Goal: Navigation & Orientation: Go to known website

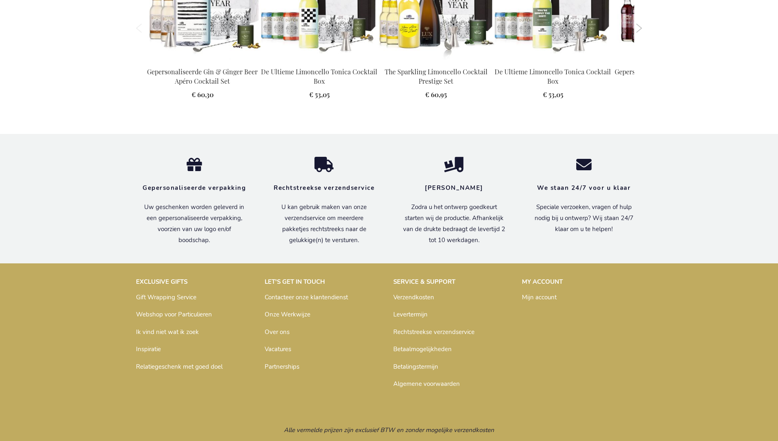
scroll to position [1117, 0]
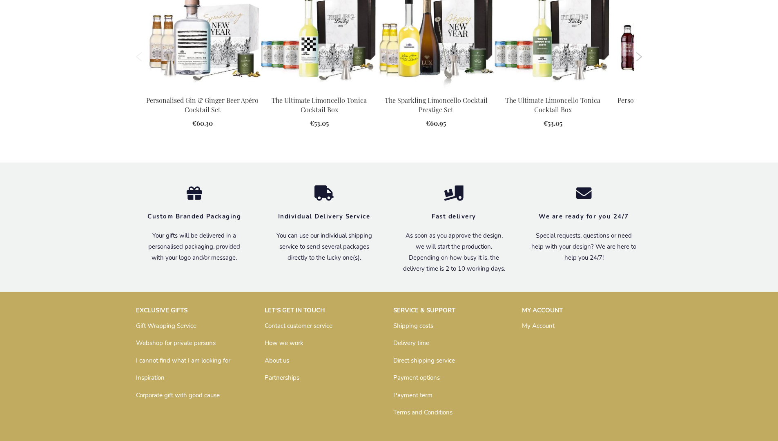
scroll to position [1102, 0]
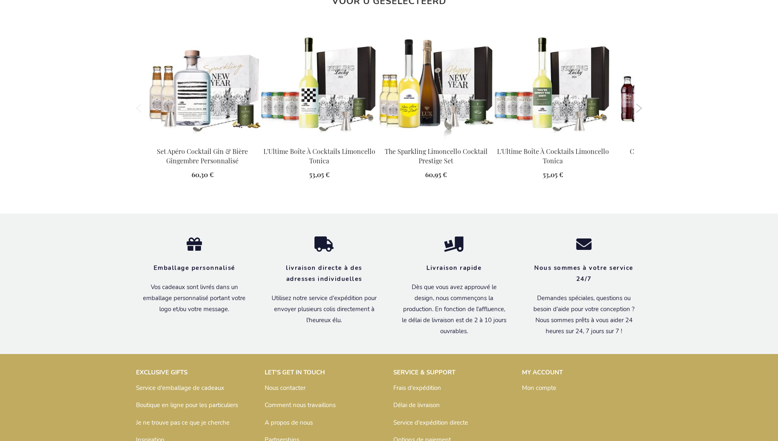
scroll to position [1131, 0]
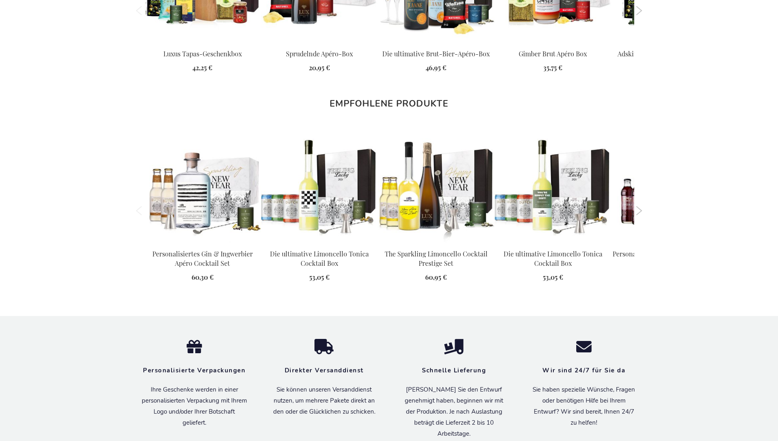
scroll to position [1122, 0]
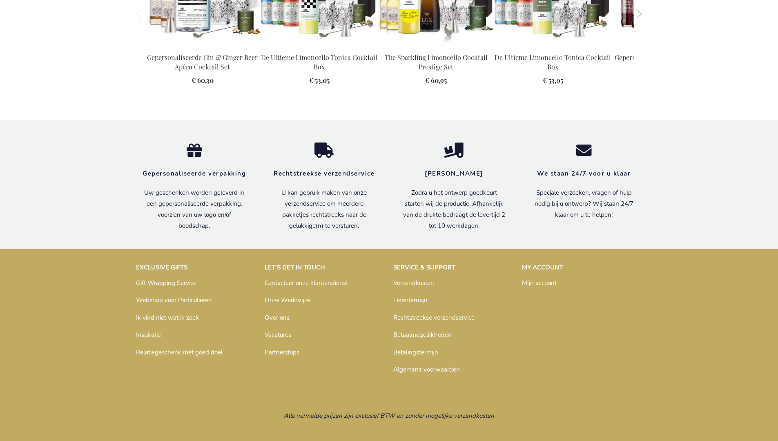
scroll to position [1117, 0]
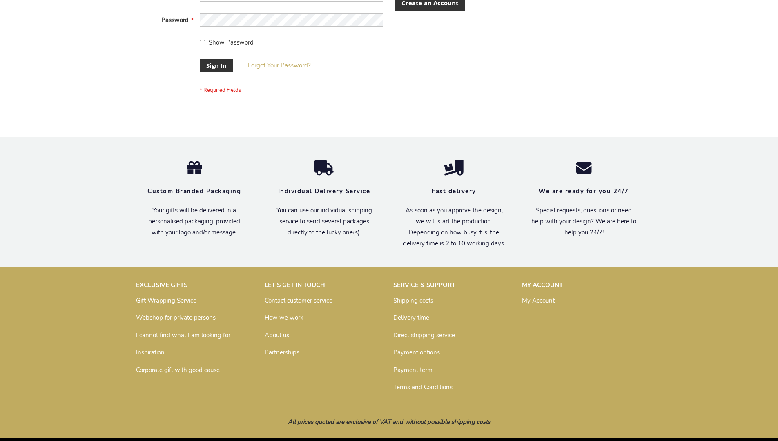
scroll to position [263, 0]
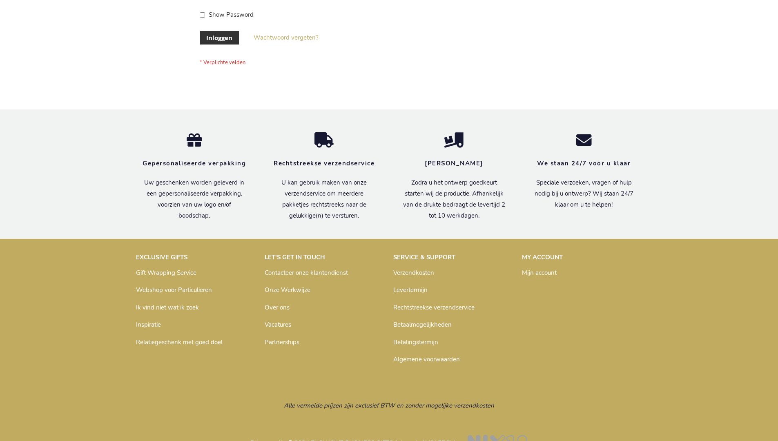
scroll to position [277, 0]
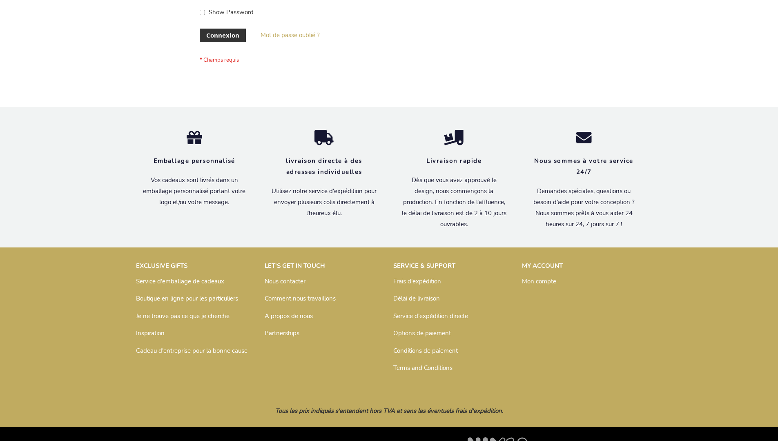
scroll to position [282, 0]
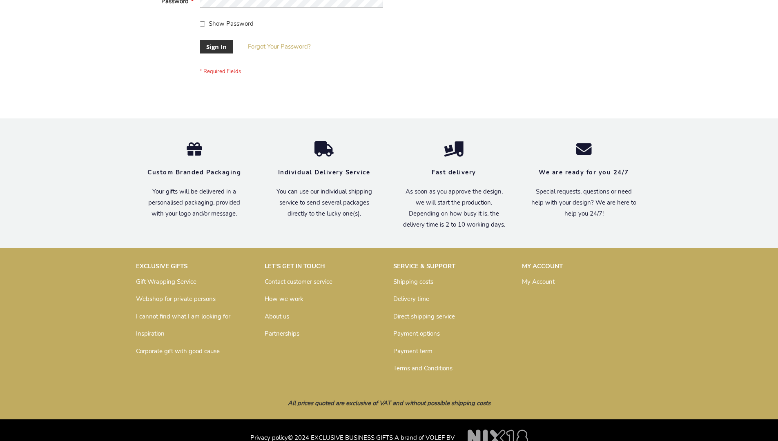
scroll to position [263, 0]
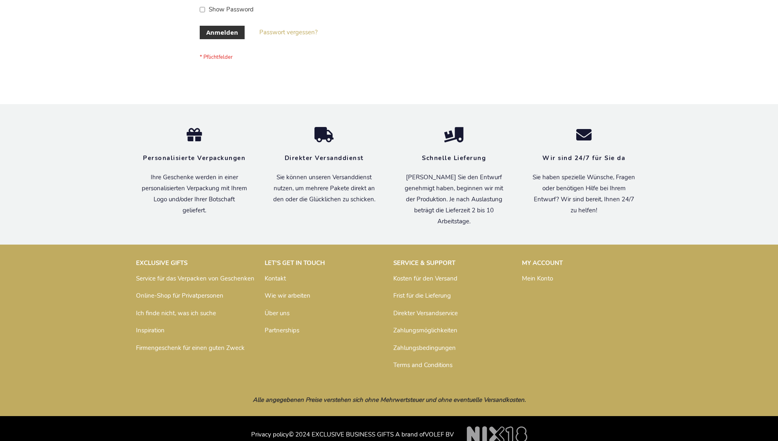
scroll to position [274, 0]
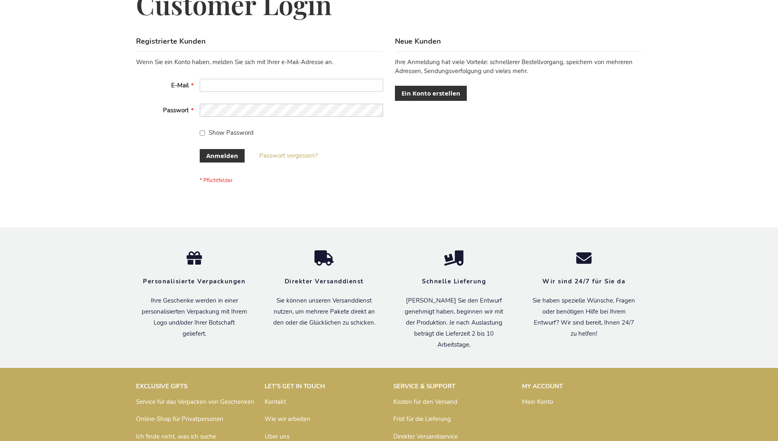
scroll to position [274, 0]
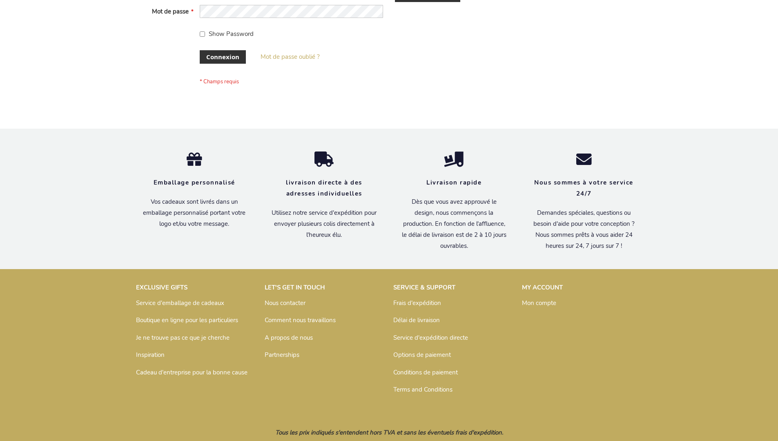
scroll to position [282, 0]
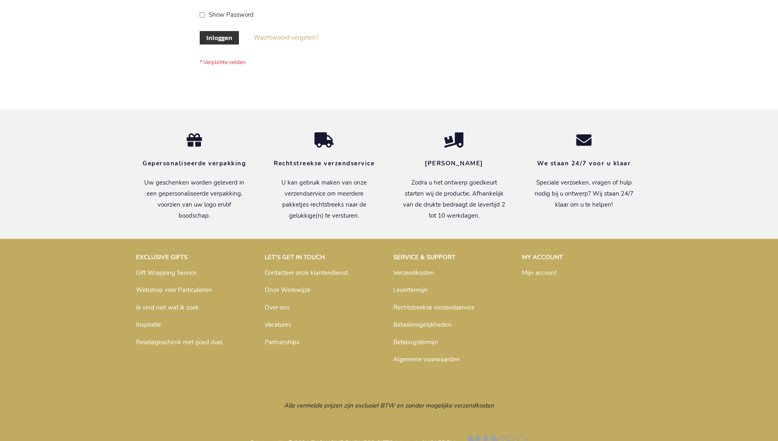
scroll to position [277, 0]
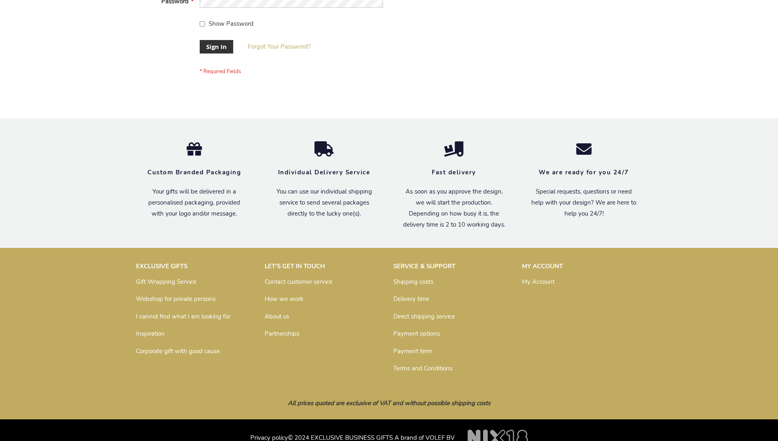
scroll to position [263, 0]
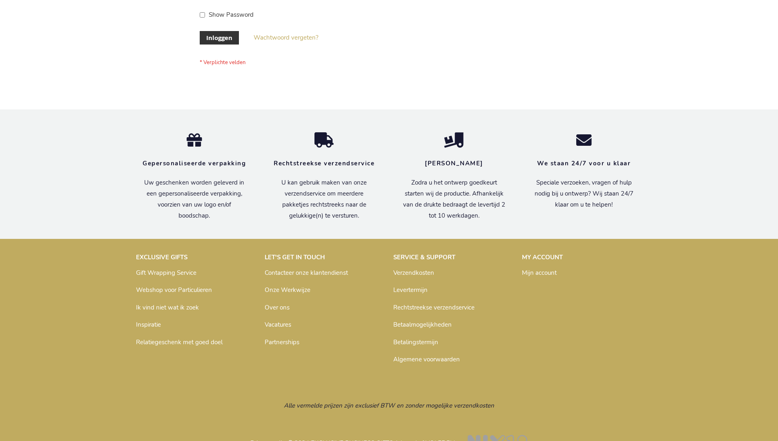
scroll to position [277, 0]
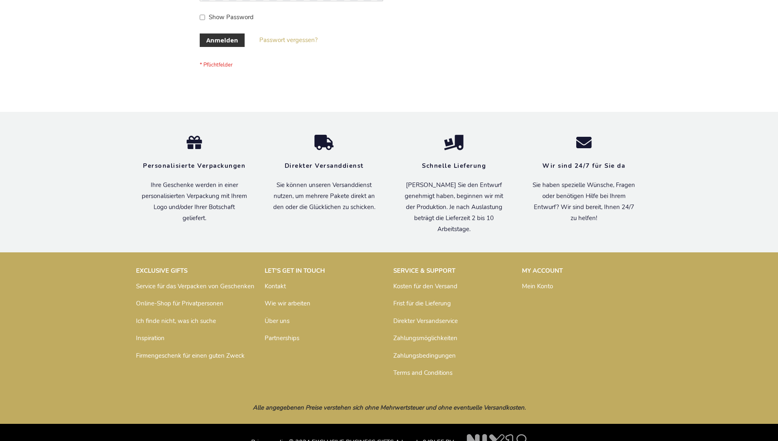
scroll to position [274, 0]
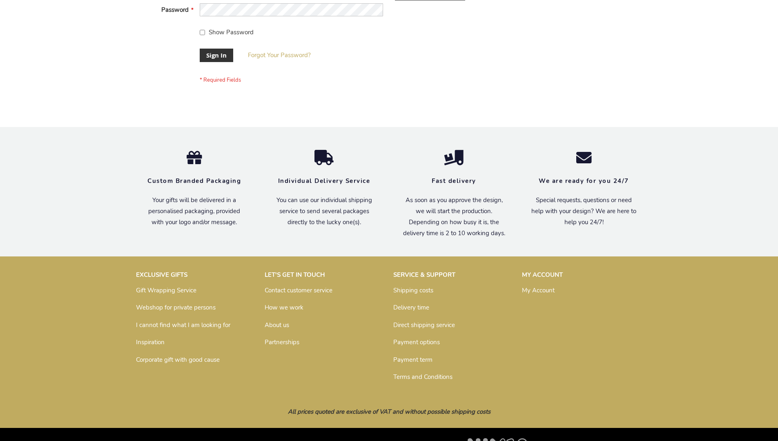
scroll to position [263, 0]
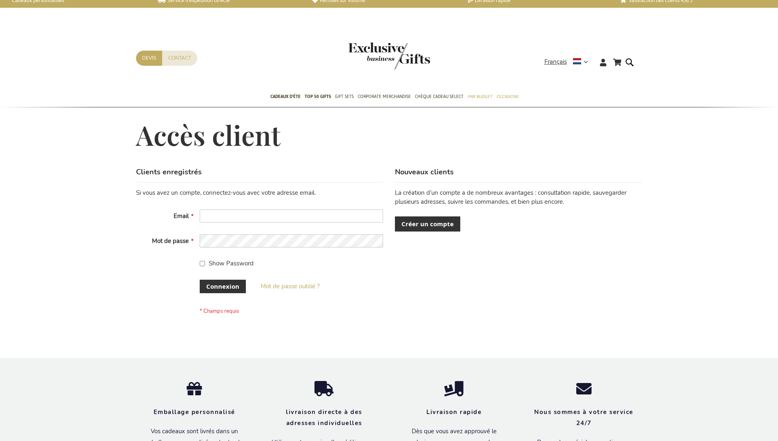
scroll to position [282, 0]
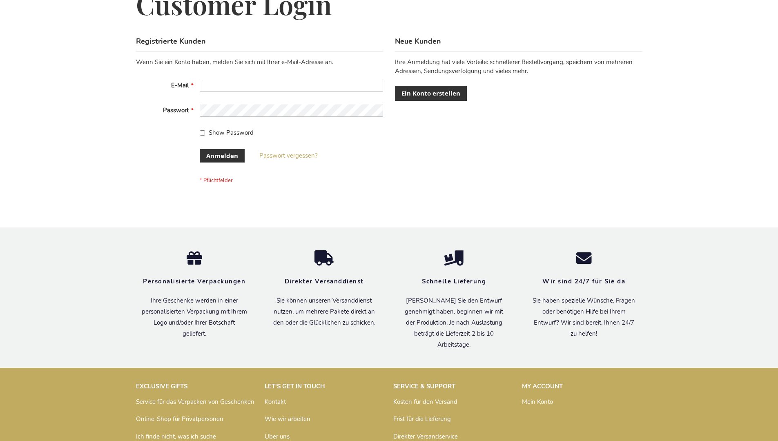
scroll to position [274, 0]
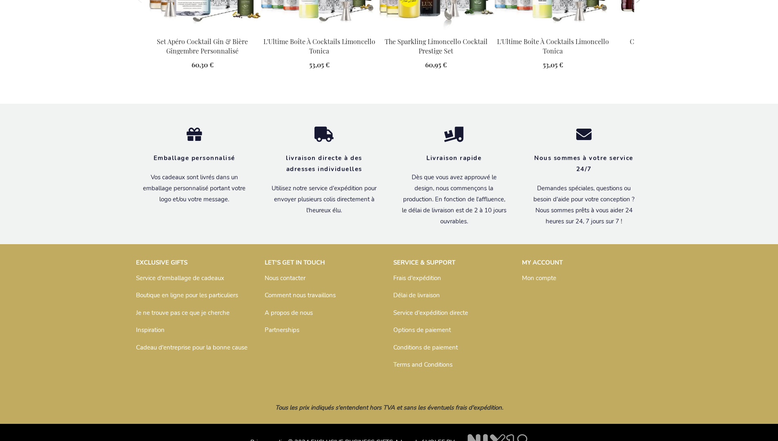
scroll to position [1131, 0]
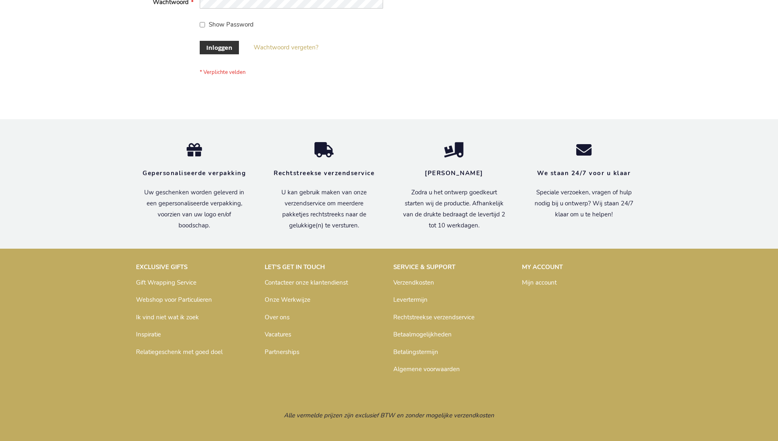
scroll to position [277, 0]
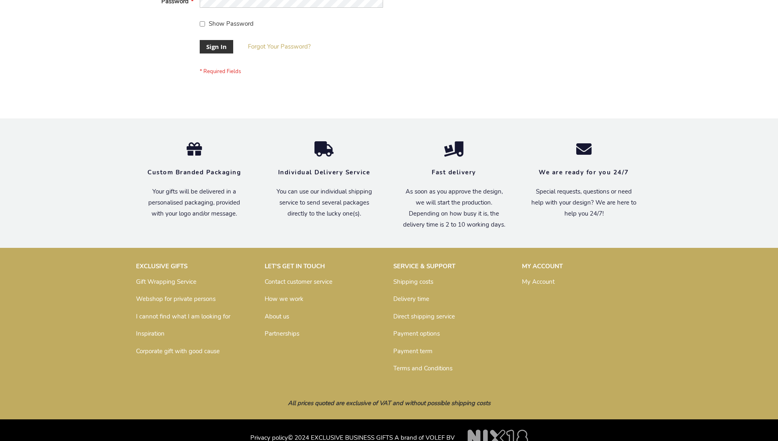
scroll to position [263, 0]
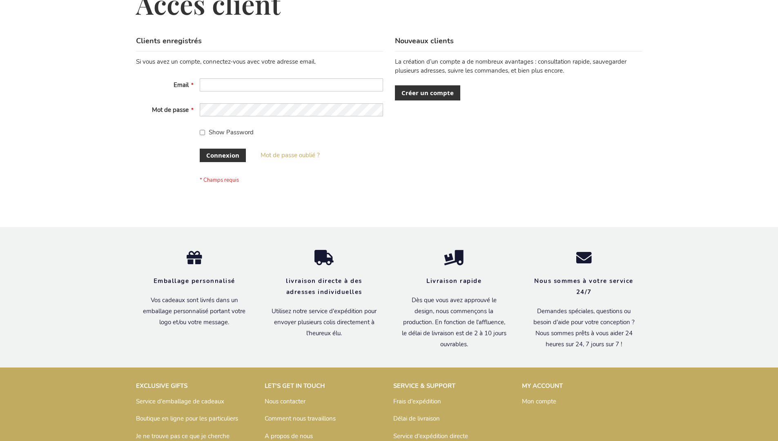
scroll to position [282, 0]
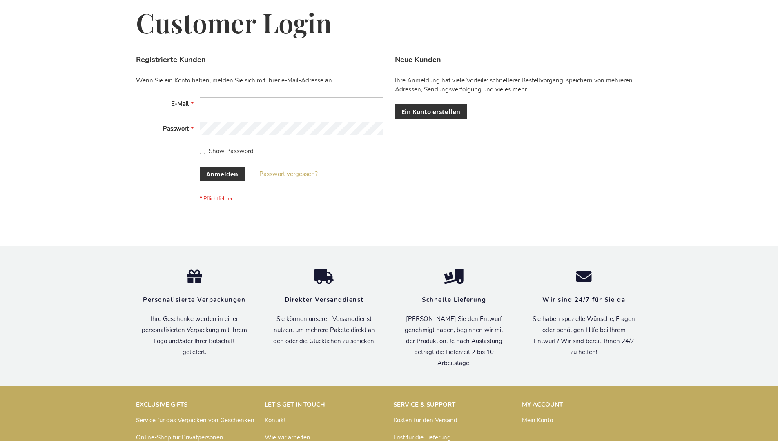
scroll to position [274, 0]
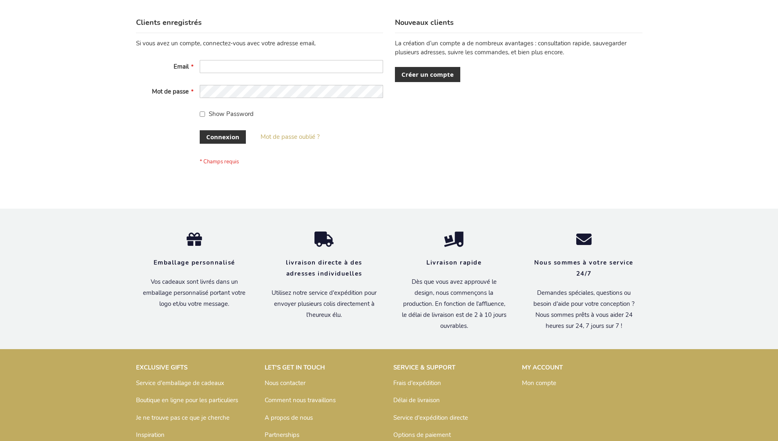
scroll to position [282, 0]
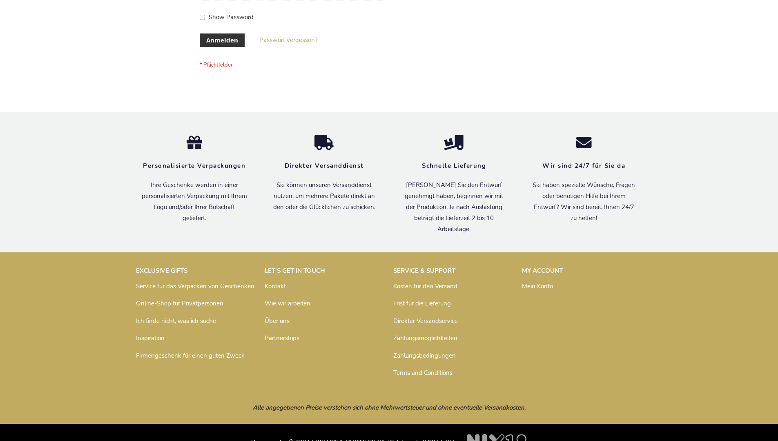
scroll to position [274, 0]
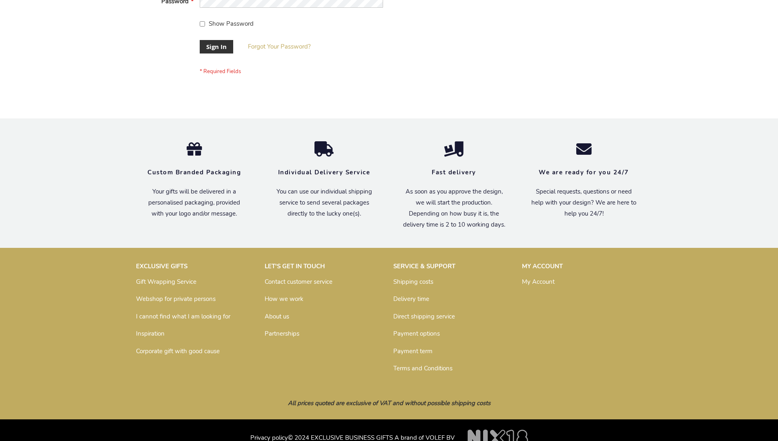
scroll to position [263, 0]
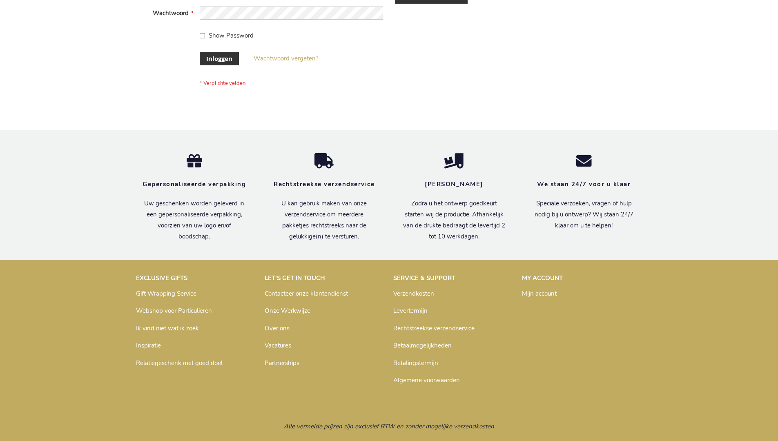
scroll to position [277, 0]
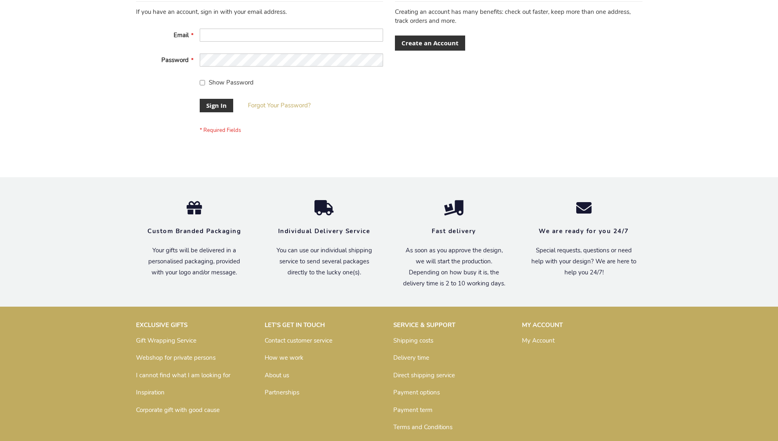
scroll to position [263, 0]
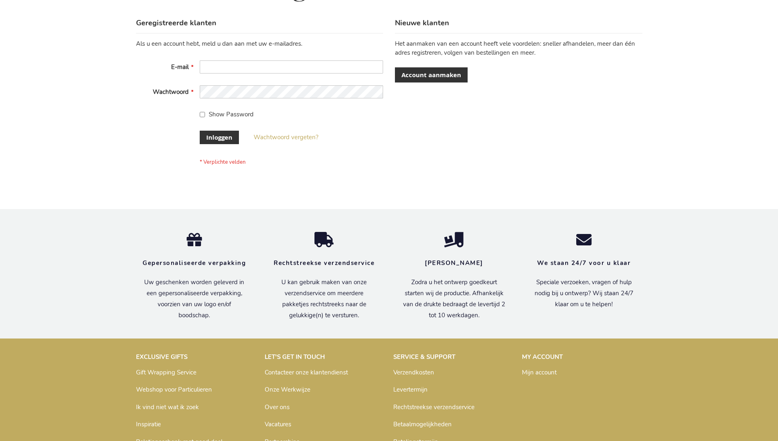
scroll to position [277, 0]
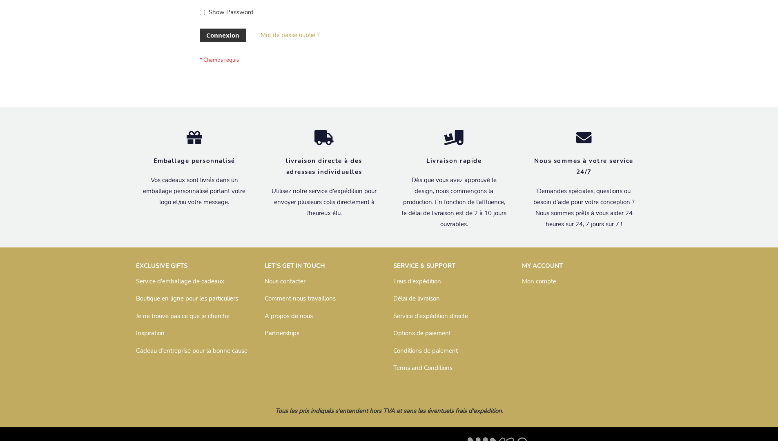
scroll to position [282, 0]
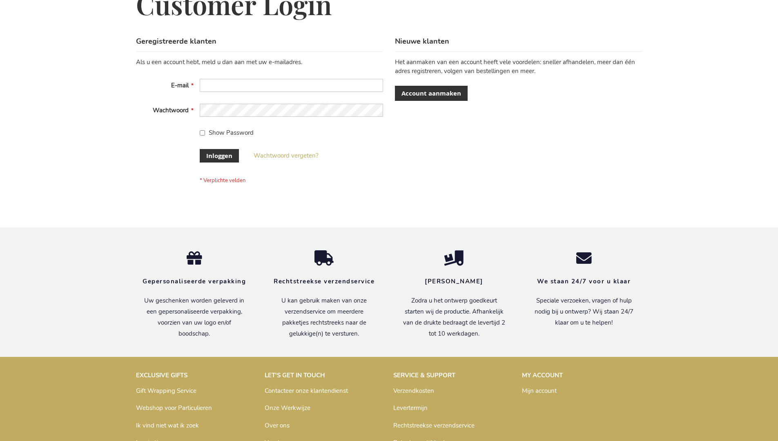
scroll to position [277, 0]
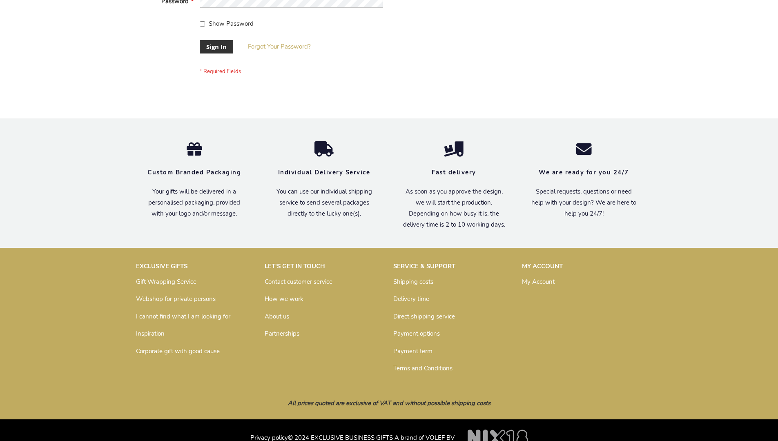
scroll to position [263, 0]
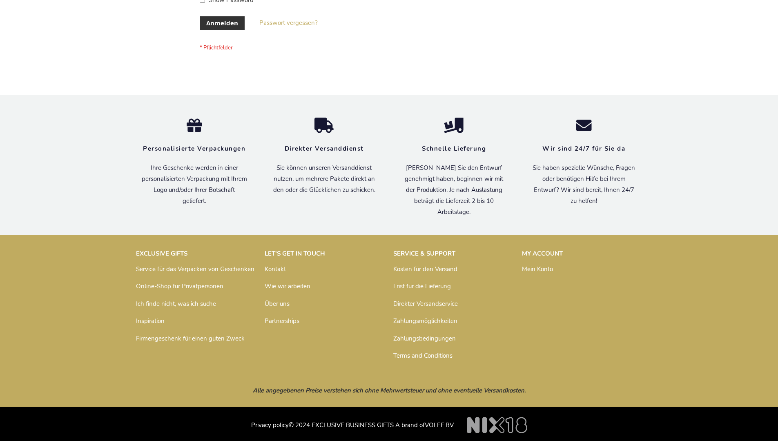
scroll to position [274, 0]
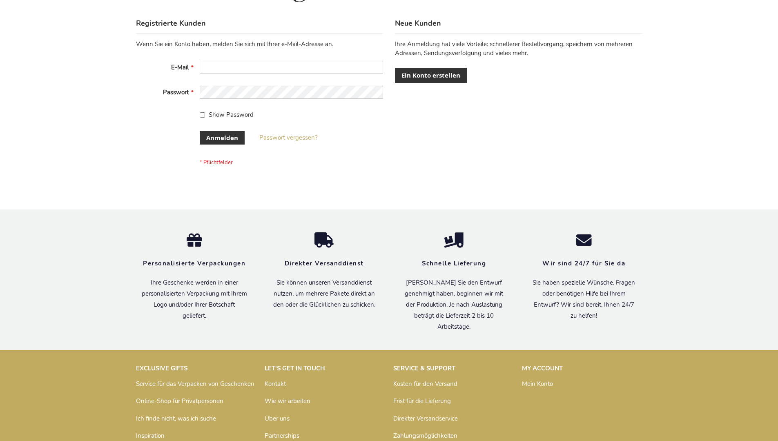
scroll to position [274, 0]
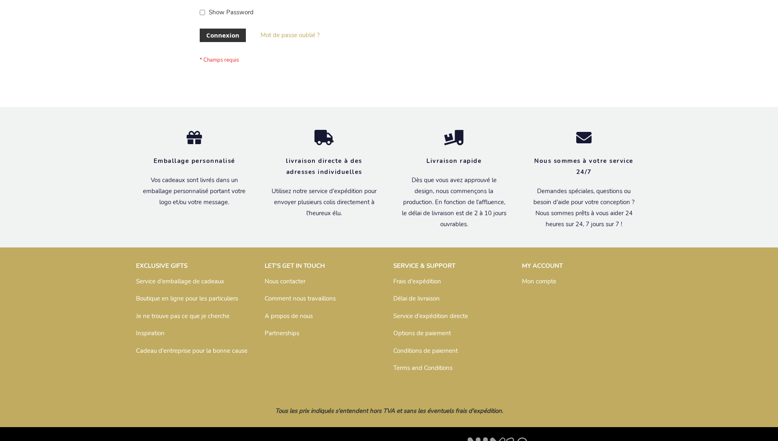
scroll to position [282, 0]
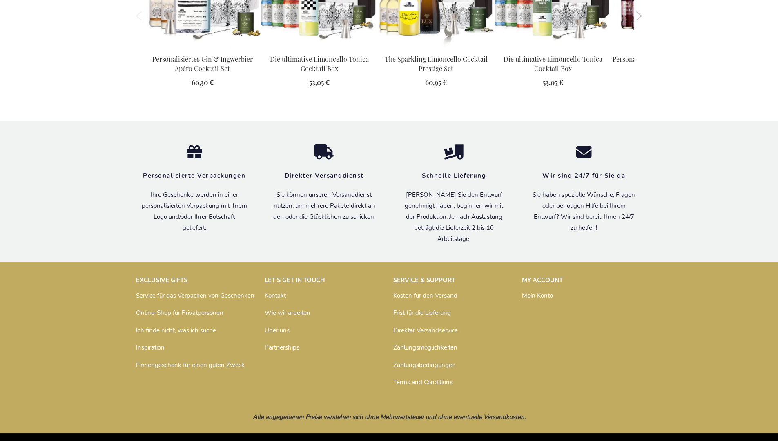
scroll to position [1122, 0]
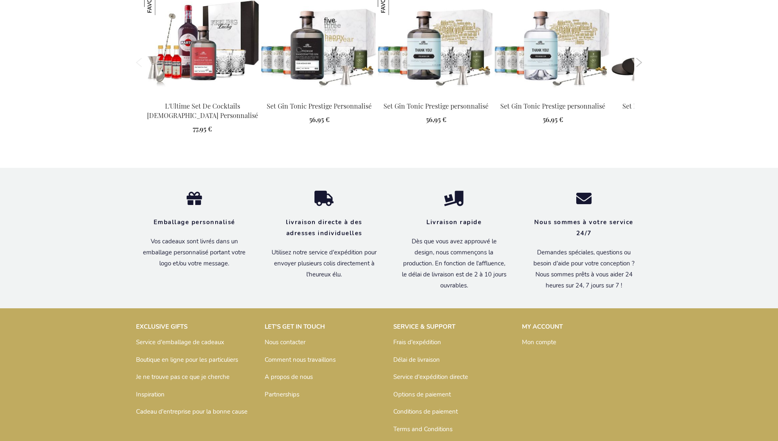
scroll to position [1139, 0]
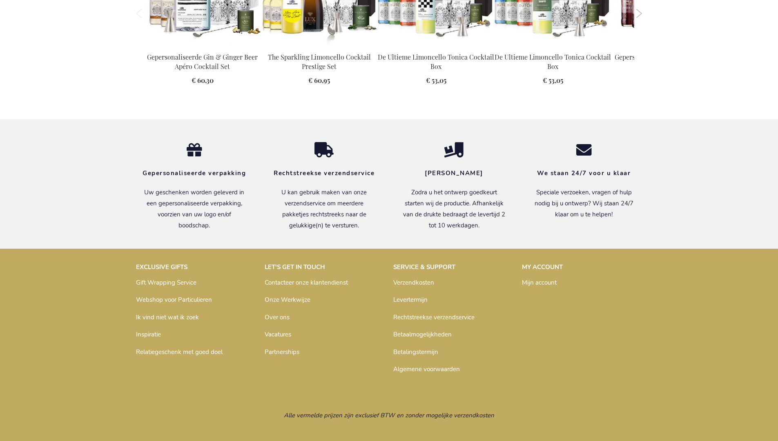
scroll to position [1100, 0]
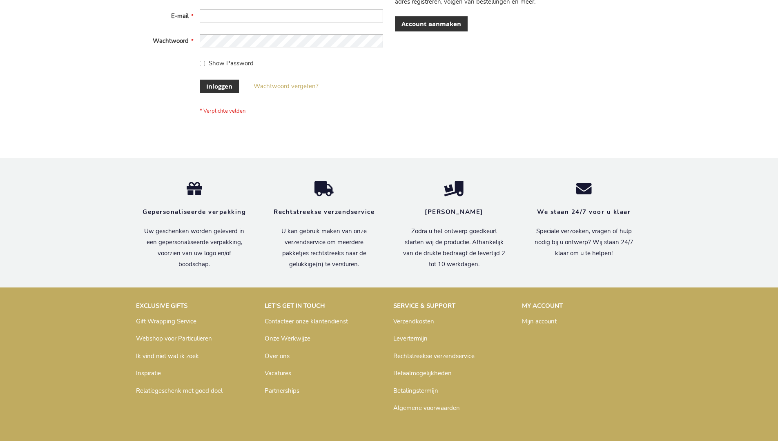
scroll to position [277, 0]
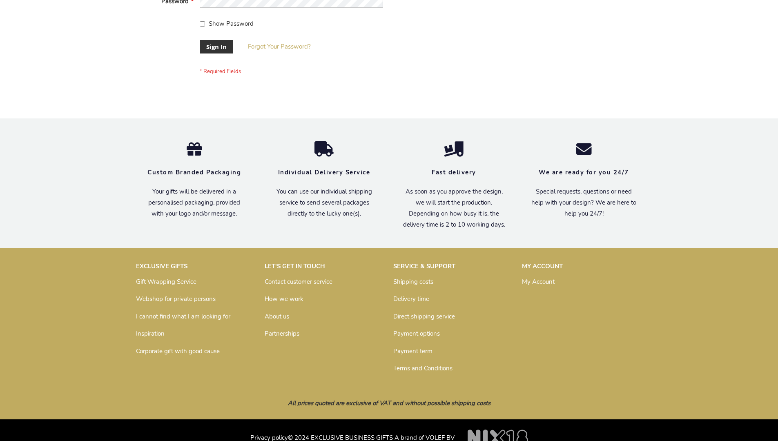
scroll to position [263, 0]
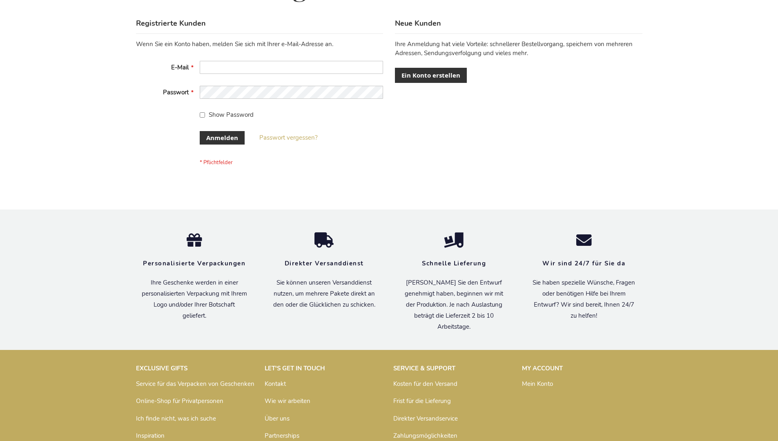
scroll to position [274, 0]
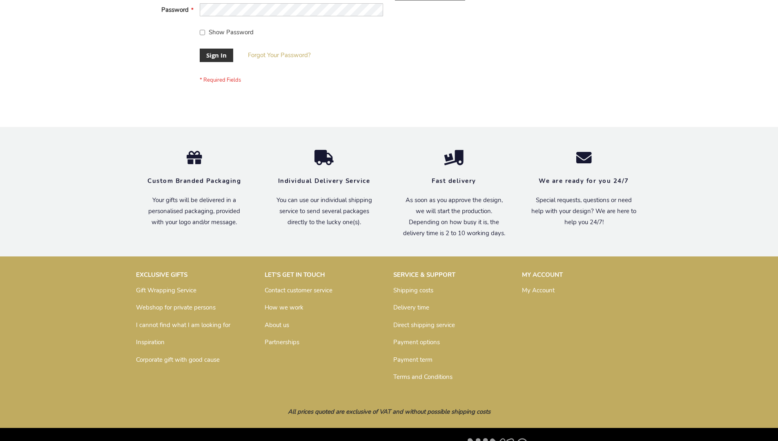
scroll to position [263, 0]
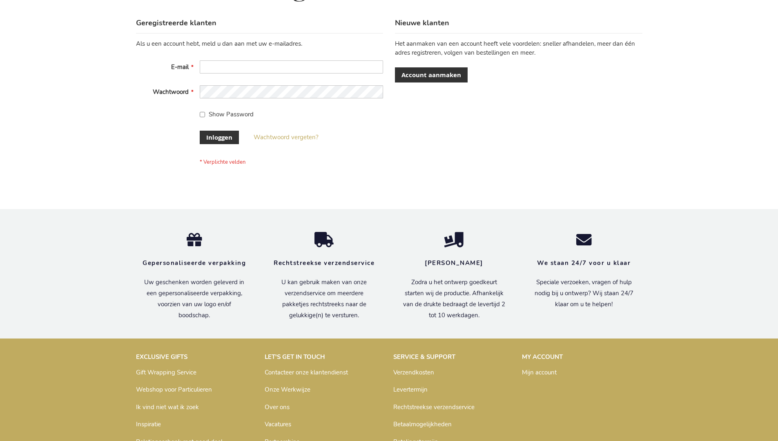
scroll to position [277, 0]
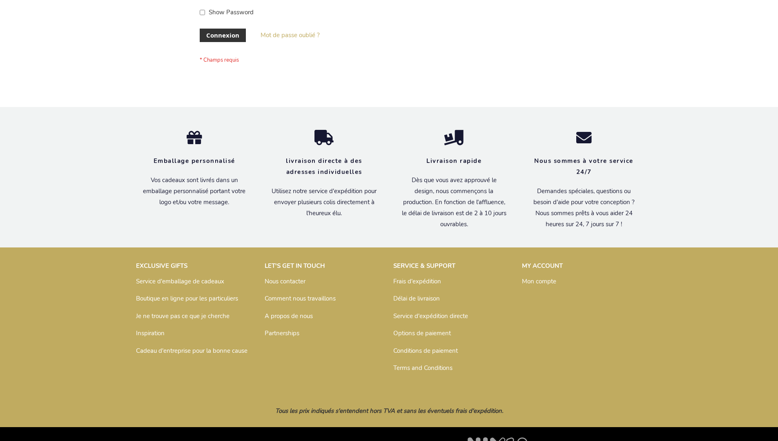
scroll to position [282, 0]
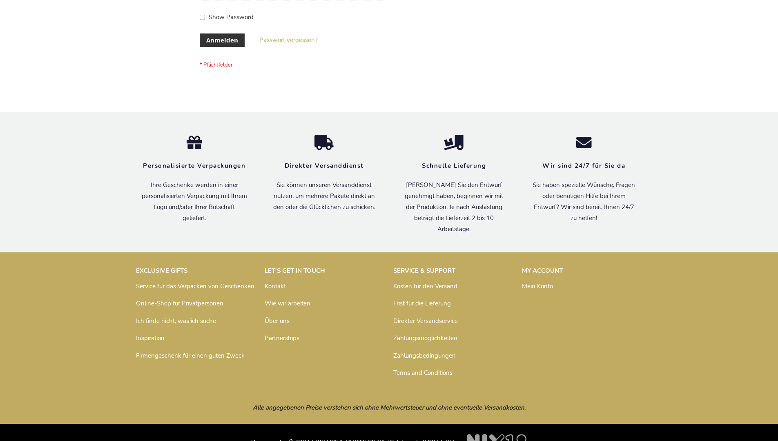
scroll to position [274, 0]
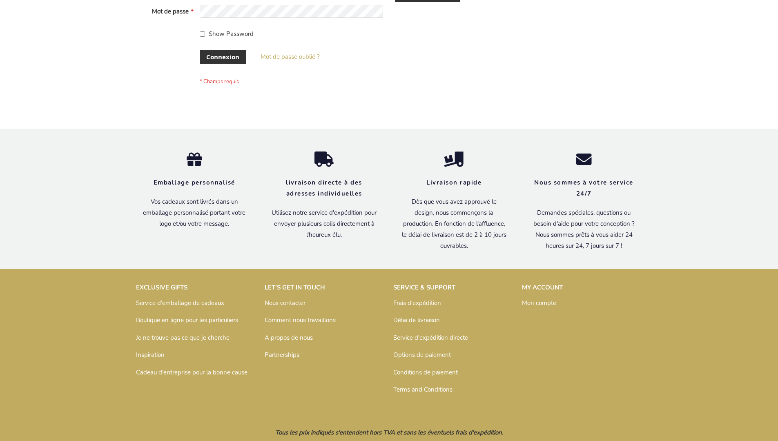
scroll to position [282, 0]
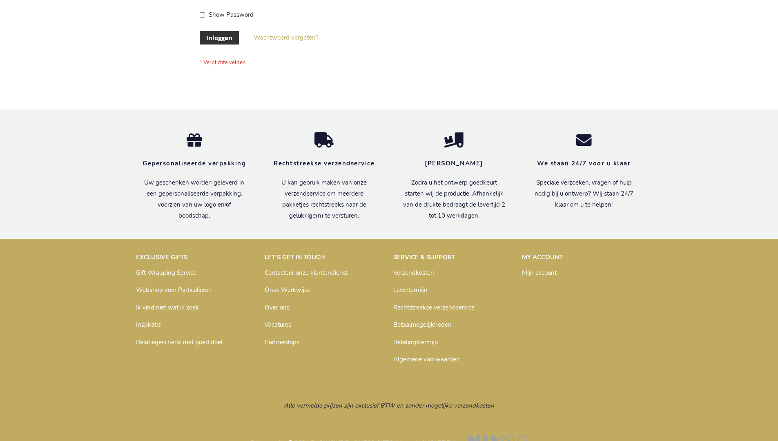
scroll to position [277, 0]
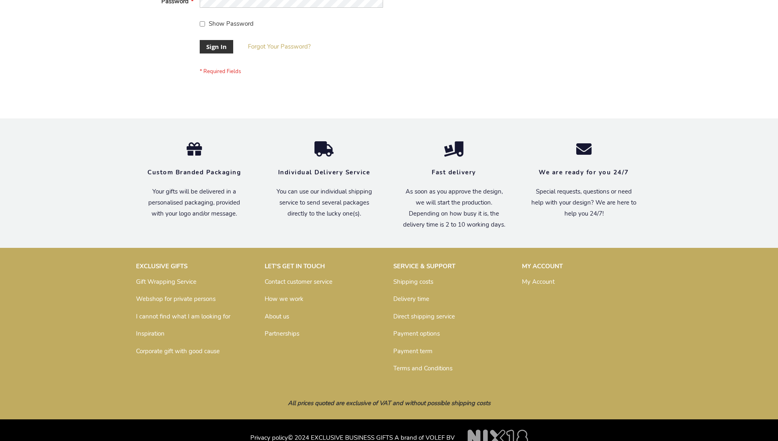
scroll to position [263, 0]
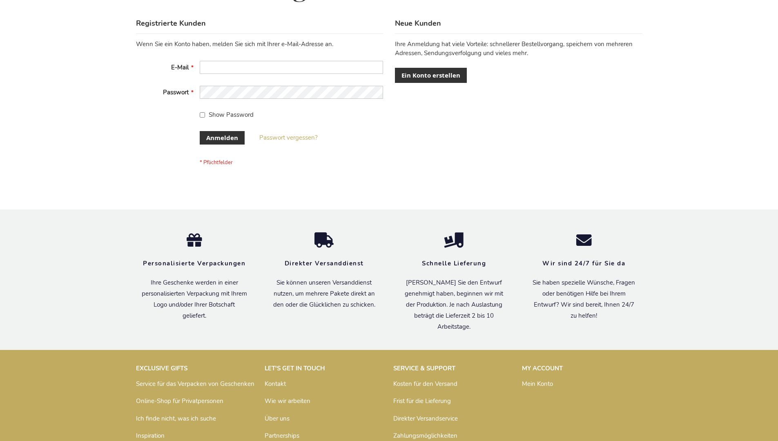
scroll to position [274, 0]
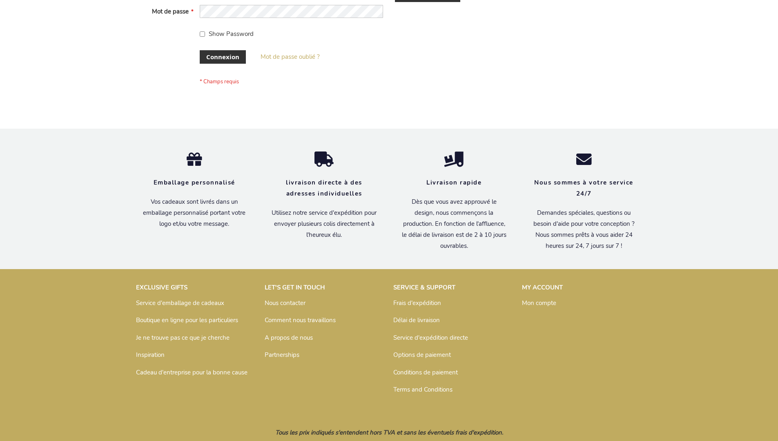
scroll to position [282, 0]
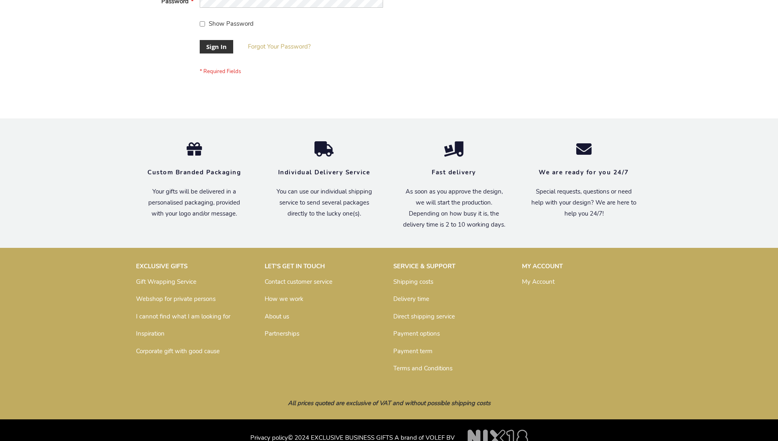
scroll to position [263, 0]
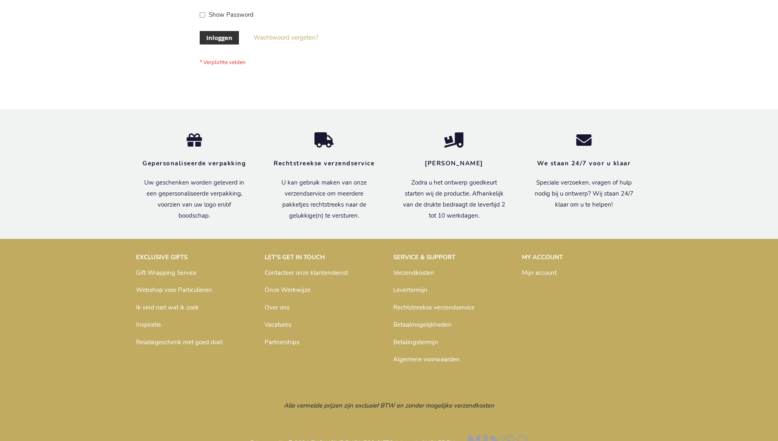
scroll to position [277, 0]
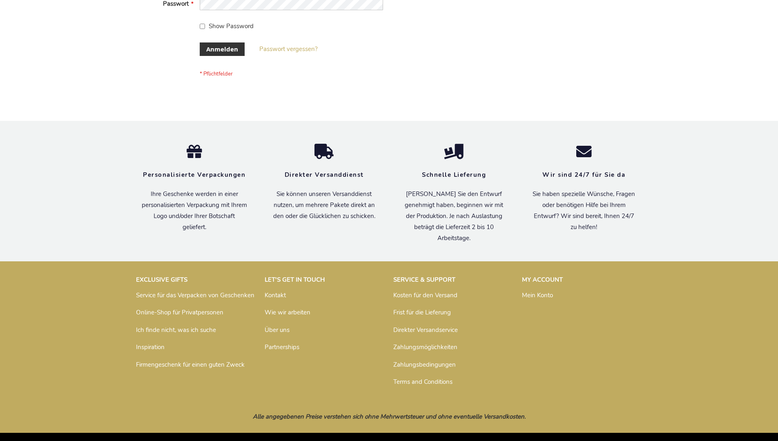
scroll to position [274, 0]
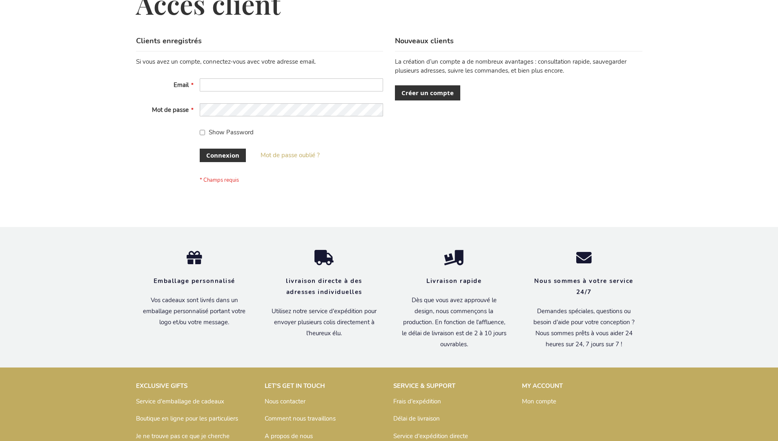
scroll to position [282, 0]
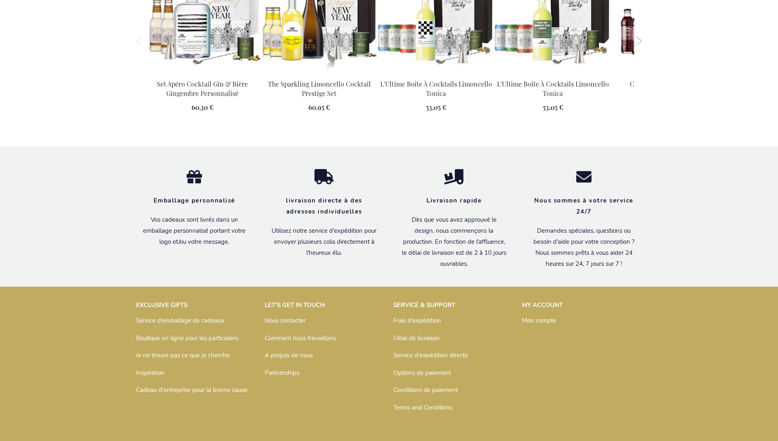
scroll to position [1113, 0]
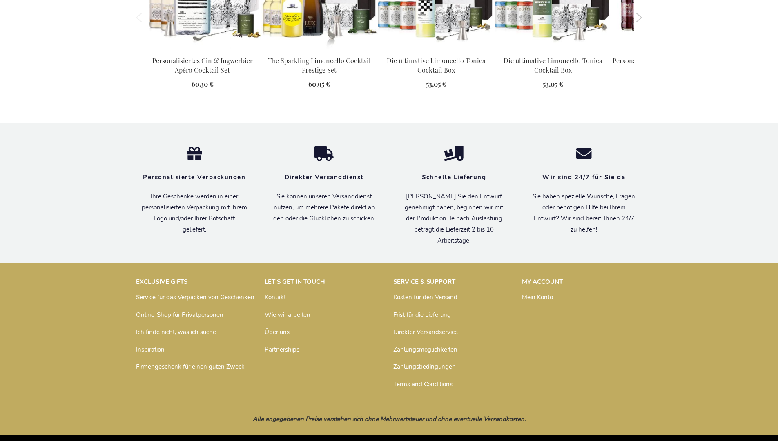
scroll to position [1105, 0]
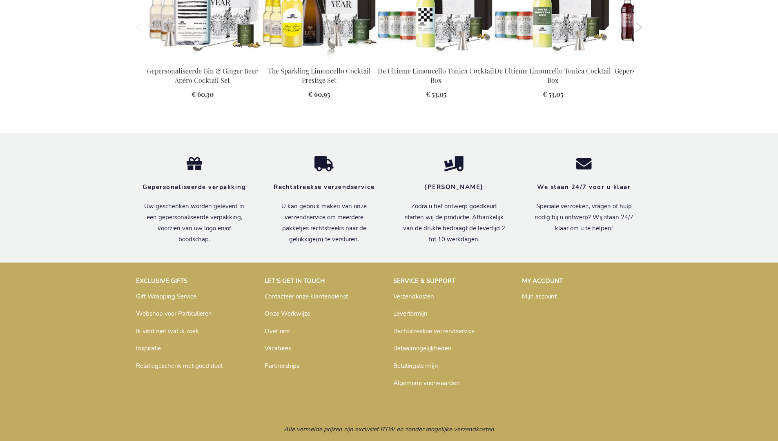
scroll to position [1100, 0]
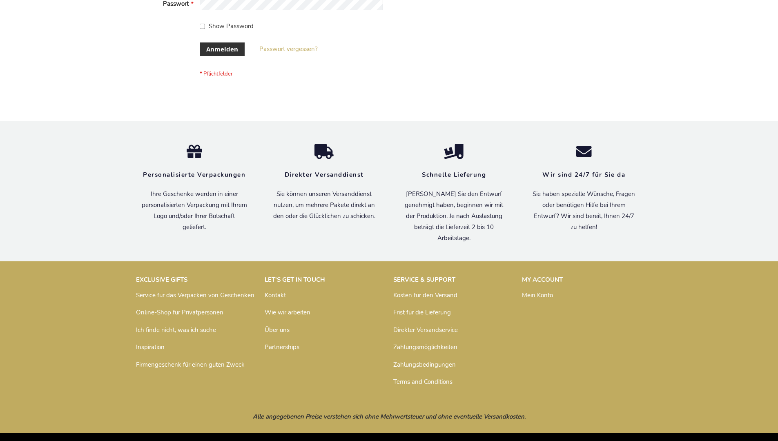
scroll to position [274, 0]
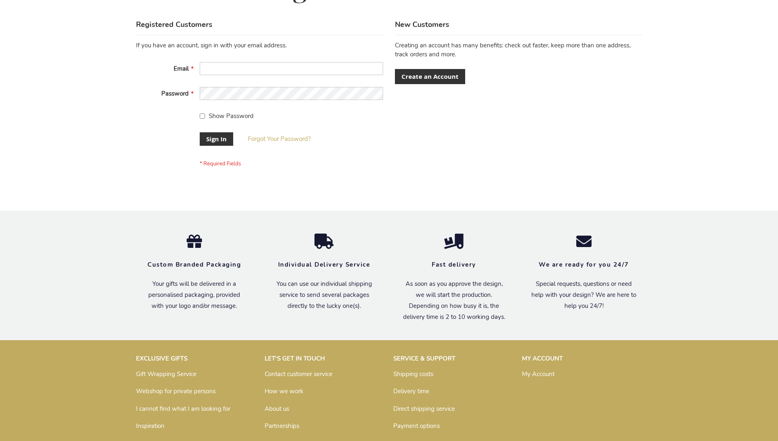
scroll to position [263, 0]
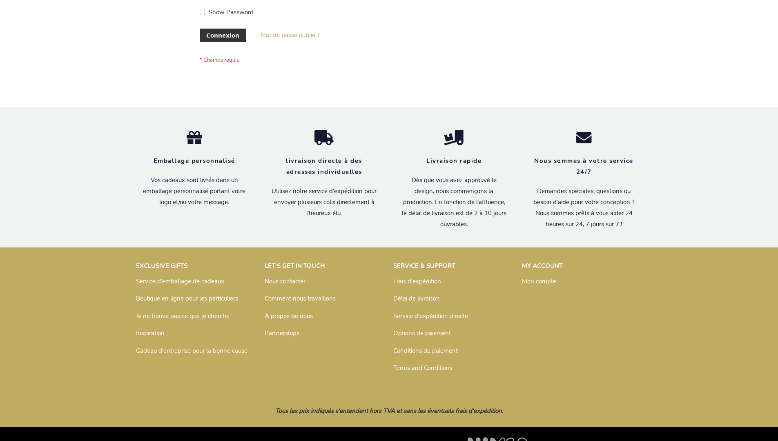
scroll to position [282, 0]
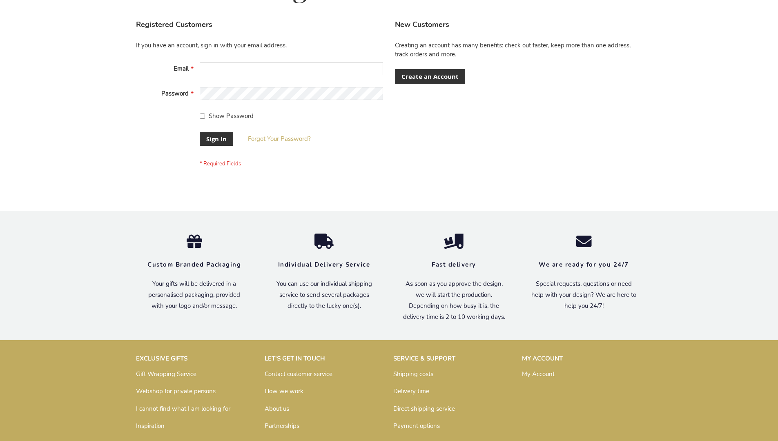
scroll to position [263, 0]
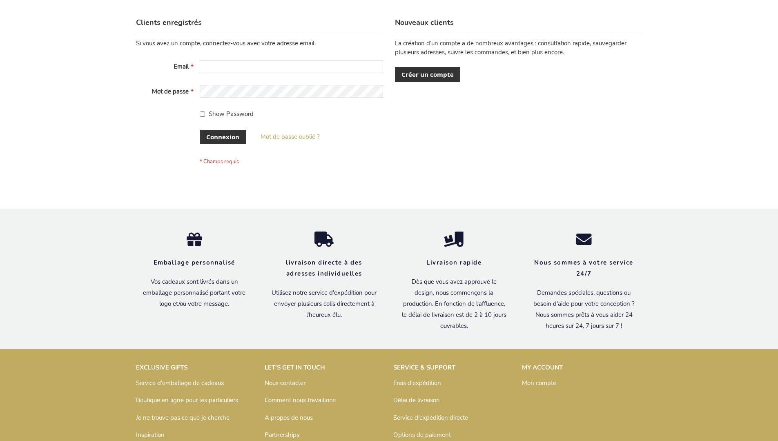
scroll to position [282, 0]
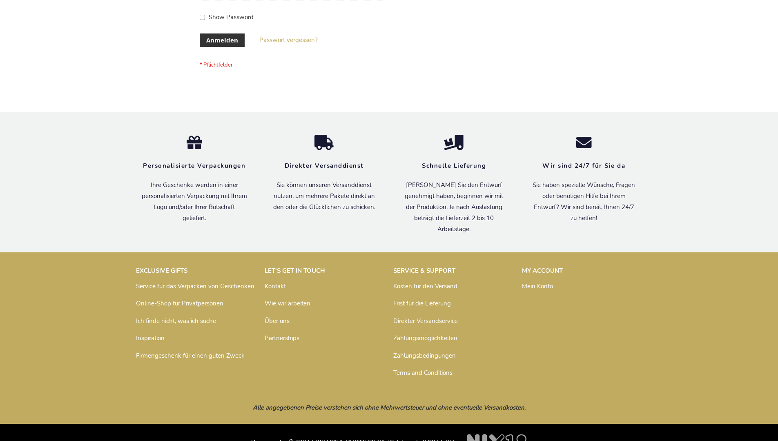
scroll to position [274, 0]
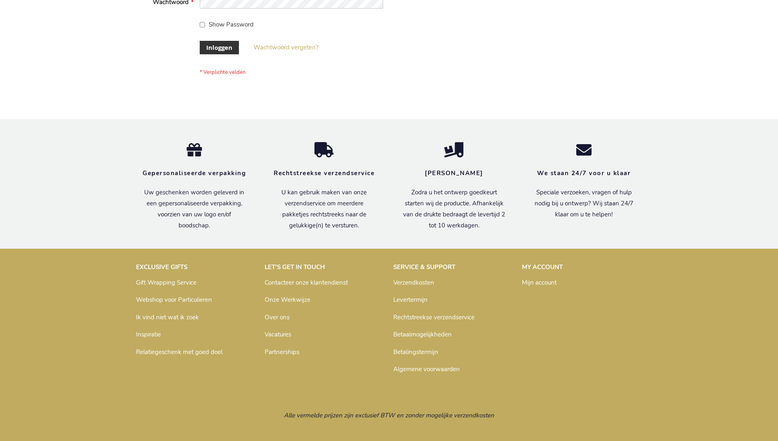
scroll to position [277, 0]
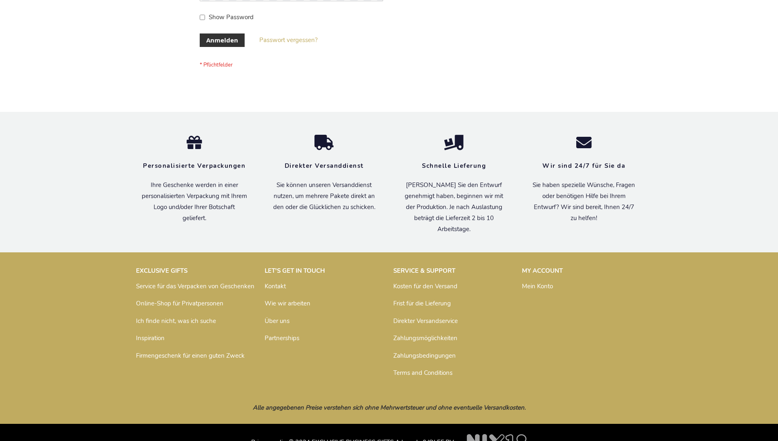
scroll to position [274, 0]
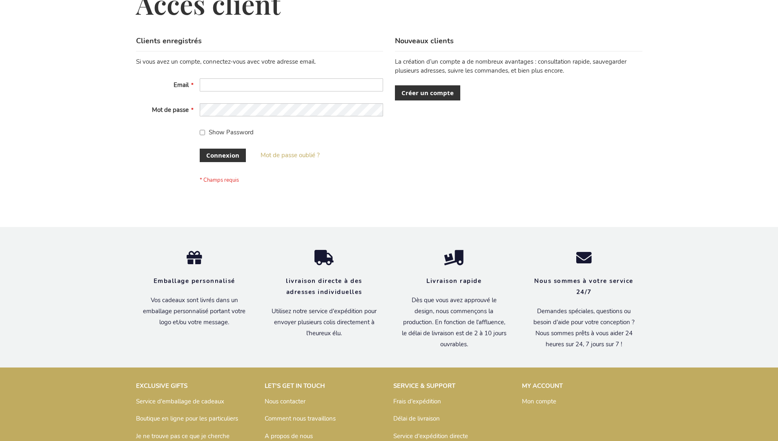
scroll to position [282, 0]
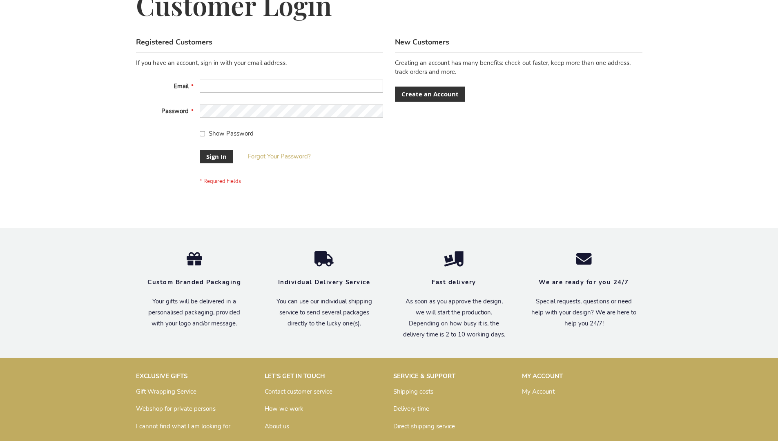
scroll to position [263, 0]
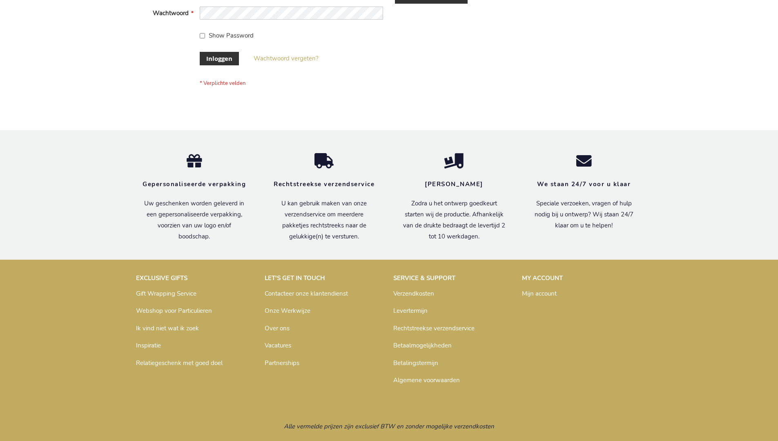
scroll to position [277, 0]
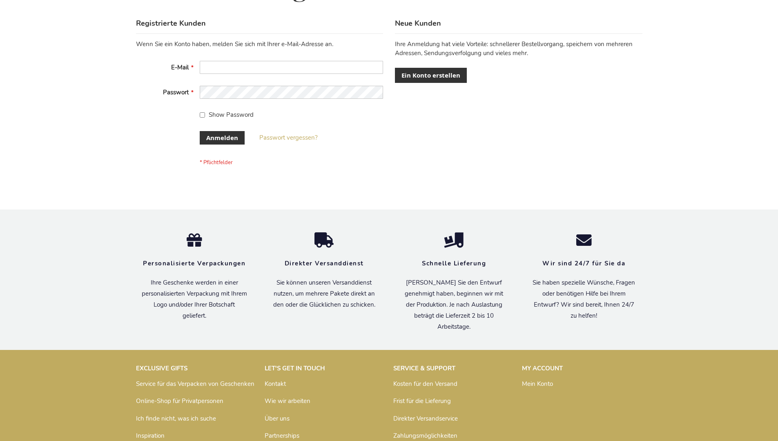
scroll to position [274, 0]
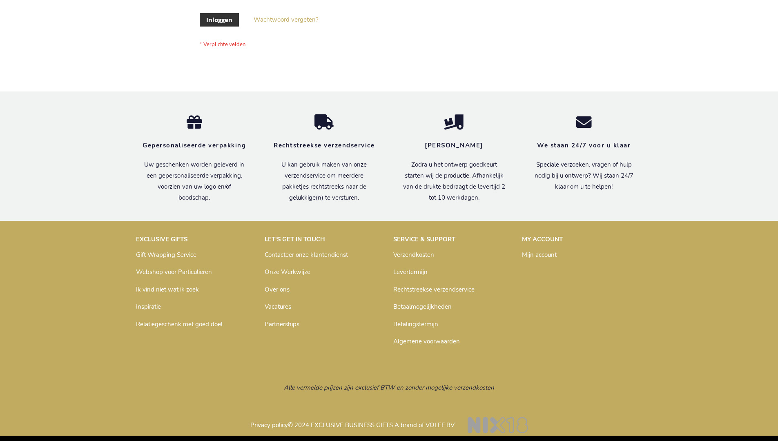
scroll to position [277, 0]
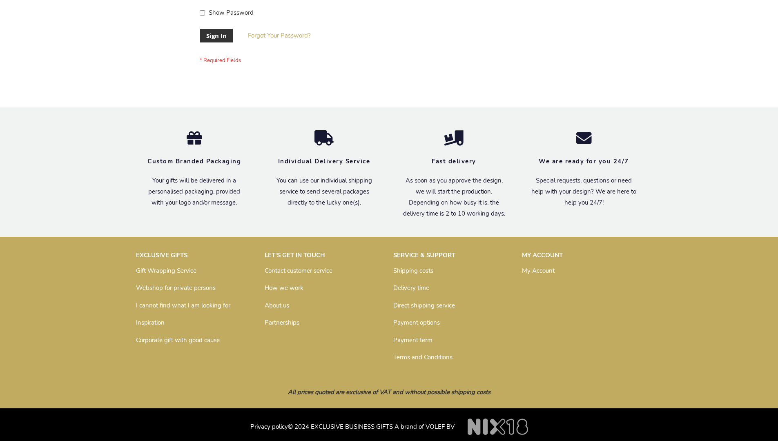
scroll to position [263, 0]
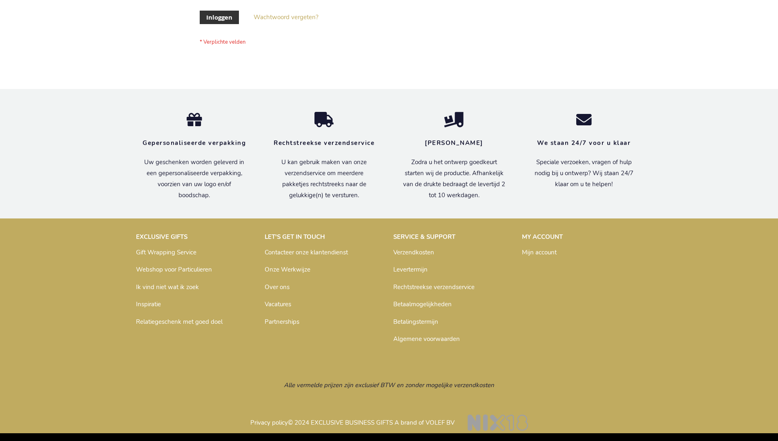
scroll to position [277, 0]
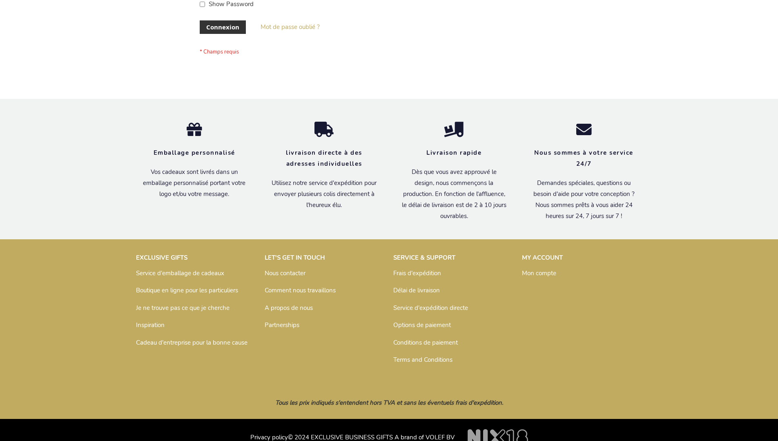
scroll to position [282, 0]
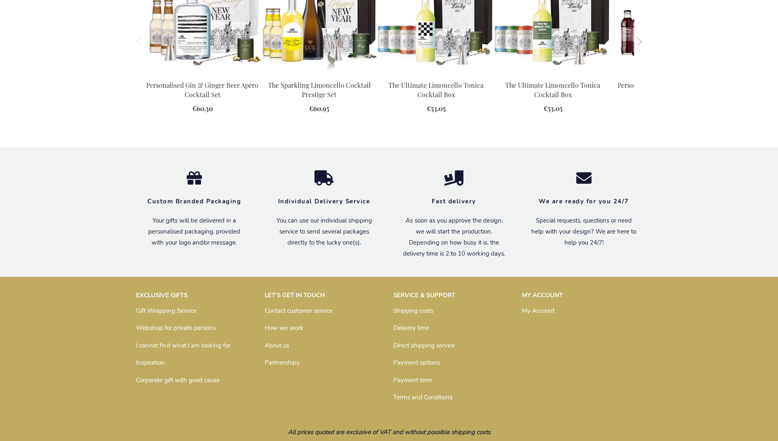
scroll to position [1085, 0]
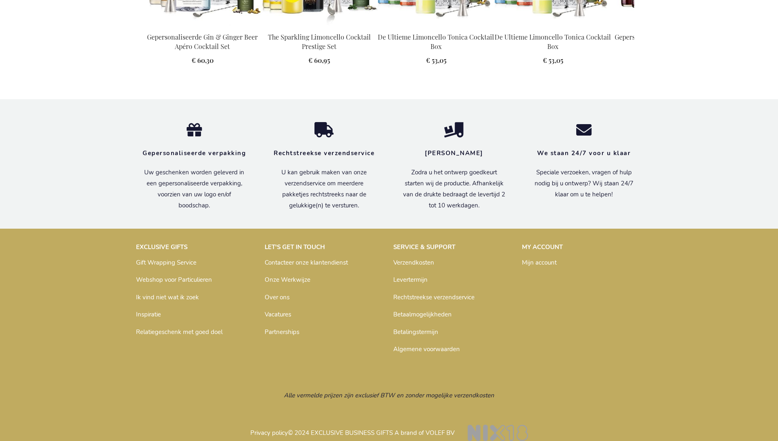
scroll to position [1100, 0]
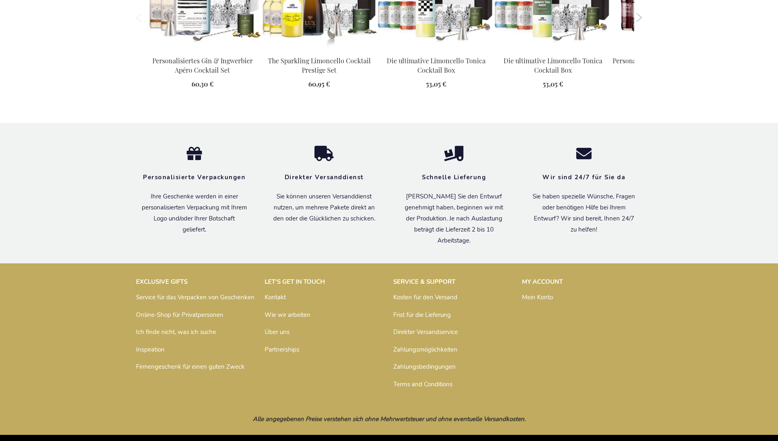
scroll to position [1105, 0]
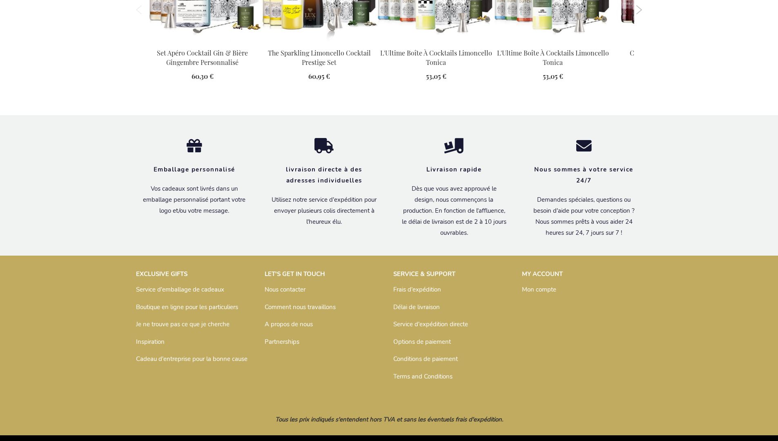
scroll to position [1113, 0]
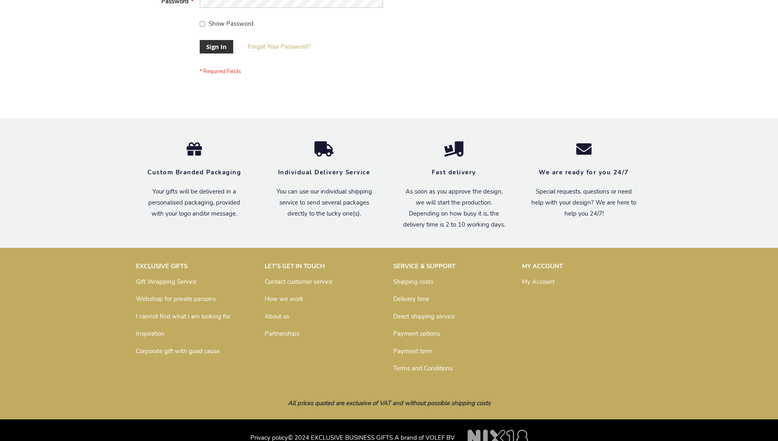
scroll to position [263, 0]
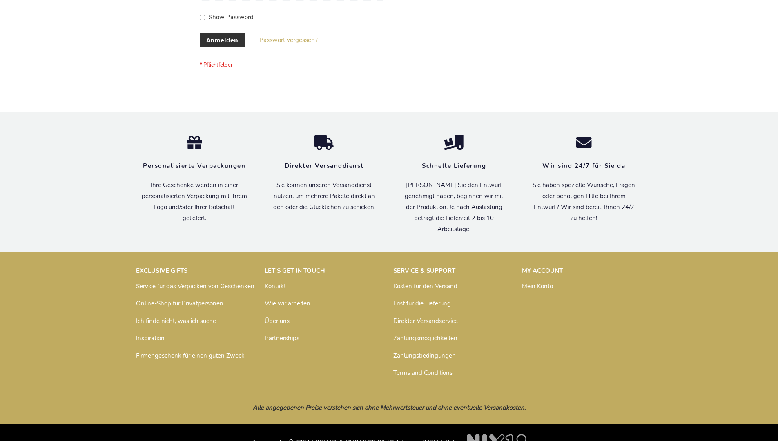
scroll to position [274, 0]
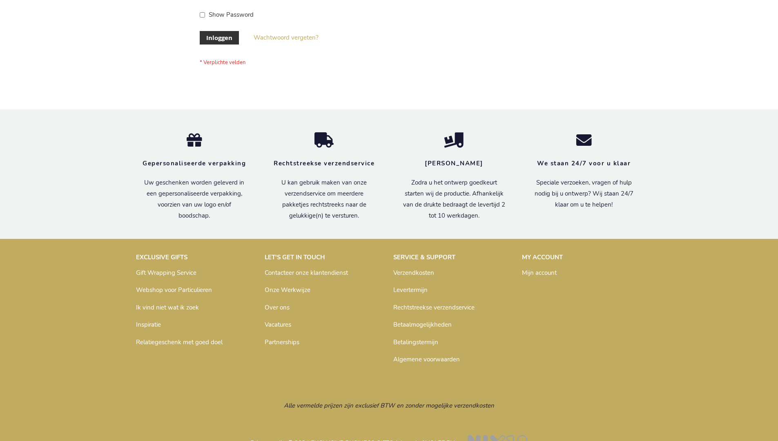
scroll to position [277, 0]
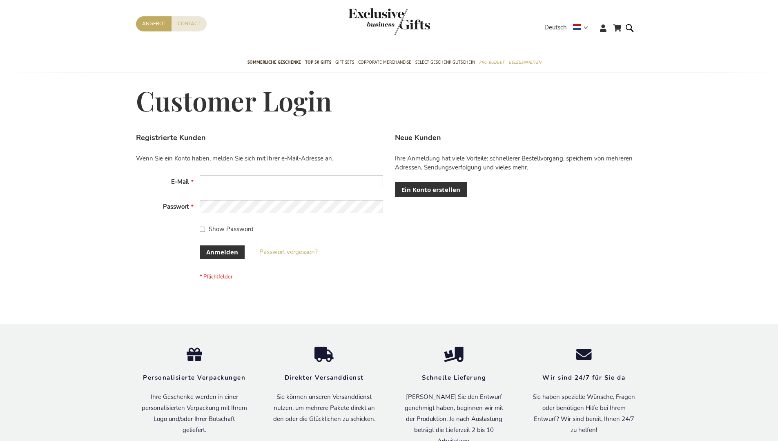
scroll to position [274, 0]
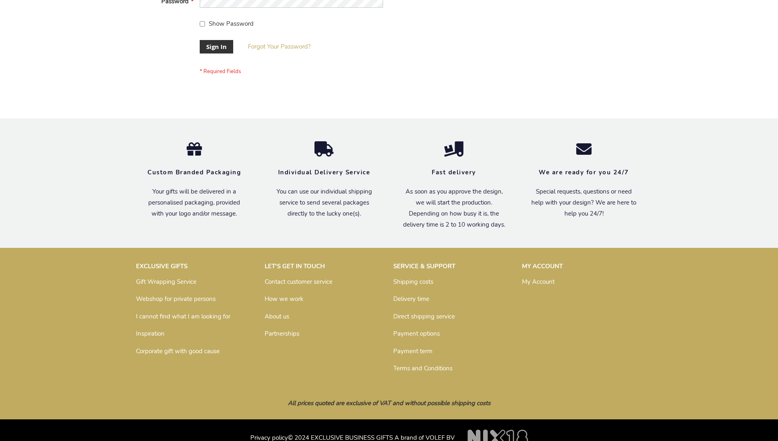
scroll to position [263, 0]
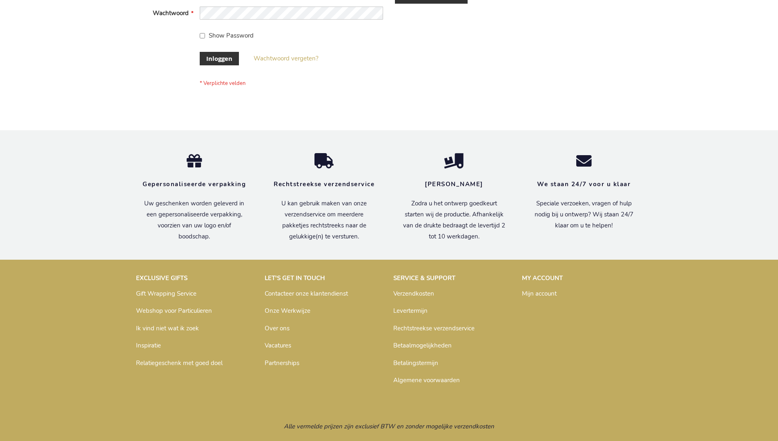
scroll to position [277, 0]
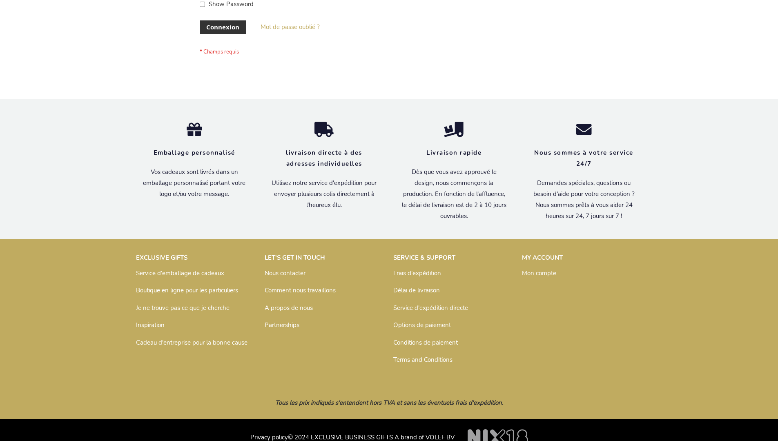
scroll to position [282, 0]
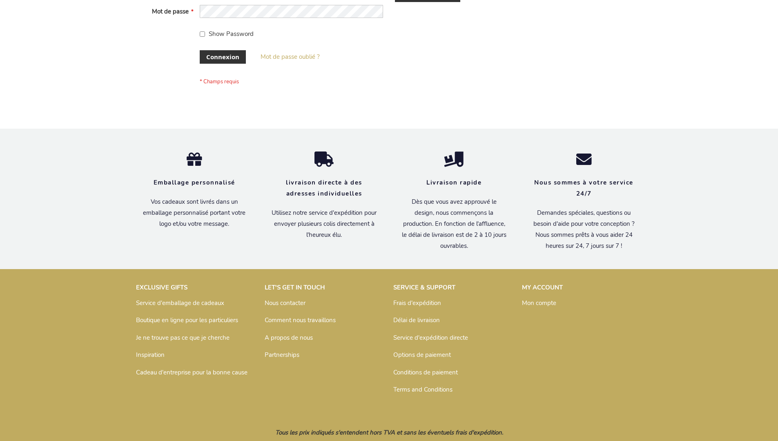
scroll to position [282, 0]
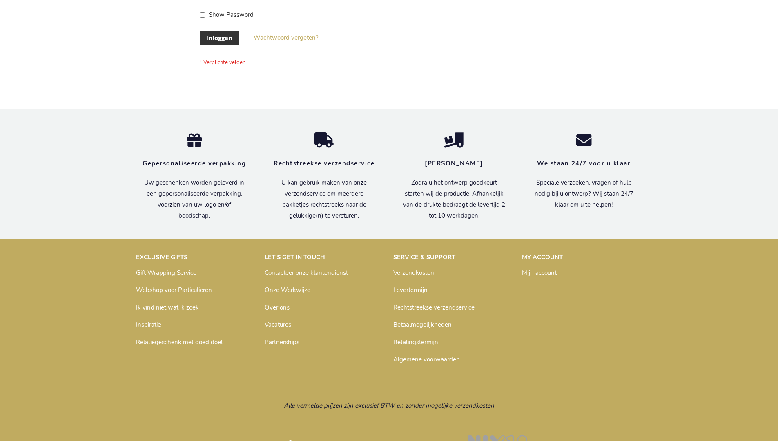
scroll to position [277, 0]
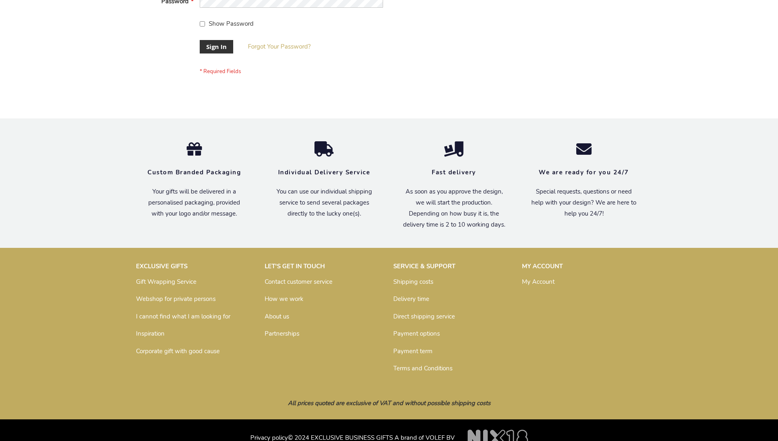
scroll to position [263, 0]
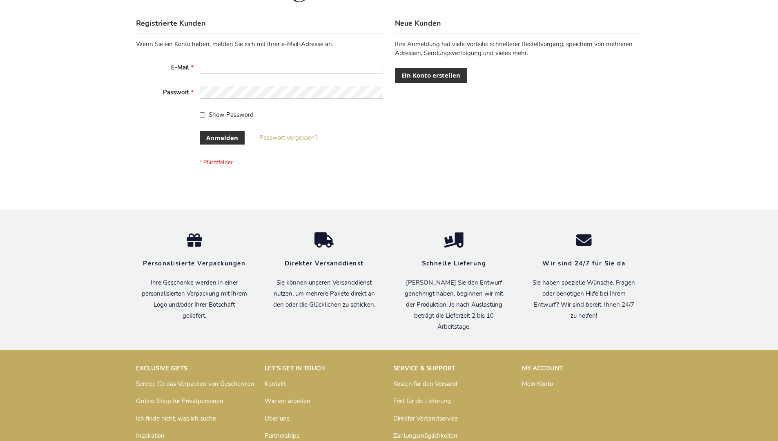
scroll to position [274, 0]
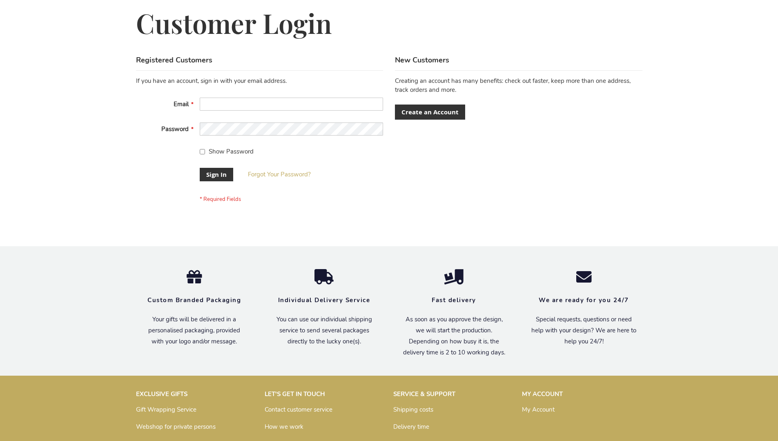
scroll to position [263, 0]
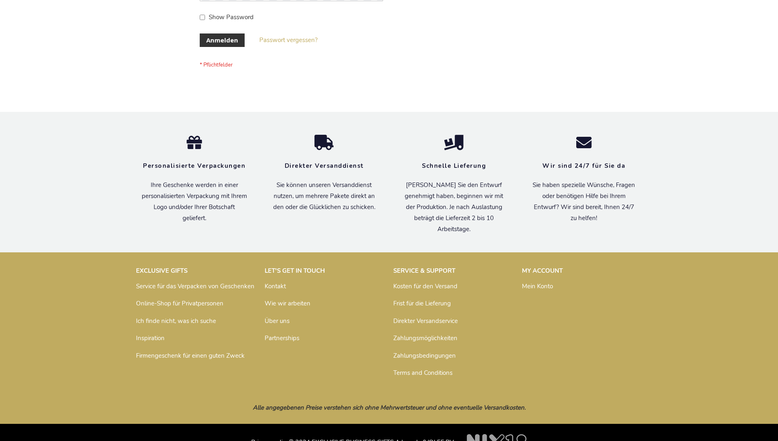
scroll to position [274, 0]
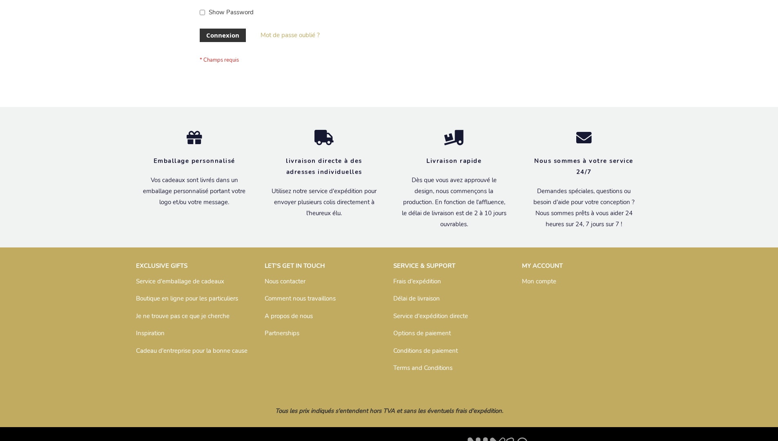
scroll to position [282, 0]
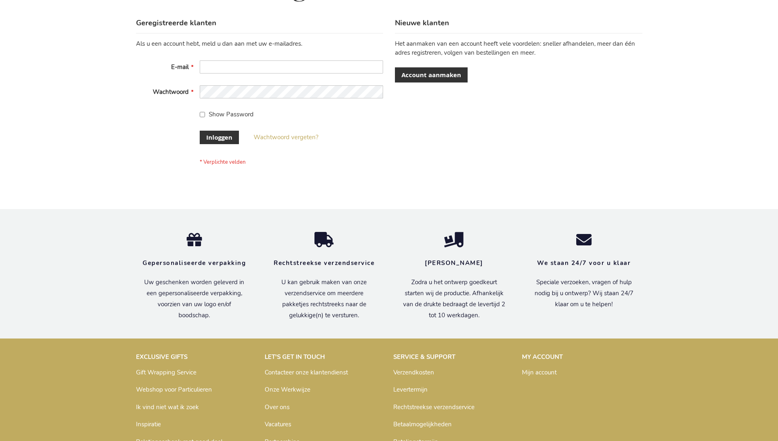
scroll to position [277, 0]
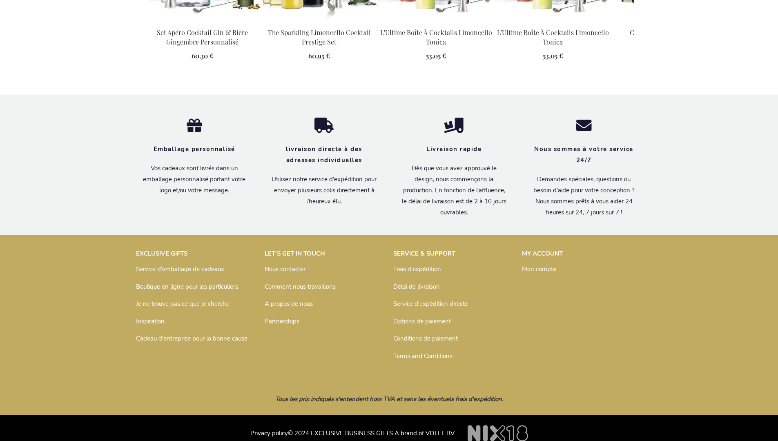
scroll to position [1113, 0]
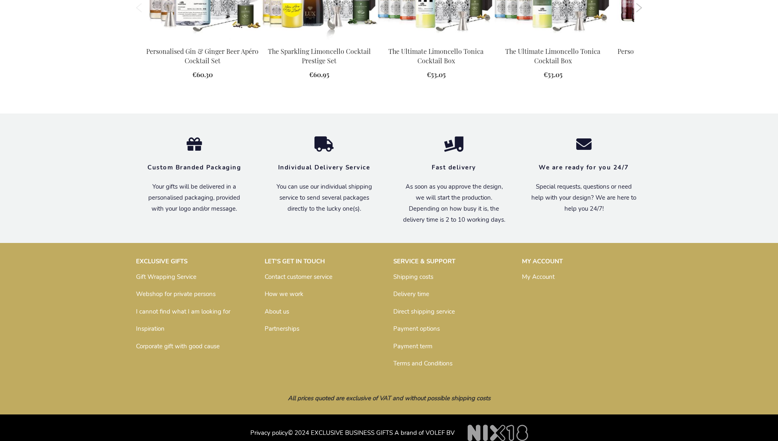
scroll to position [1085, 0]
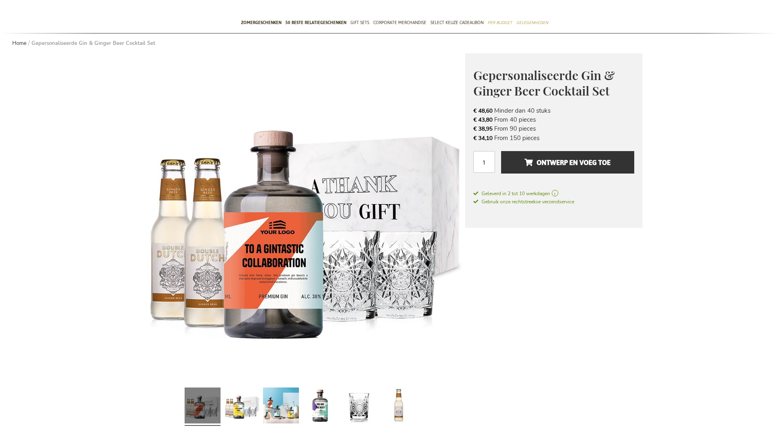
scroll to position [1100, 0]
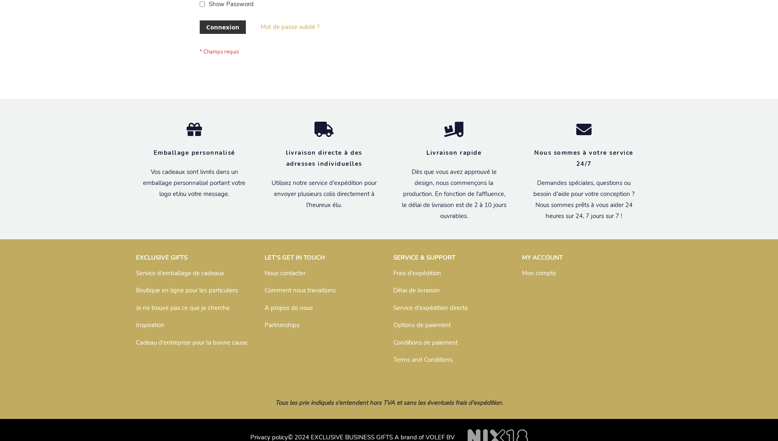
scroll to position [282, 0]
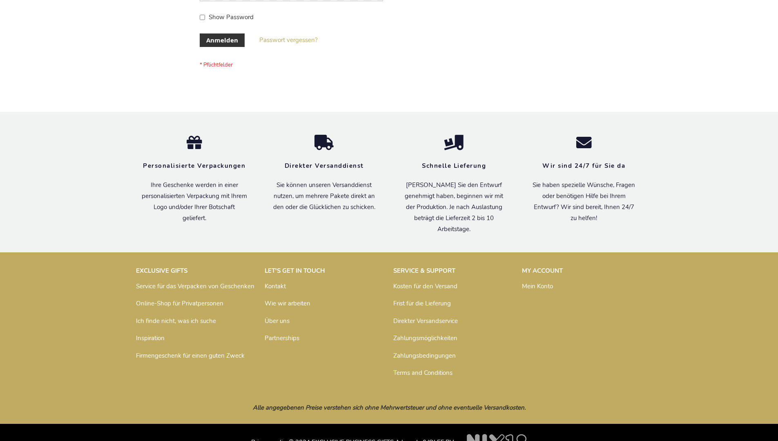
scroll to position [274, 0]
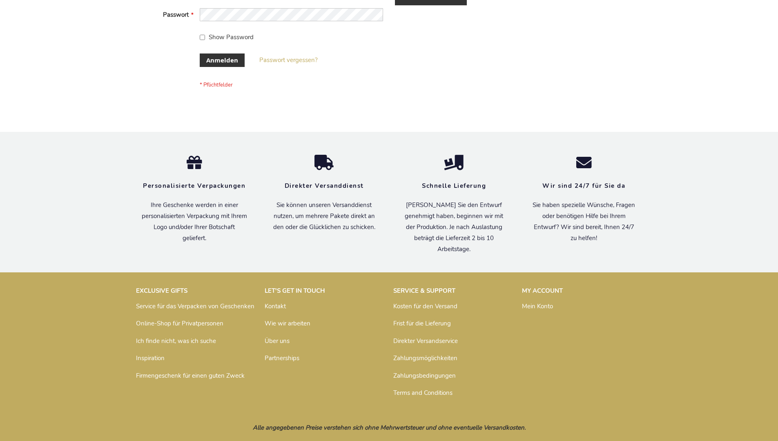
scroll to position [274, 0]
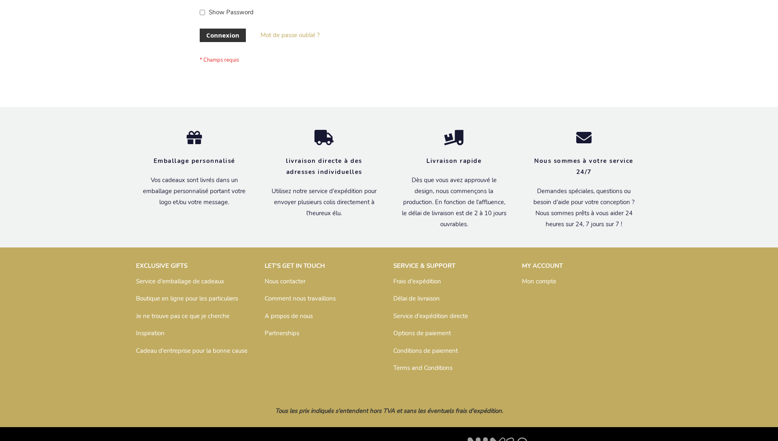
scroll to position [282, 0]
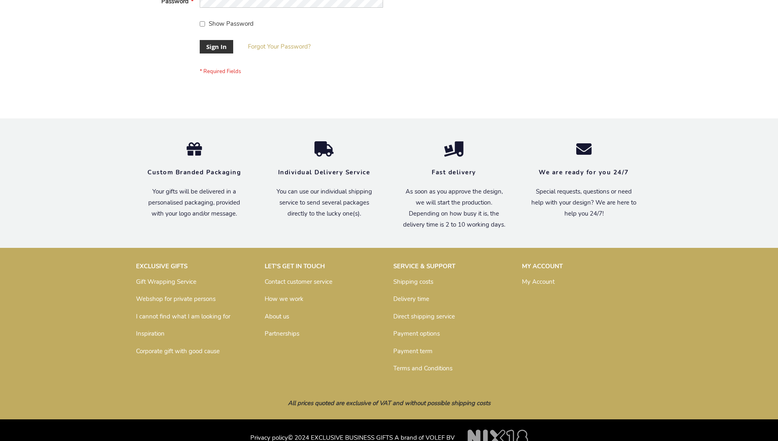
scroll to position [263, 0]
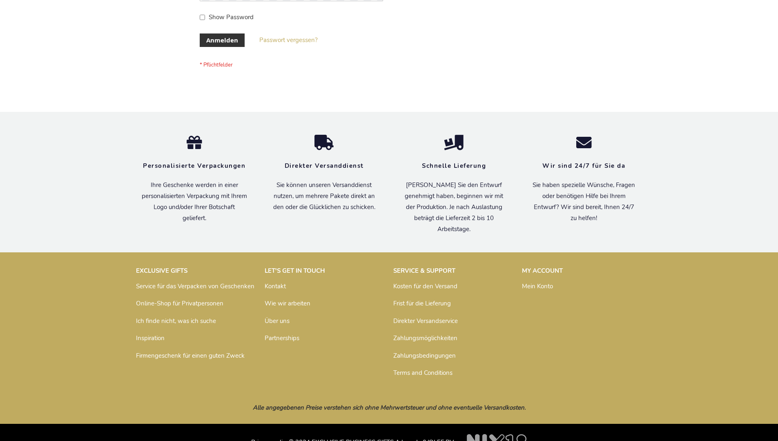
scroll to position [274, 0]
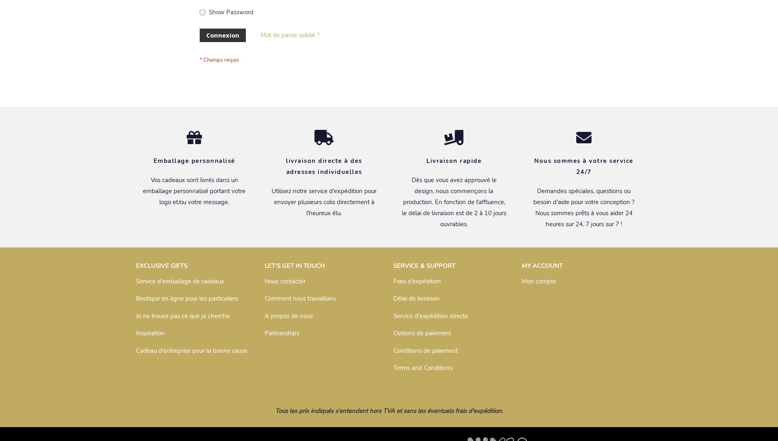
scroll to position [282, 0]
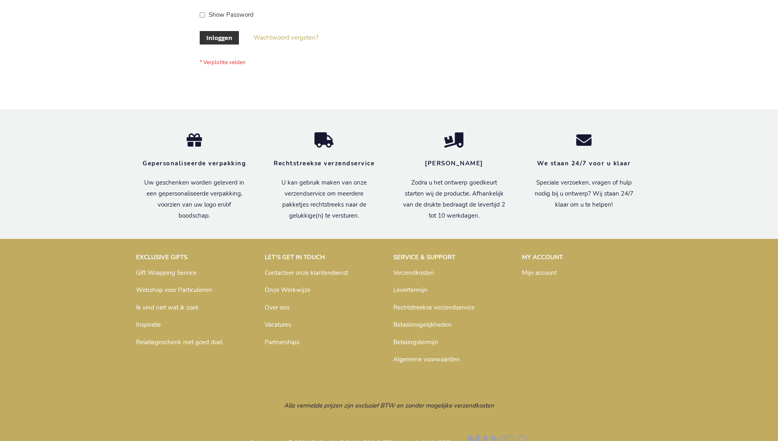
scroll to position [277, 0]
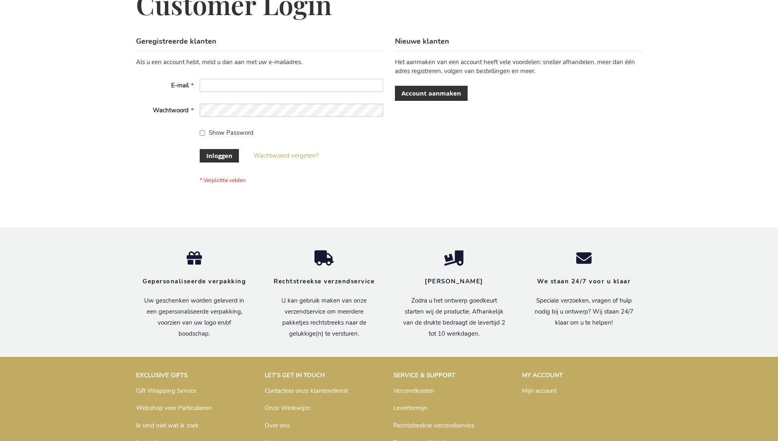
scroll to position [277, 0]
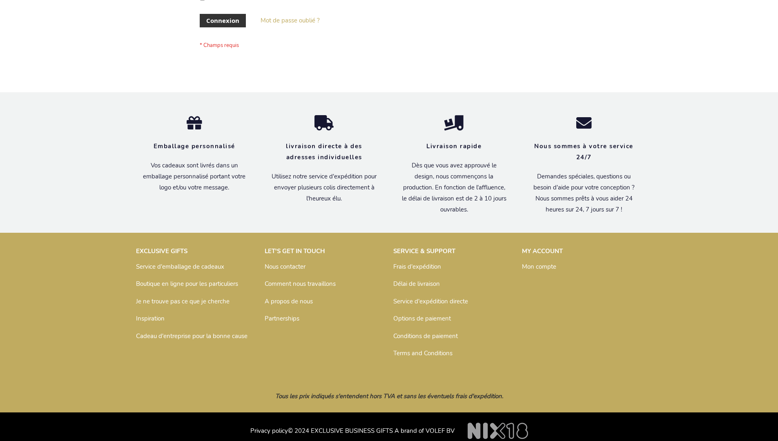
scroll to position [282, 0]
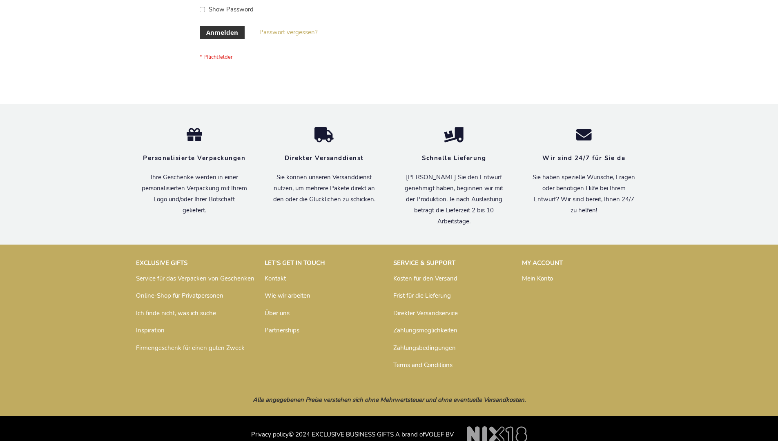
scroll to position [274, 0]
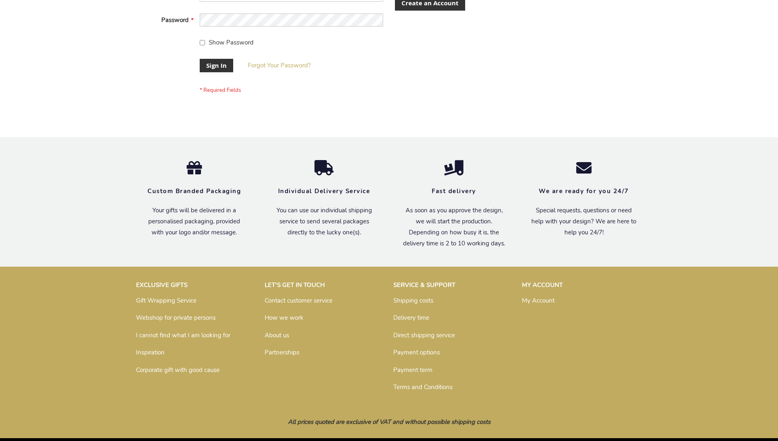
scroll to position [263, 0]
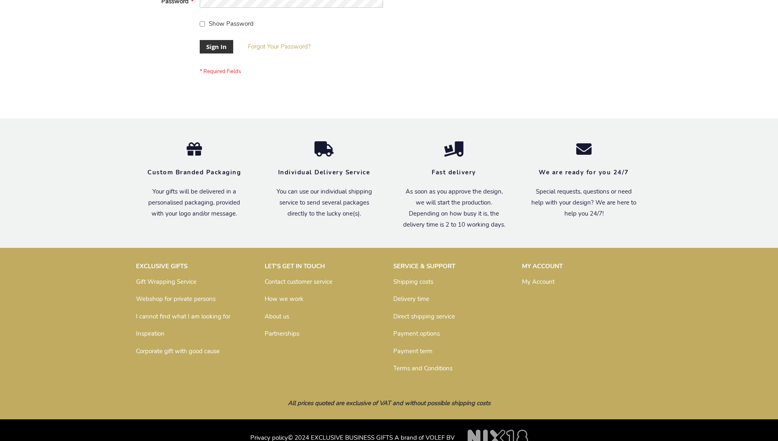
scroll to position [263, 0]
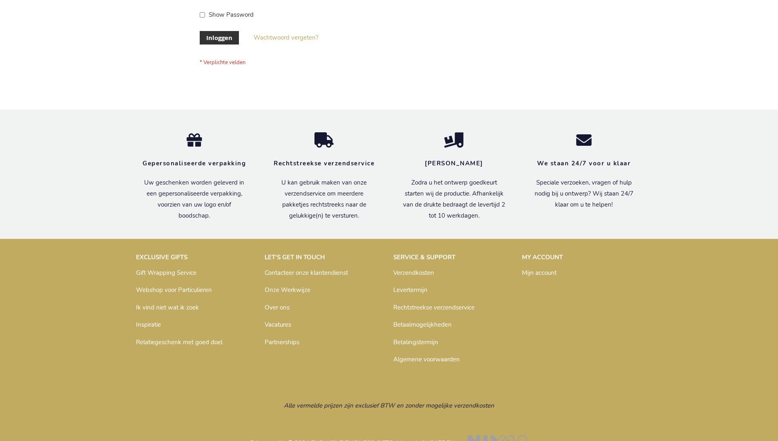
scroll to position [277, 0]
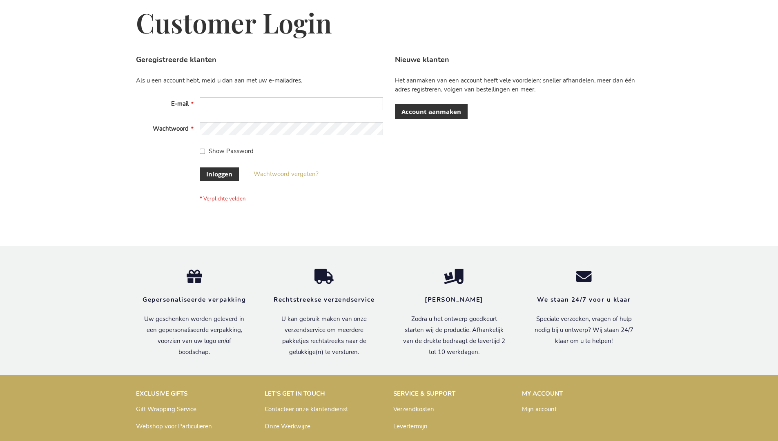
scroll to position [277, 0]
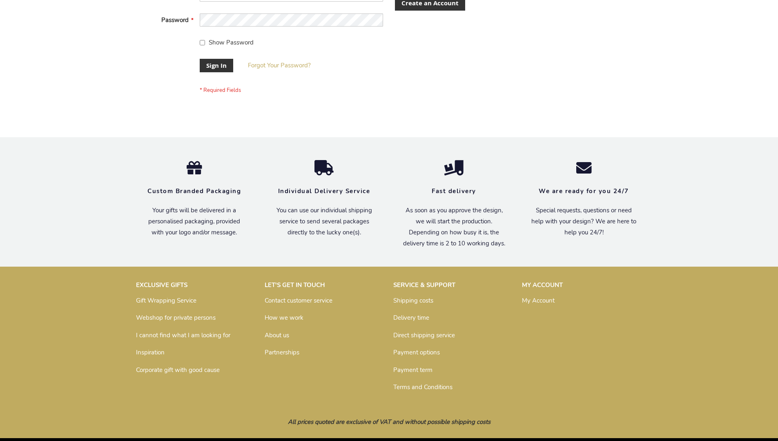
scroll to position [263, 0]
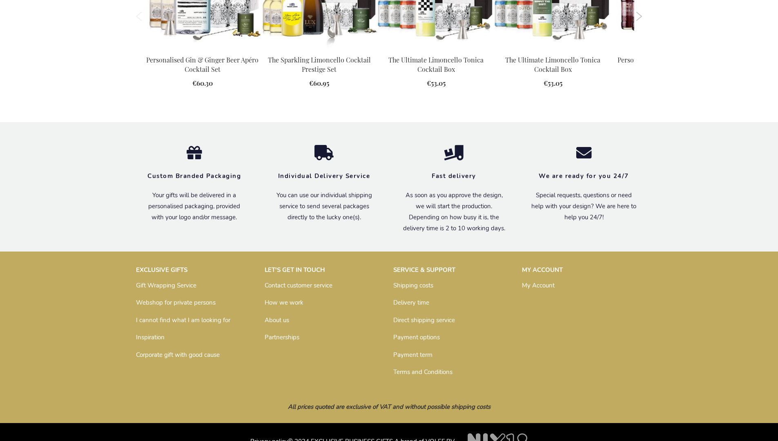
scroll to position [1085, 0]
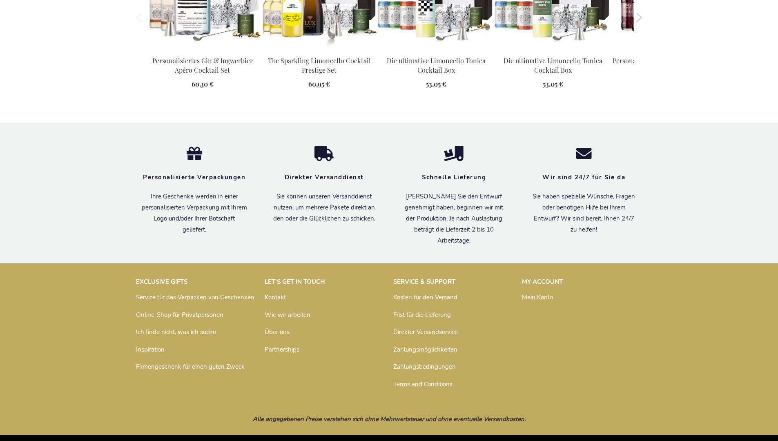
scroll to position [1105, 0]
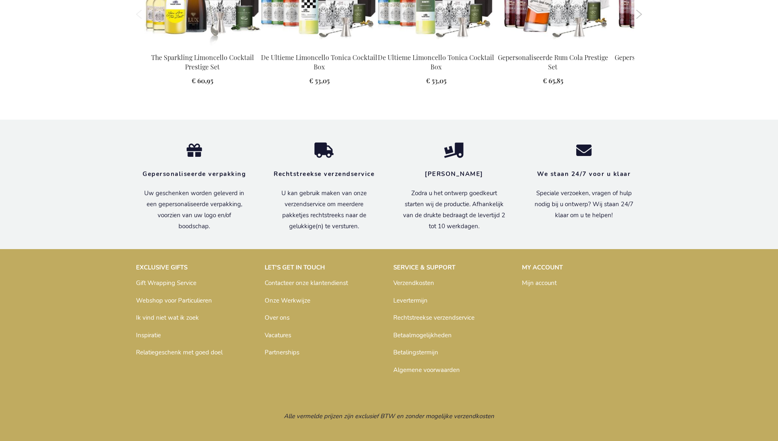
scroll to position [1126, 0]
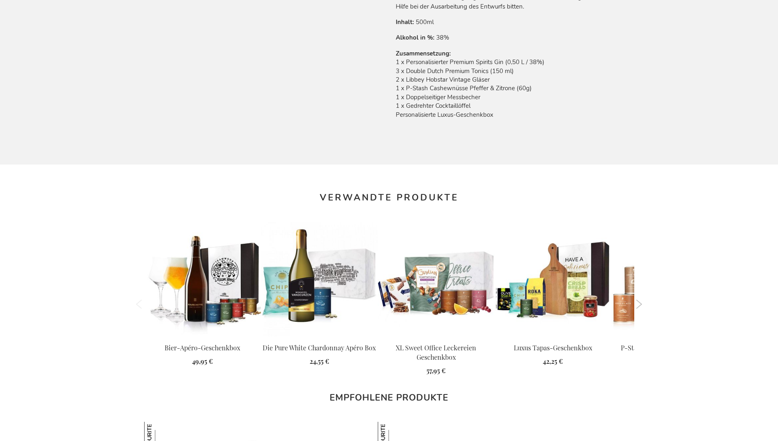
scroll to position [1131, 0]
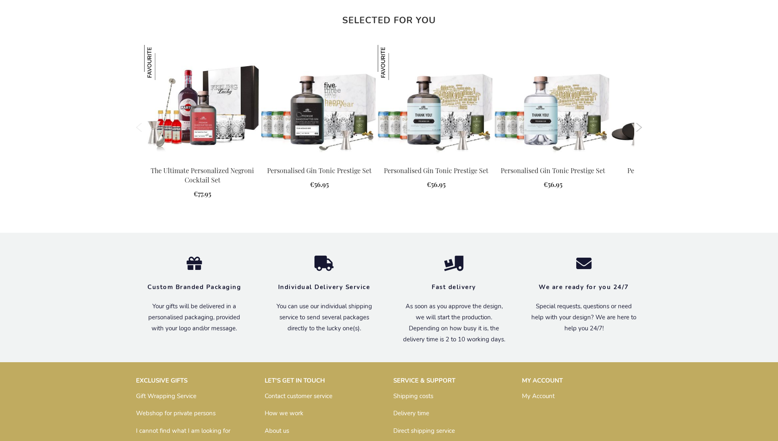
scroll to position [1111, 0]
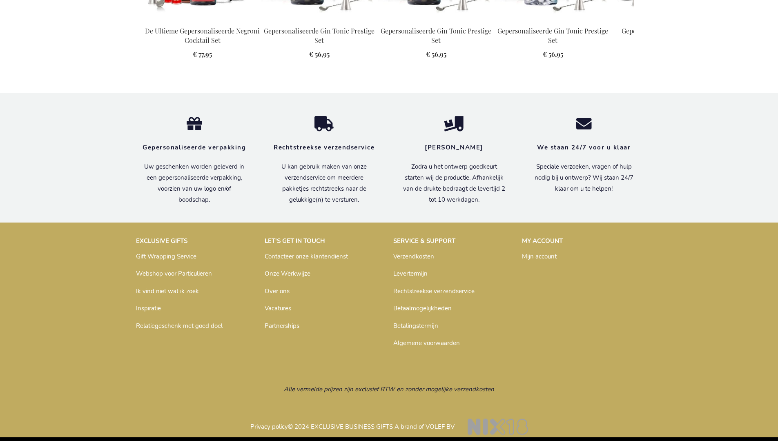
scroll to position [1126, 0]
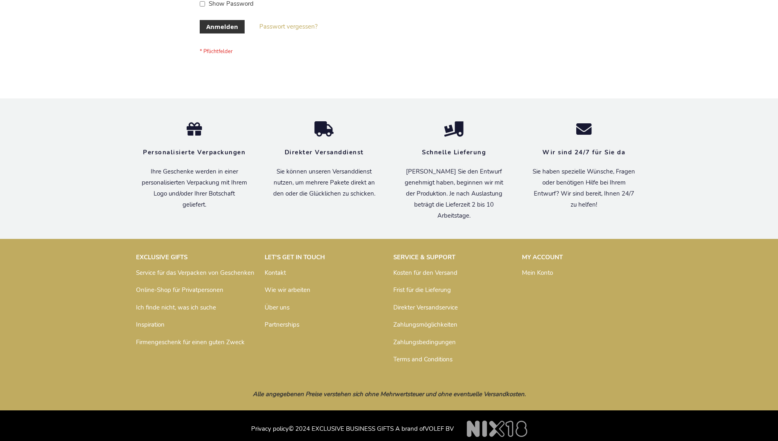
scroll to position [274, 0]
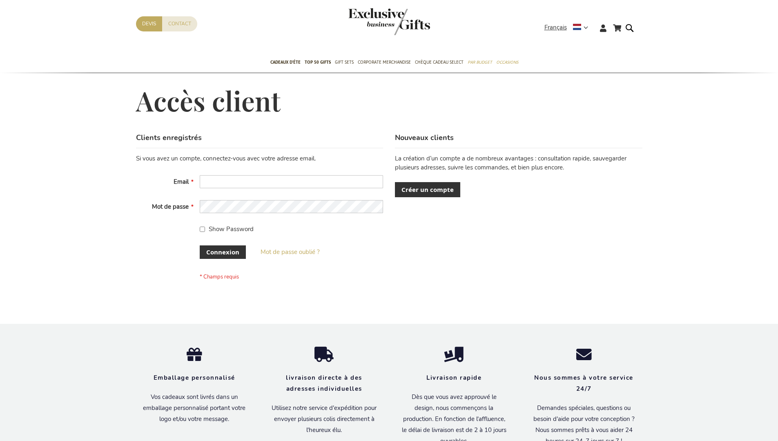
scroll to position [282, 0]
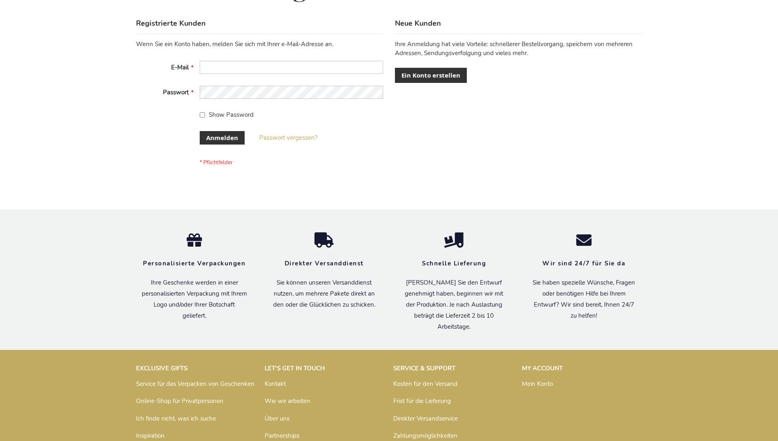
scroll to position [274, 0]
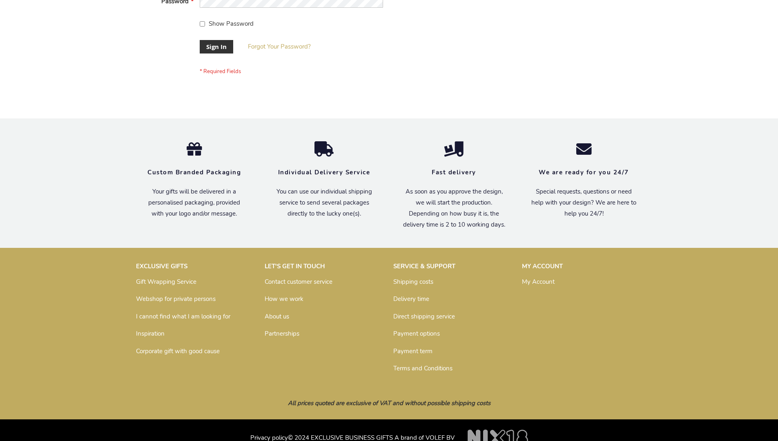
scroll to position [263, 0]
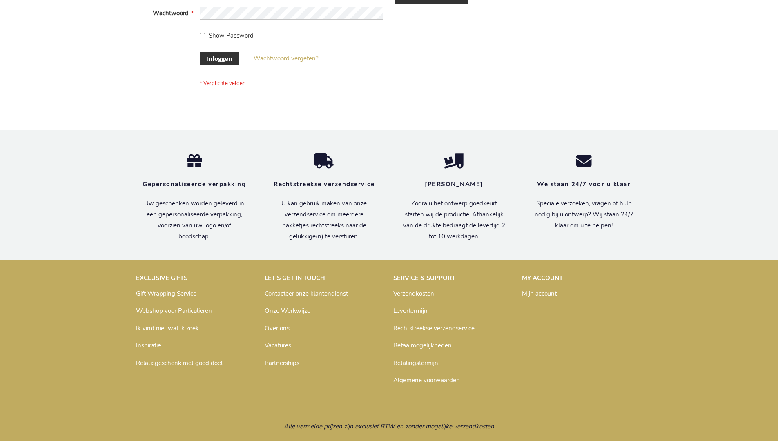
scroll to position [277, 0]
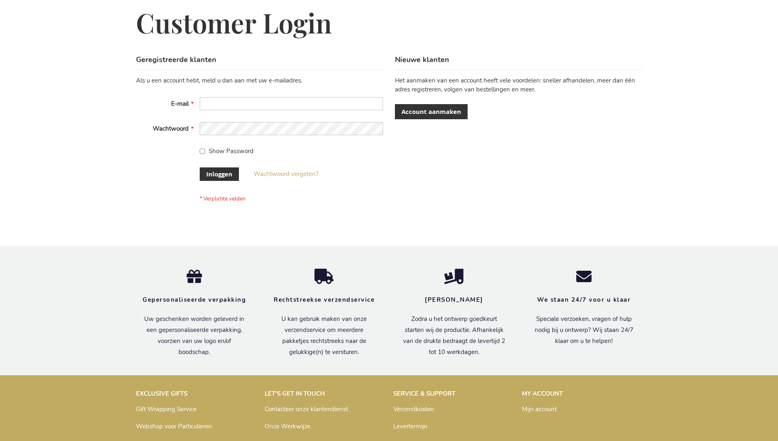
scroll to position [277, 0]
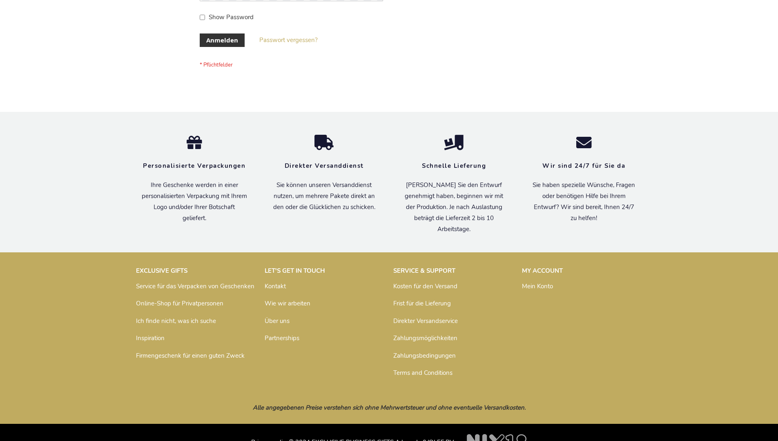
scroll to position [274, 0]
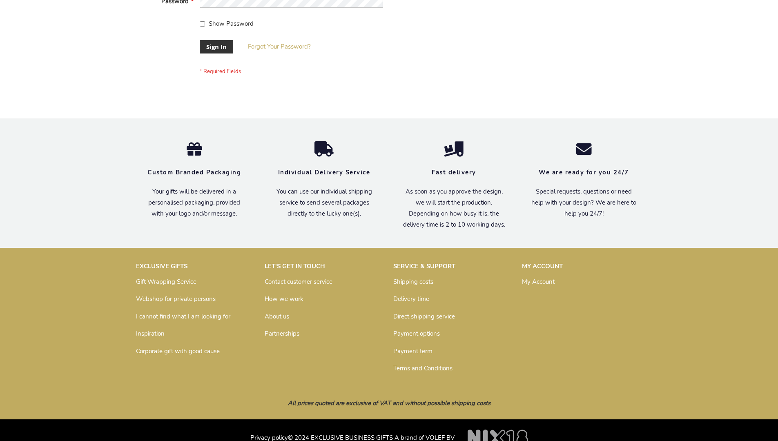
scroll to position [263, 0]
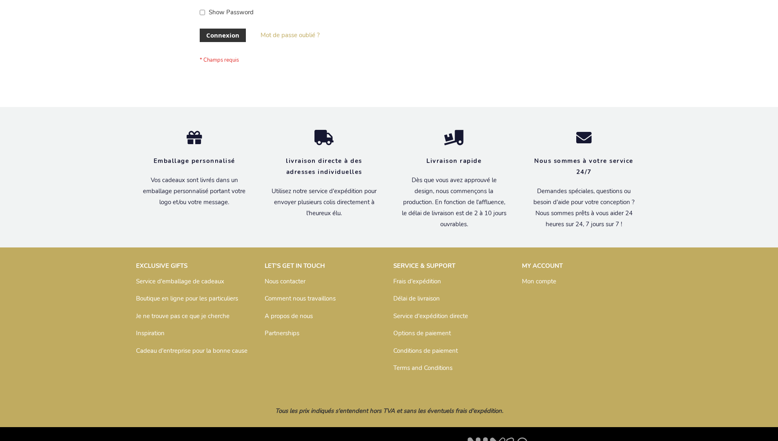
scroll to position [282, 0]
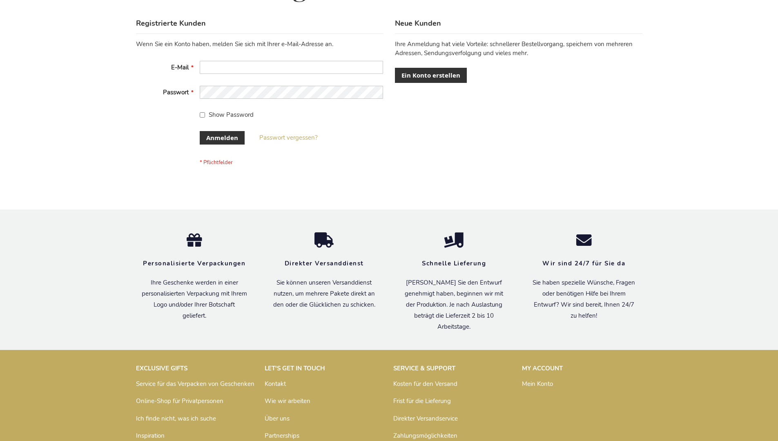
scroll to position [274, 0]
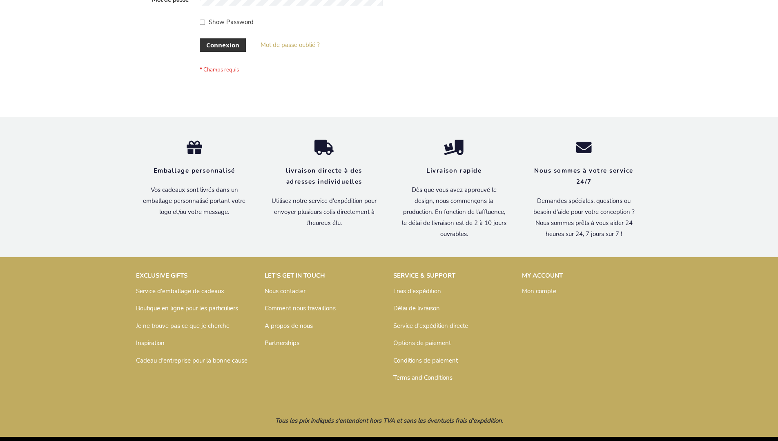
scroll to position [282, 0]
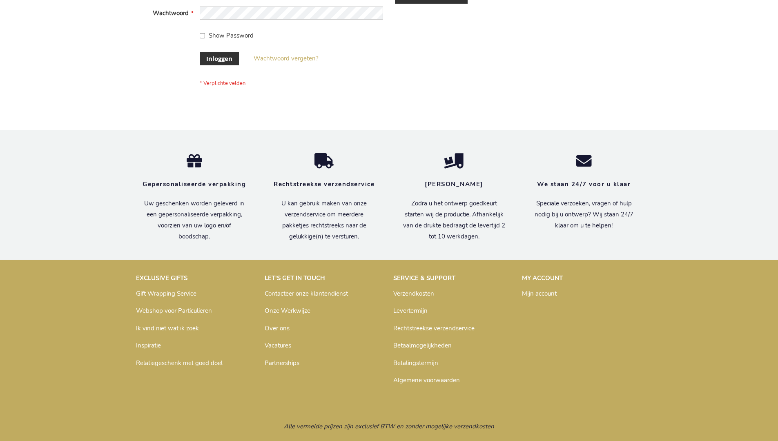
scroll to position [277, 0]
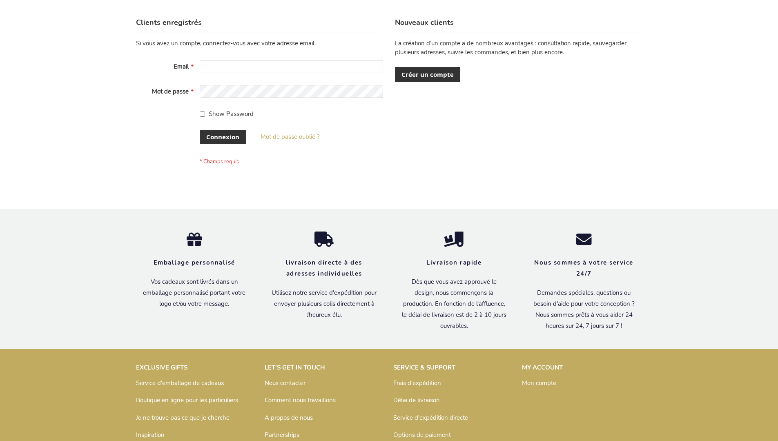
scroll to position [282, 0]
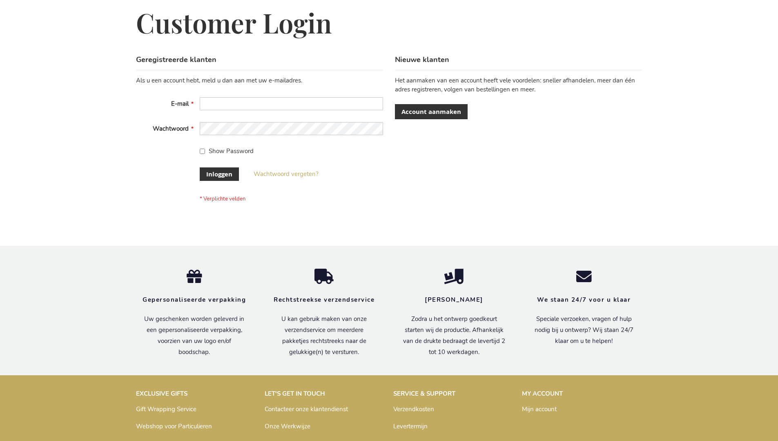
scroll to position [277, 0]
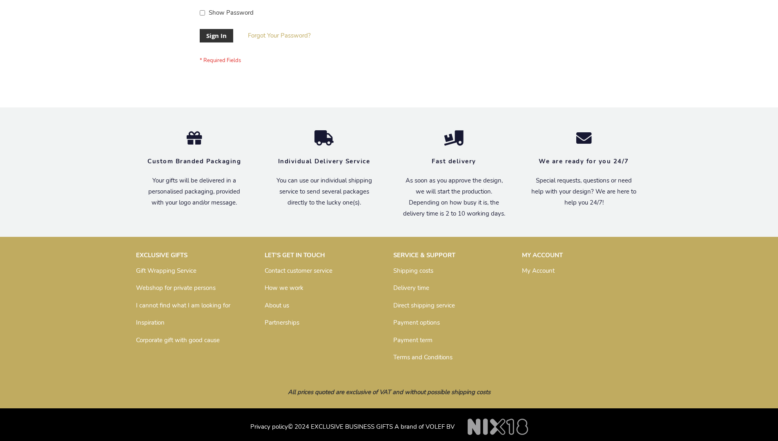
scroll to position [263, 0]
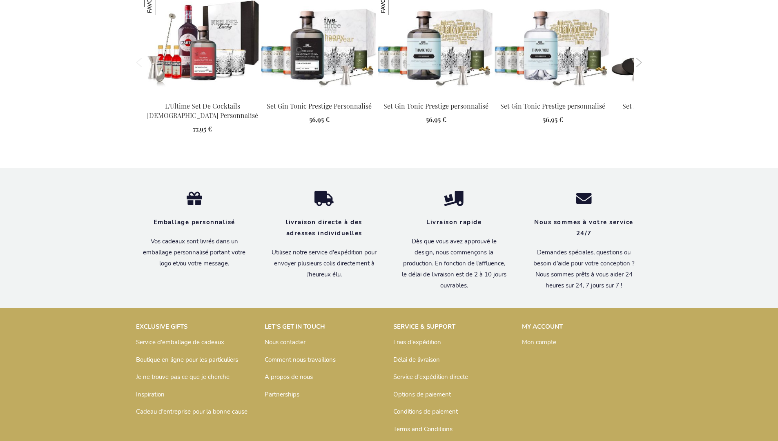
scroll to position [1139, 0]
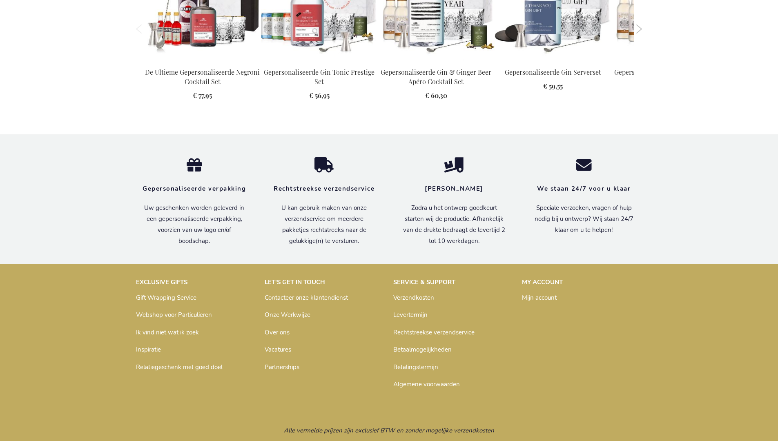
scroll to position [1126, 0]
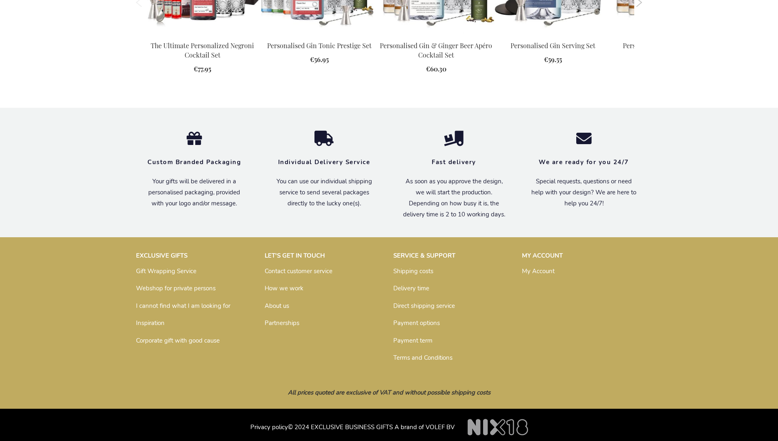
scroll to position [1111, 0]
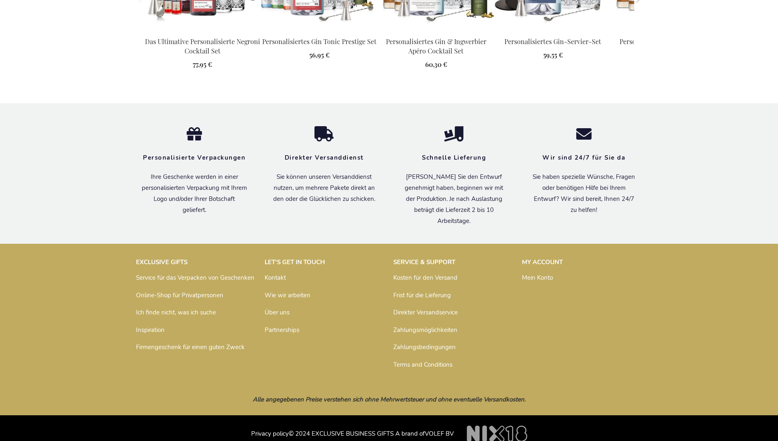
scroll to position [1131, 0]
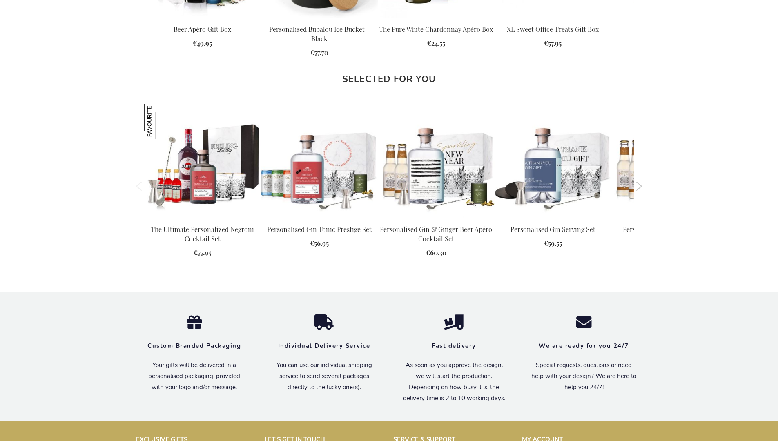
scroll to position [1111, 0]
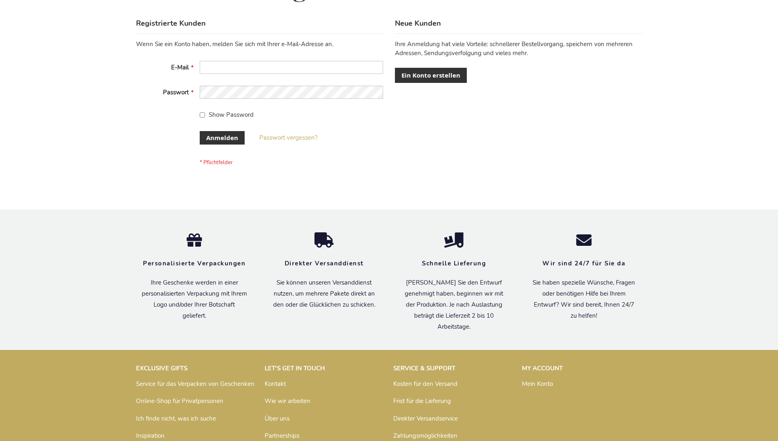
scroll to position [274, 0]
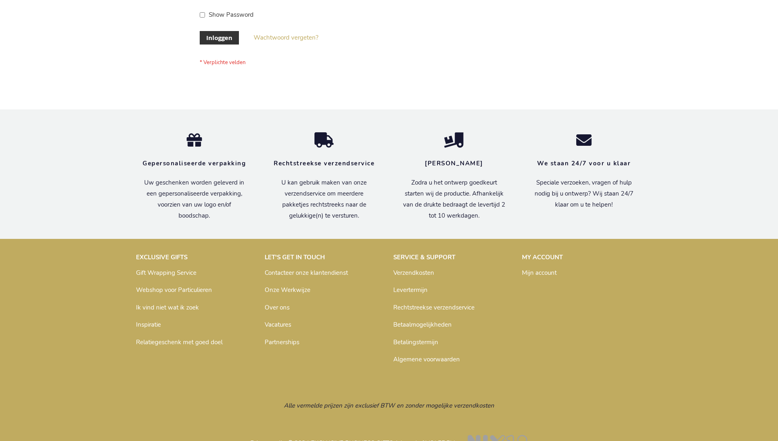
scroll to position [277, 0]
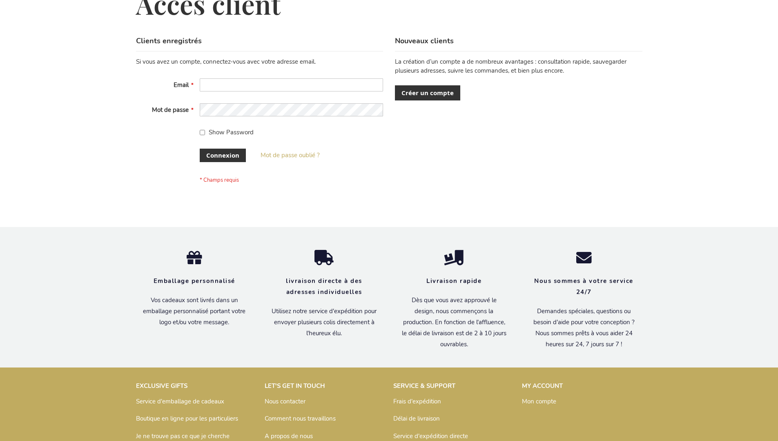
scroll to position [282, 0]
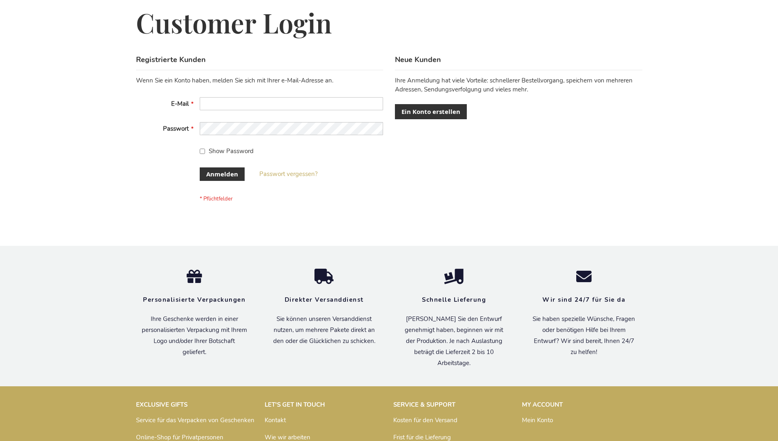
scroll to position [274, 0]
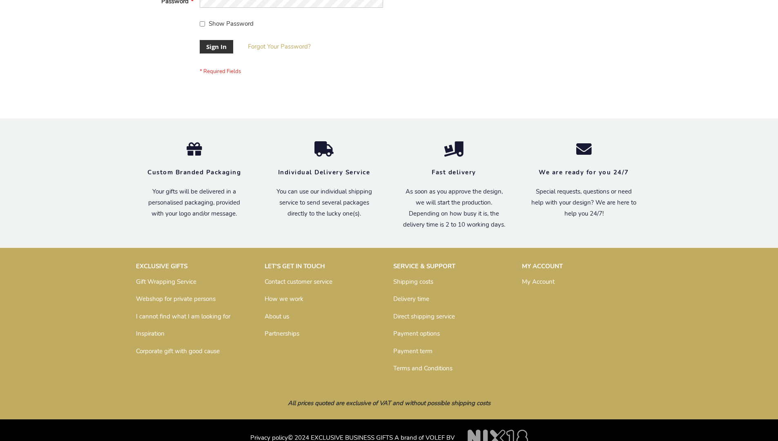
scroll to position [263, 0]
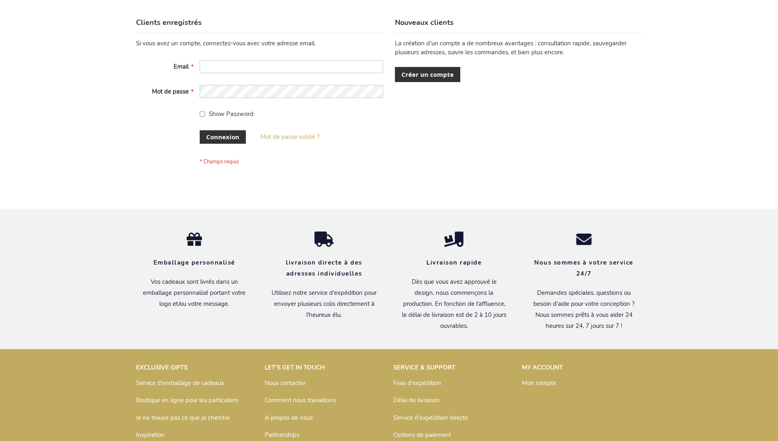
scroll to position [282, 0]
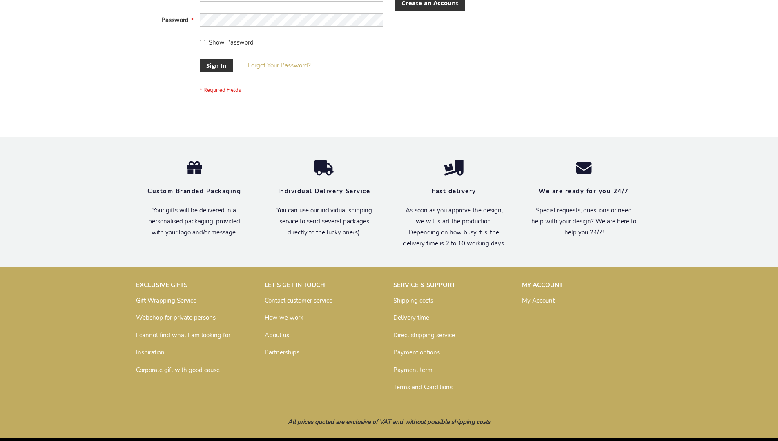
scroll to position [263, 0]
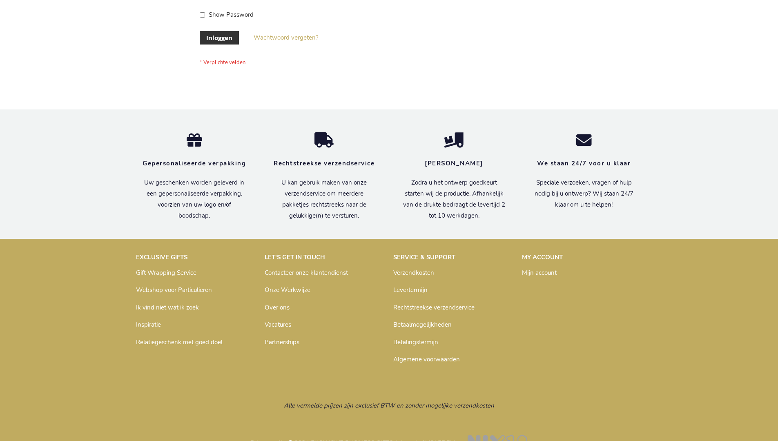
scroll to position [277, 0]
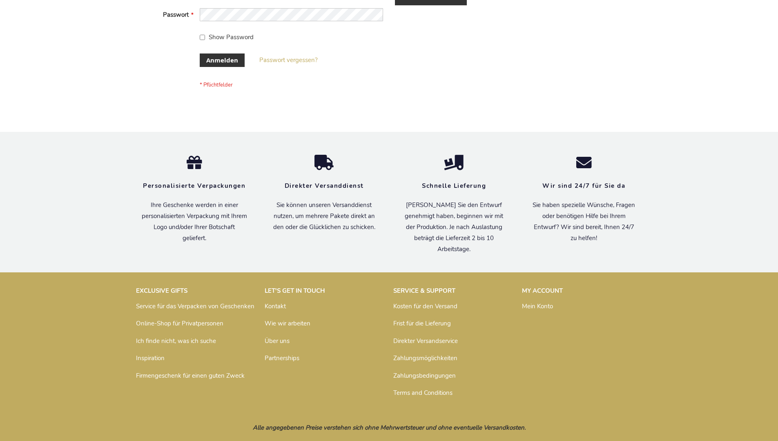
scroll to position [274, 0]
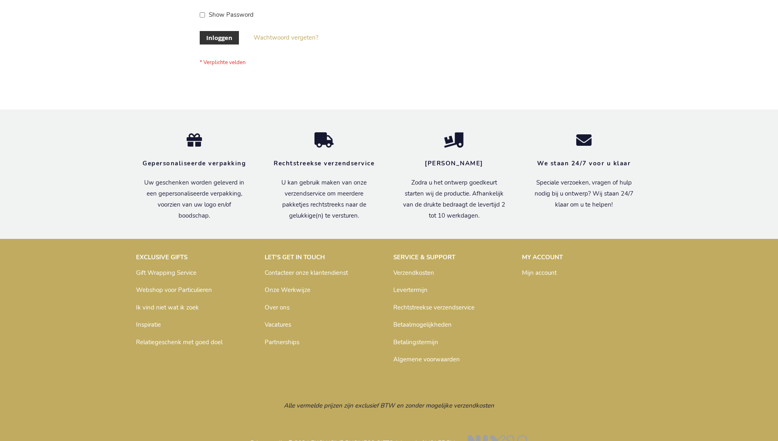
scroll to position [277, 0]
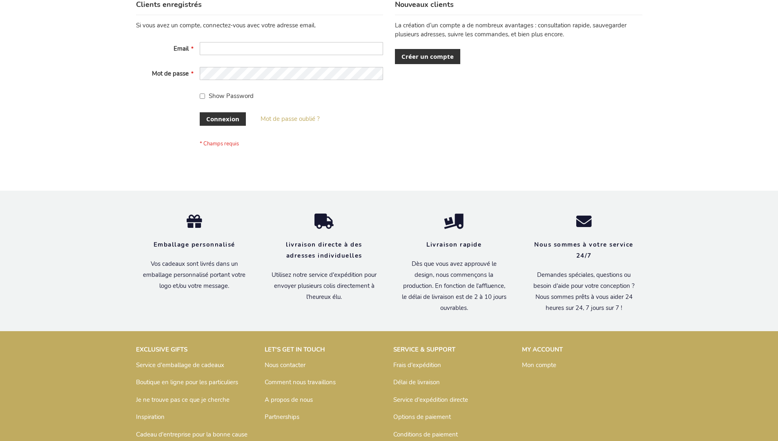
scroll to position [282, 0]
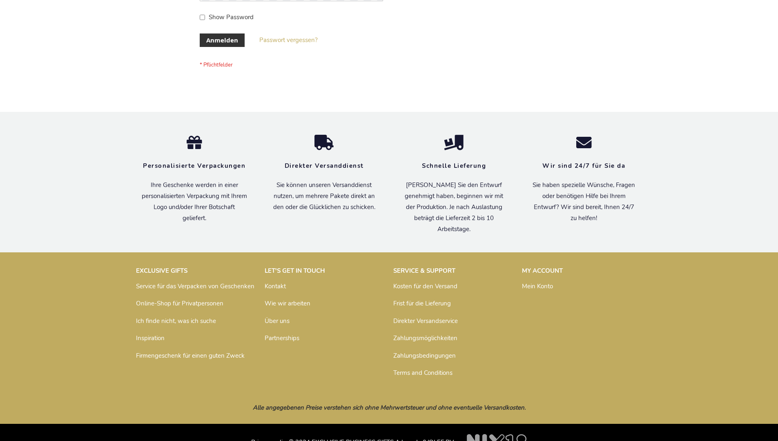
scroll to position [274, 0]
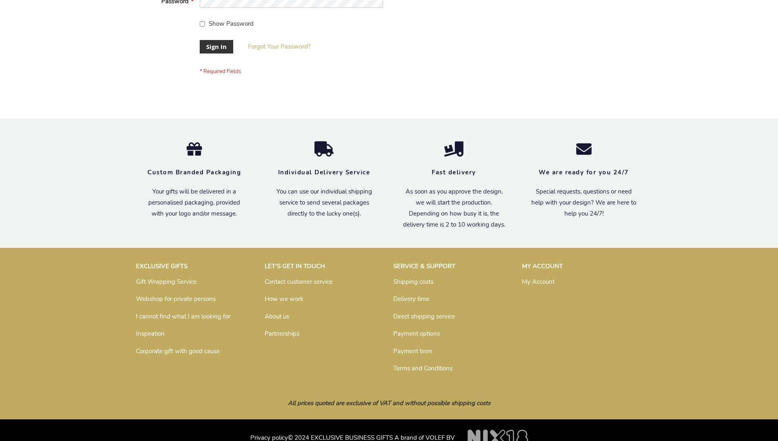
scroll to position [263, 0]
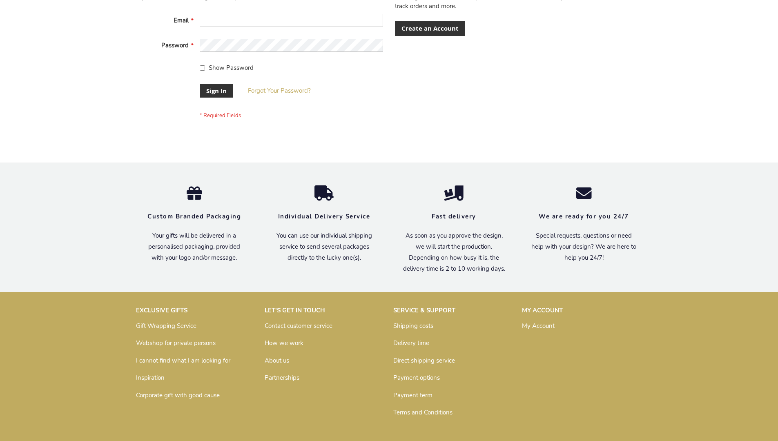
scroll to position [263, 0]
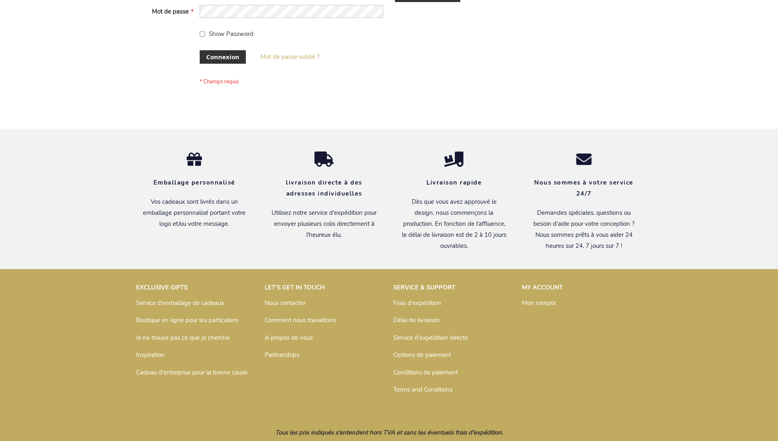
scroll to position [282, 0]
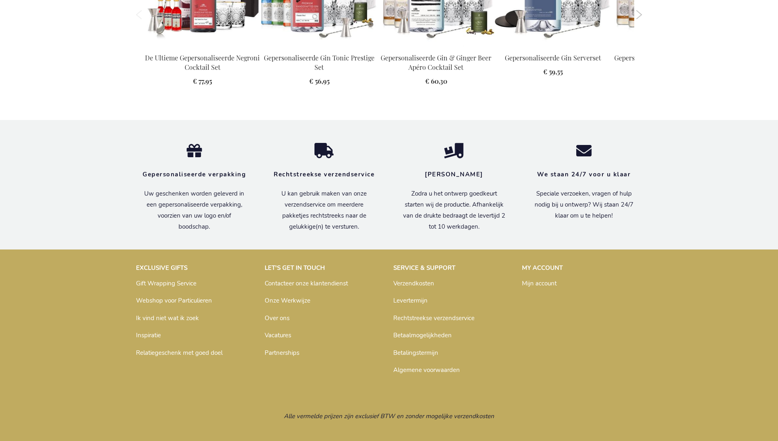
scroll to position [1126, 0]
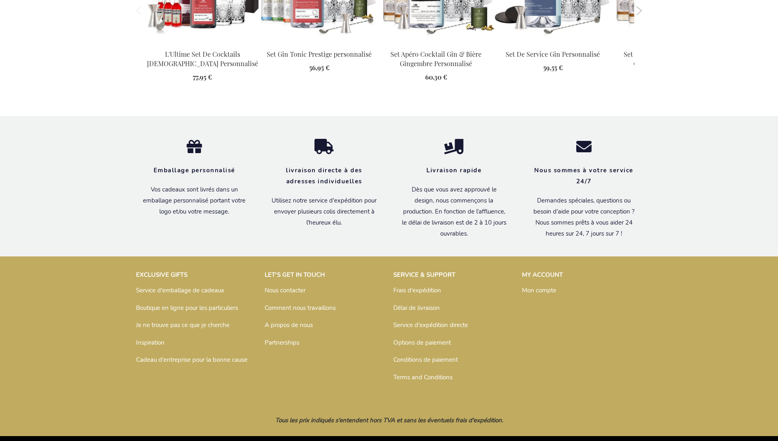
scroll to position [1139, 0]
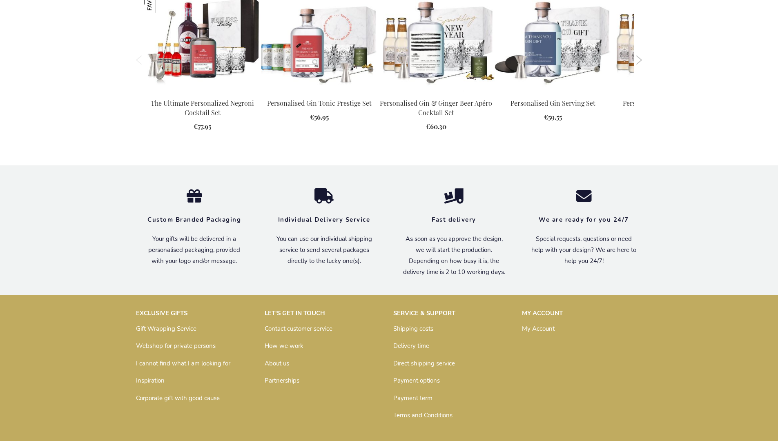
scroll to position [1111, 0]
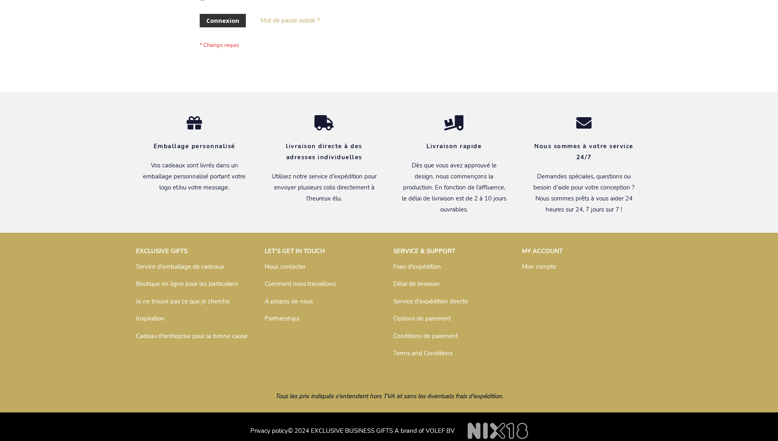
scroll to position [282, 0]
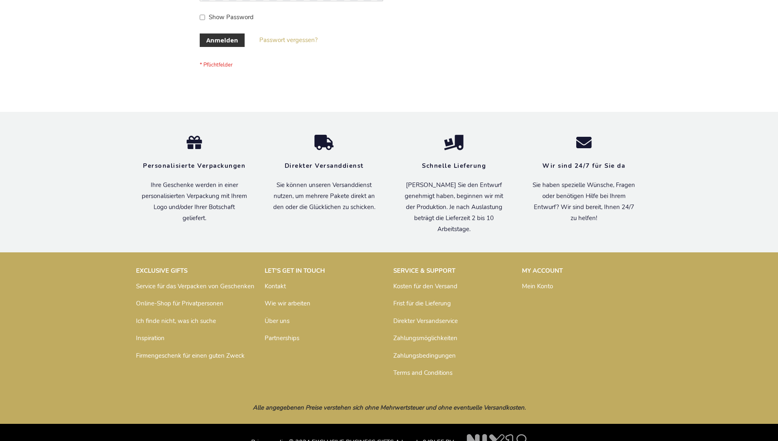
scroll to position [274, 0]
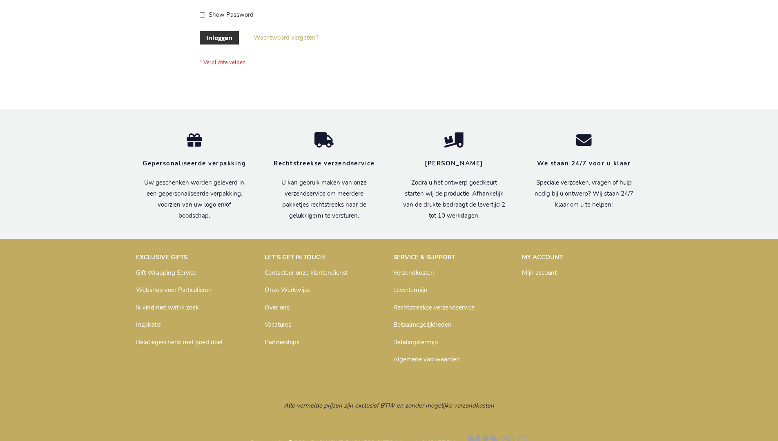
scroll to position [277, 0]
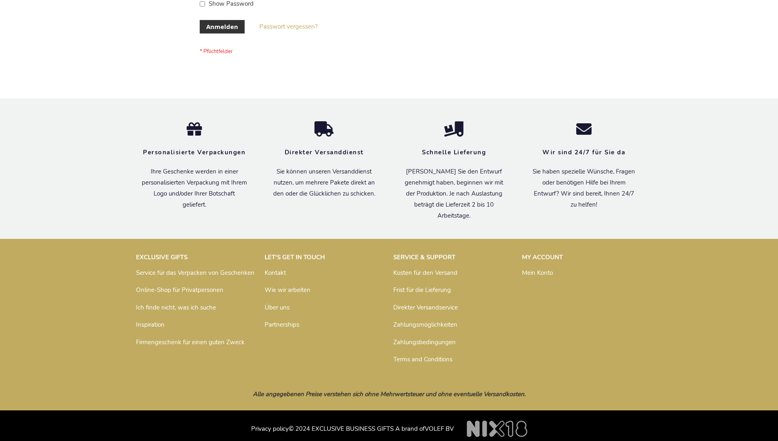
scroll to position [274, 0]
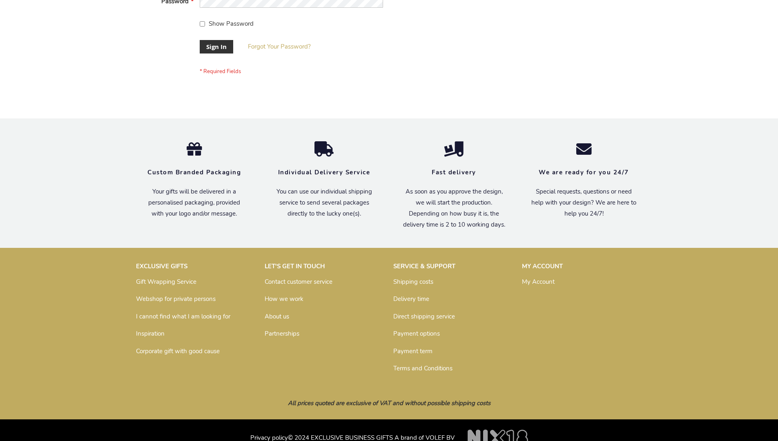
scroll to position [263, 0]
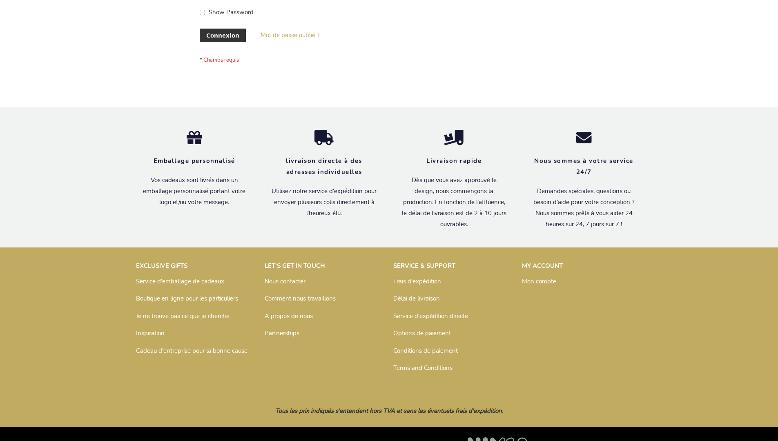
scroll to position [282, 0]
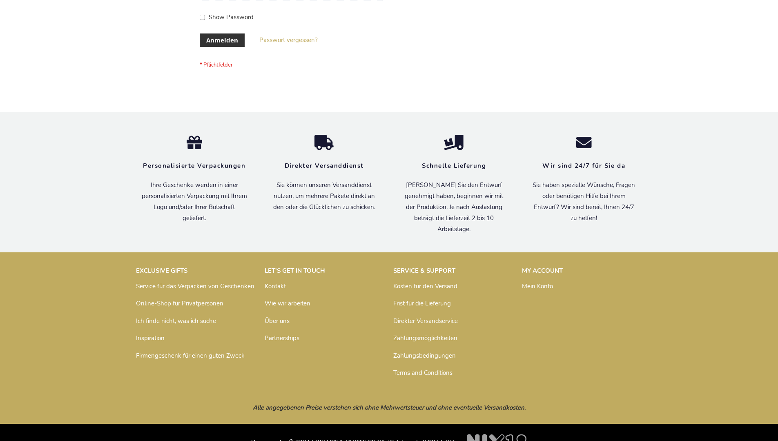
scroll to position [274, 0]
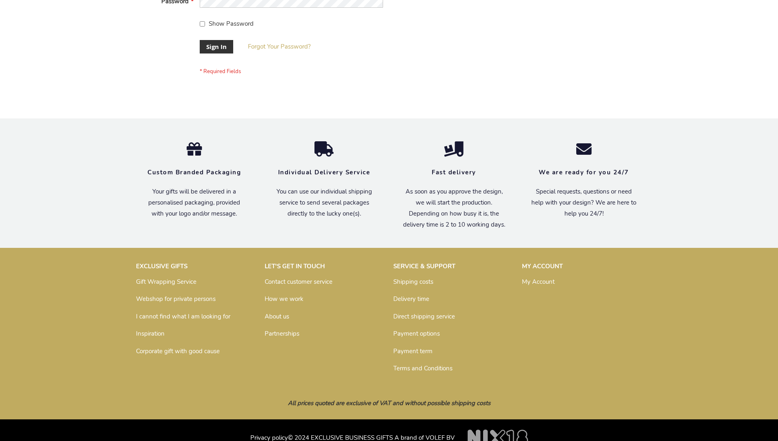
scroll to position [263, 0]
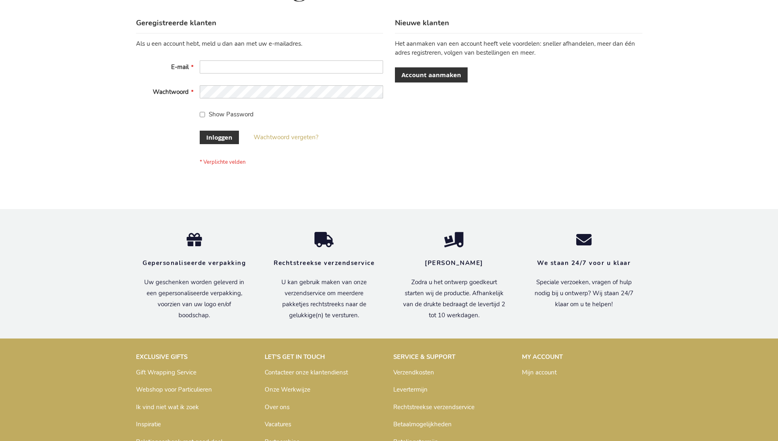
scroll to position [277, 0]
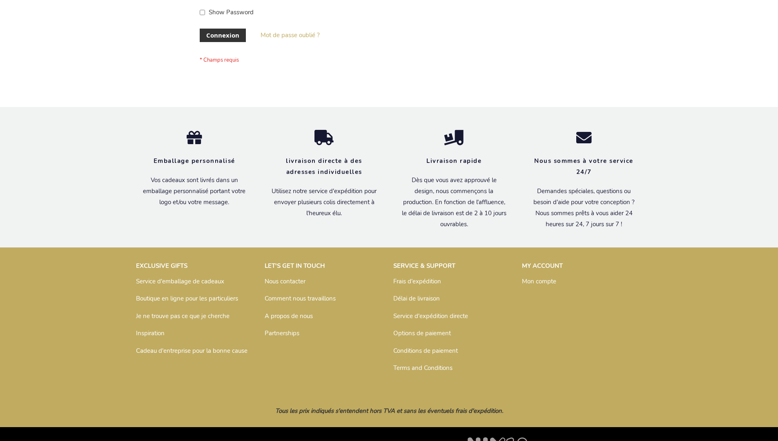
scroll to position [282, 0]
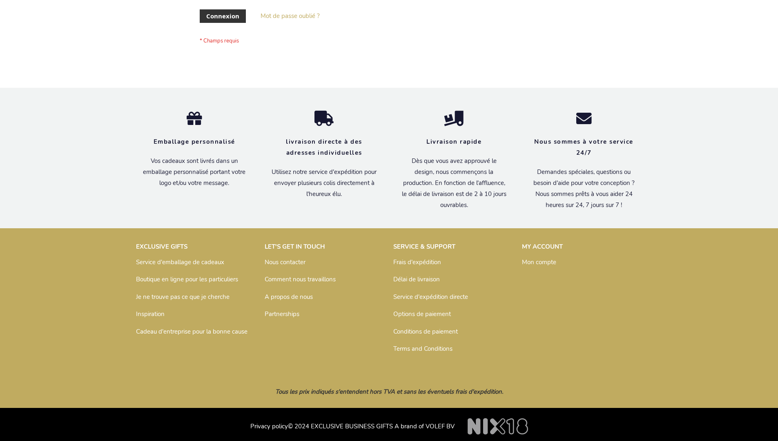
scroll to position [282, 0]
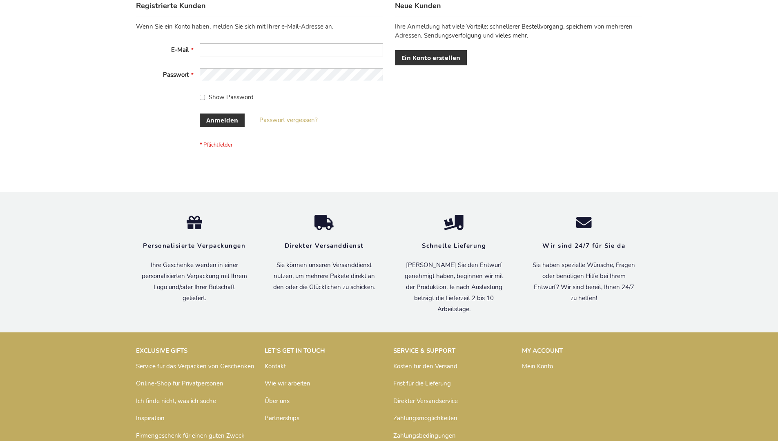
scroll to position [274, 0]
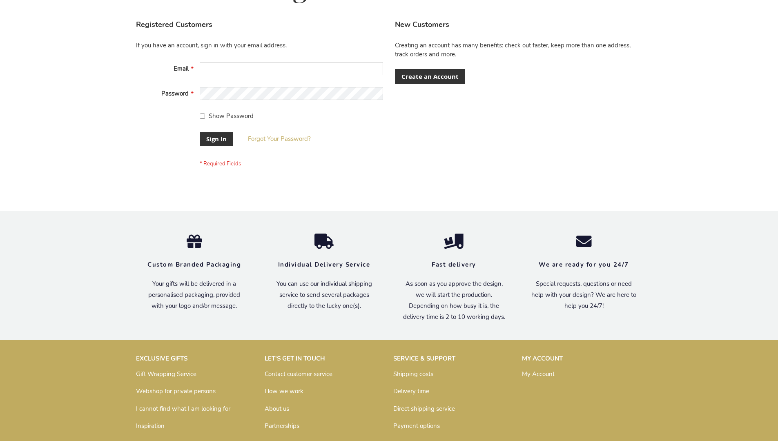
scroll to position [263, 0]
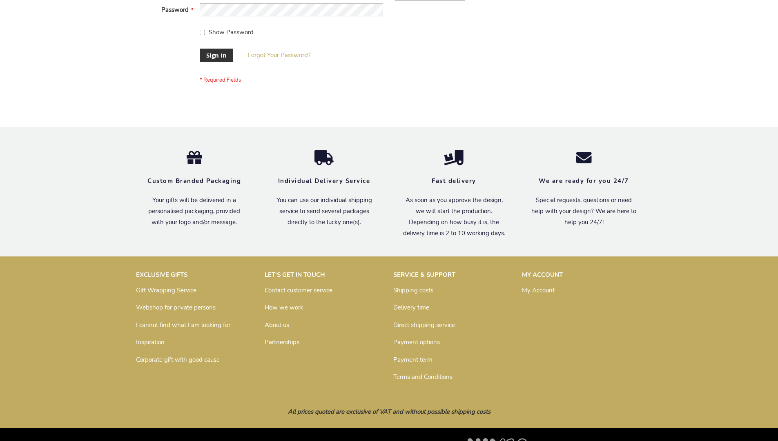
scroll to position [263, 0]
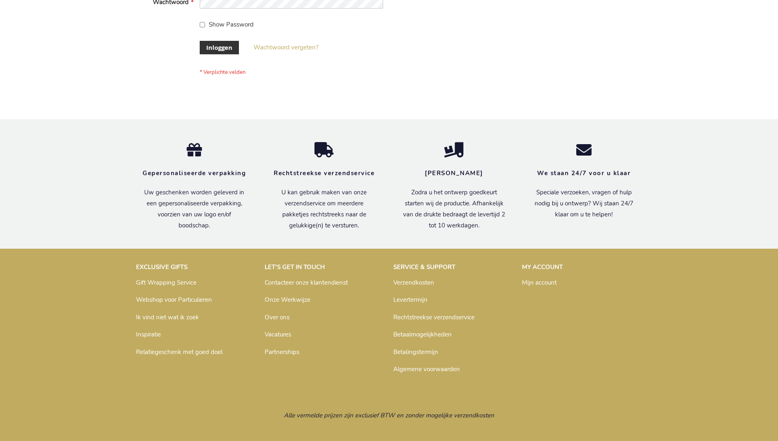
scroll to position [277, 0]
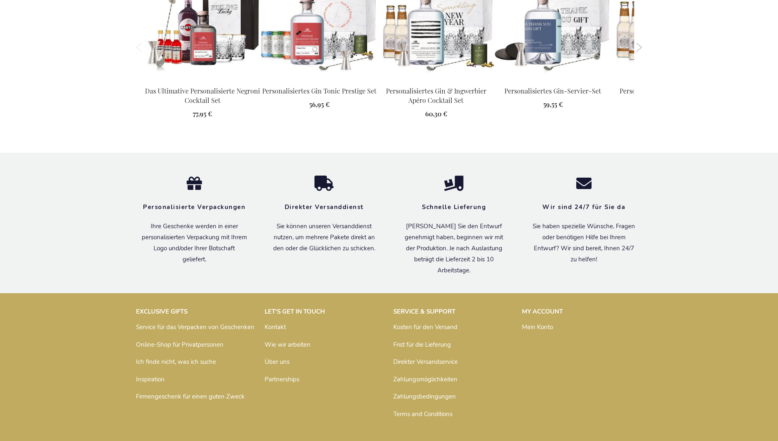
scroll to position [1131, 0]
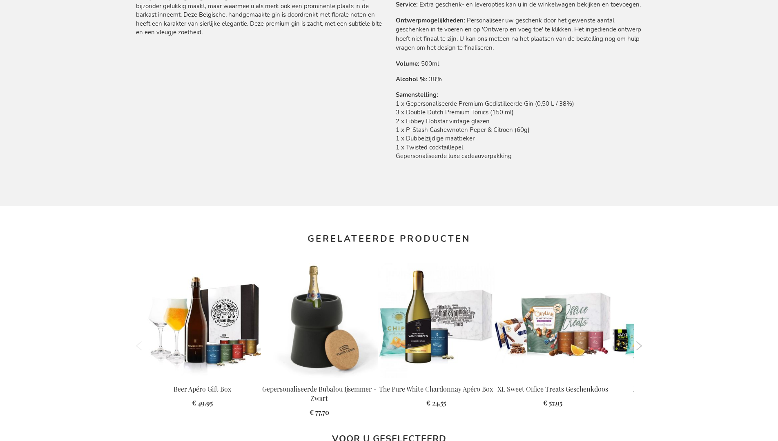
scroll to position [1126, 0]
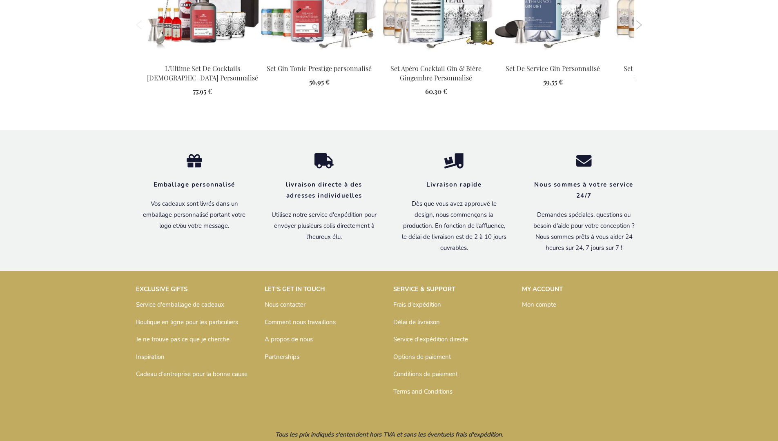
scroll to position [1139, 0]
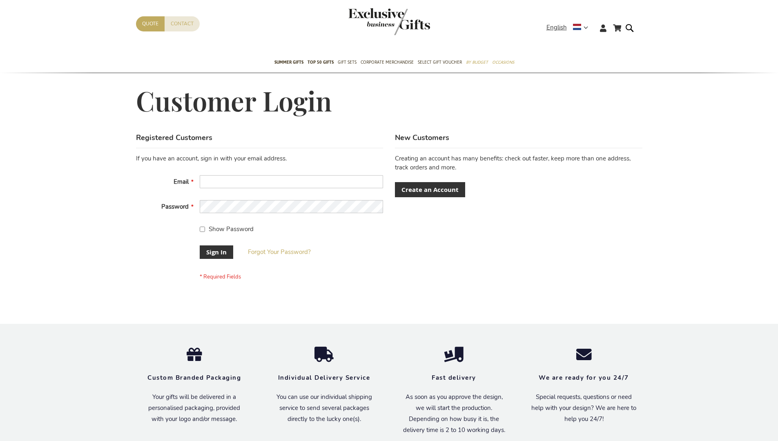
scroll to position [263, 0]
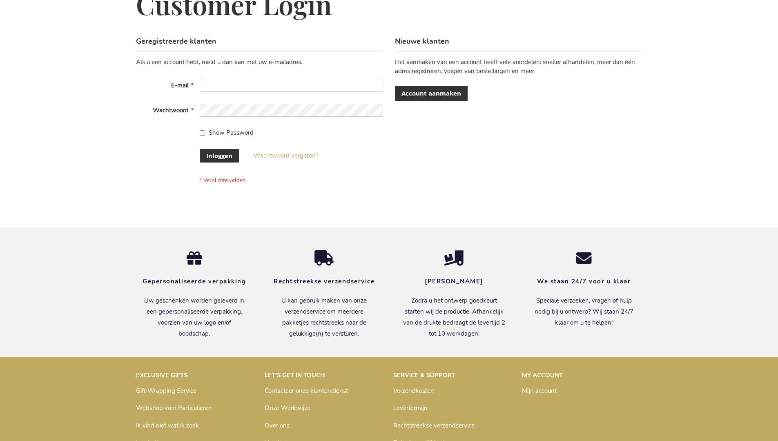
scroll to position [277, 0]
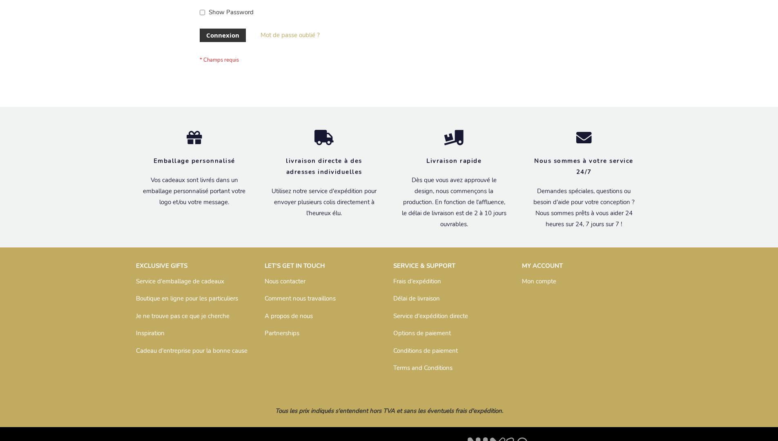
scroll to position [282, 0]
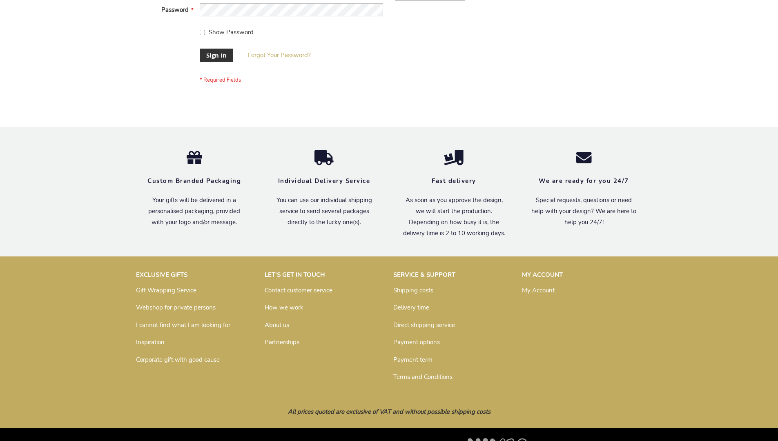
scroll to position [263, 0]
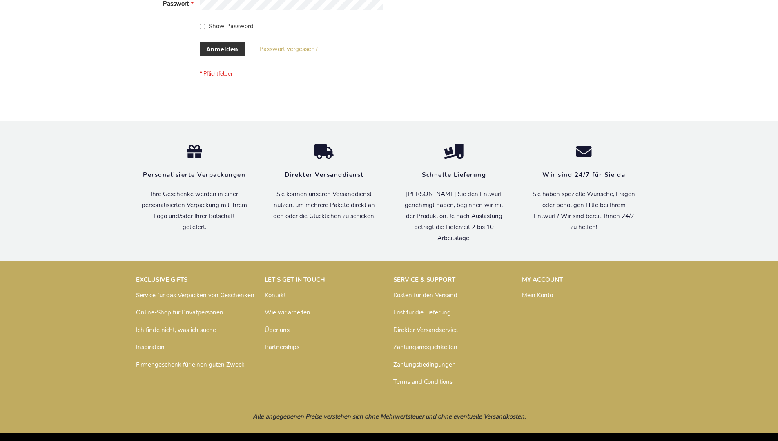
scroll to position [274, 0]
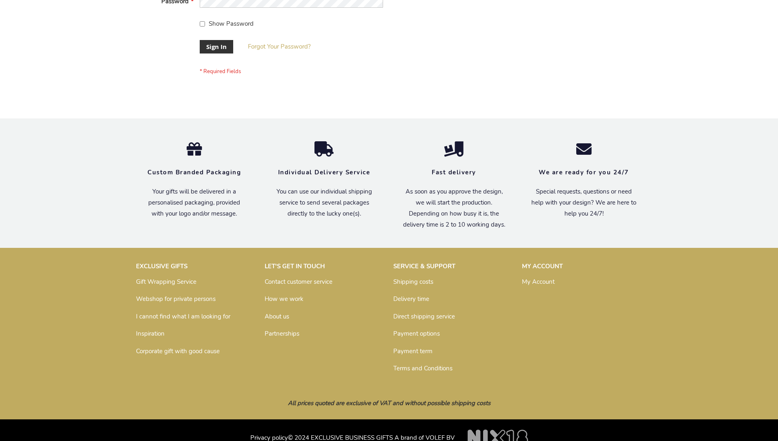
scroll to position [263, 0]
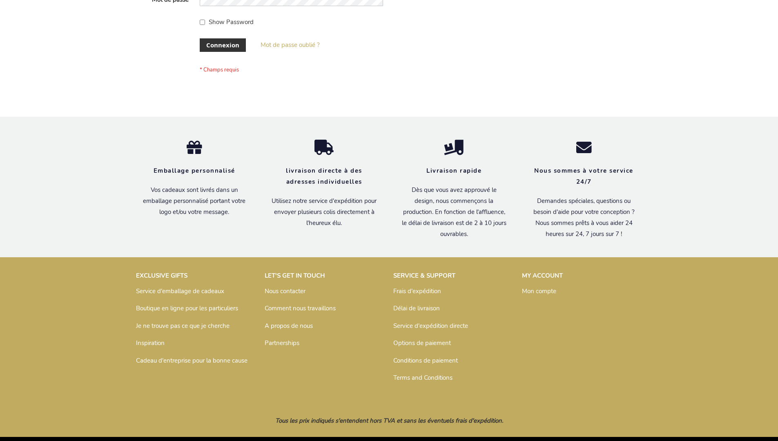
scroll to position [282, 0]
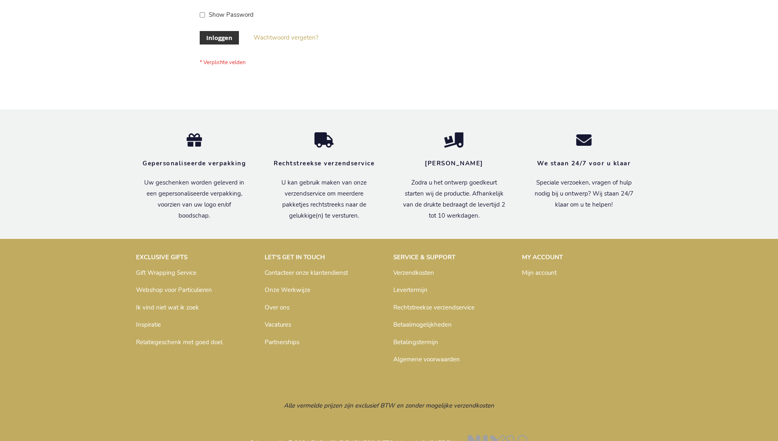
scroll to position [277, 0]
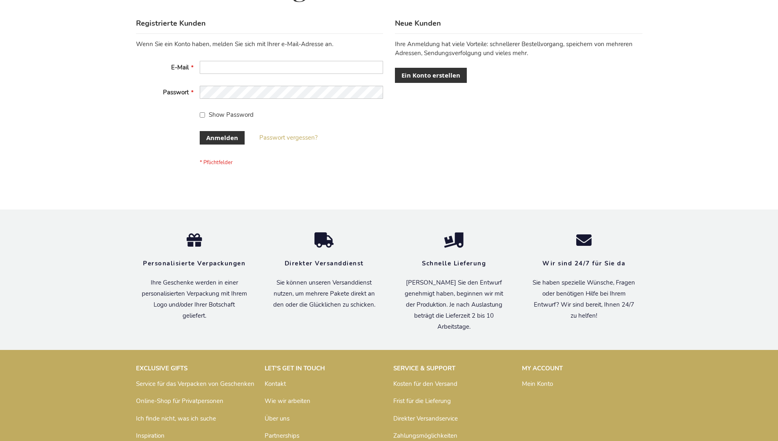
scroll to position [274, 0]
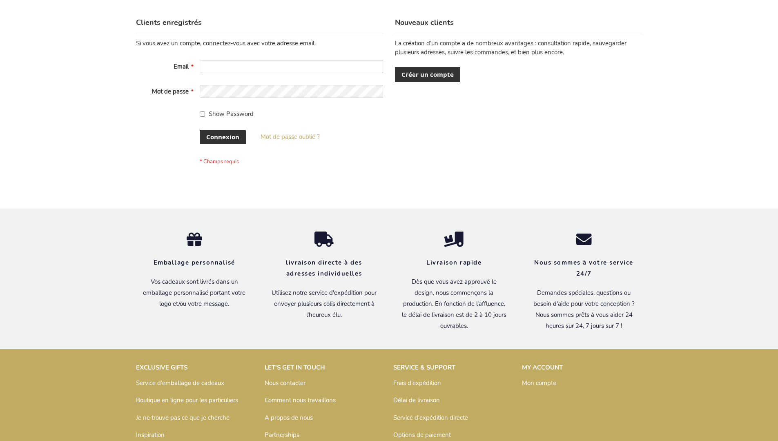
scroll to position [282, 0]
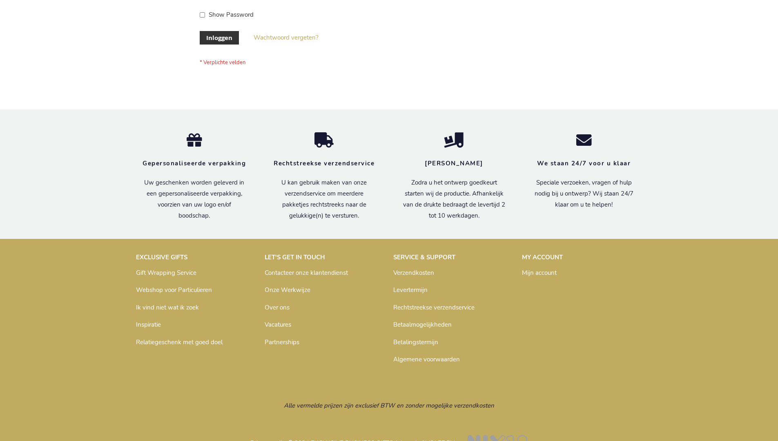
scroll to position [277, 0]
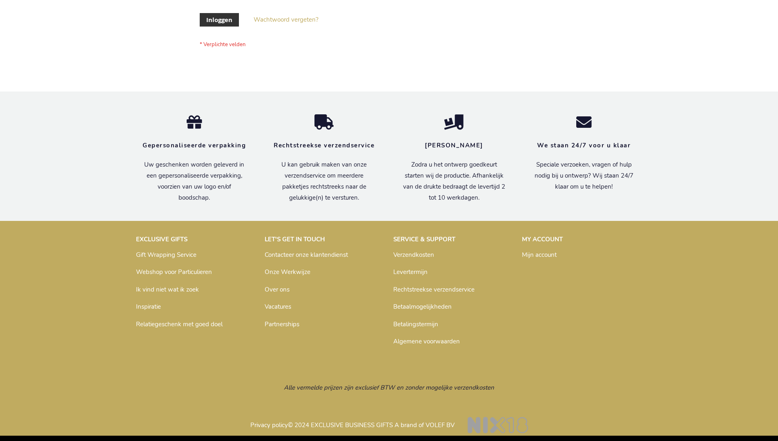
scroll to position [277, 0]
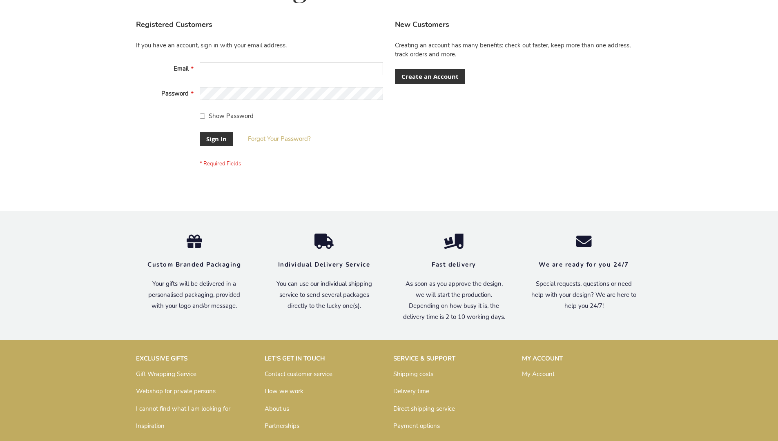
scroll to position [263, 0]
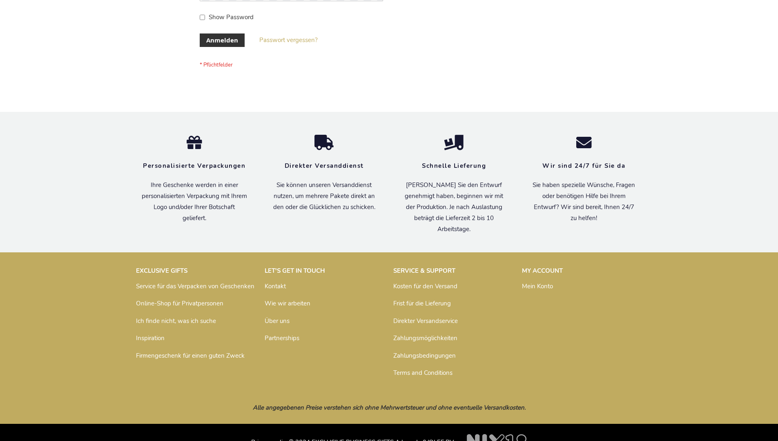
scroll to position [274, 0]
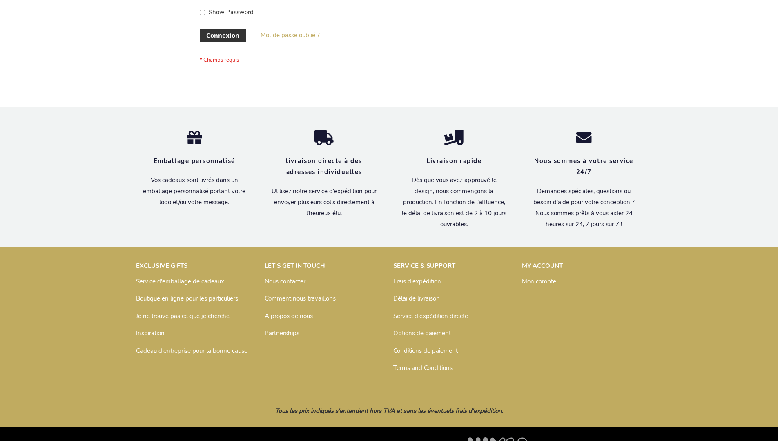
scroll to position [282, 0]
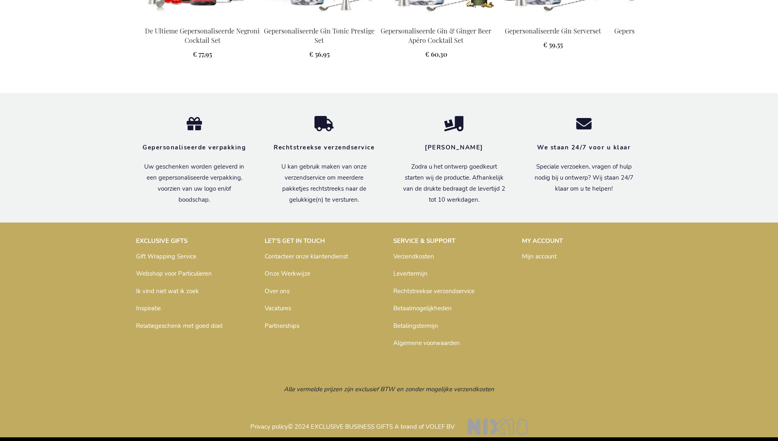
scroll to position [1126, 0]
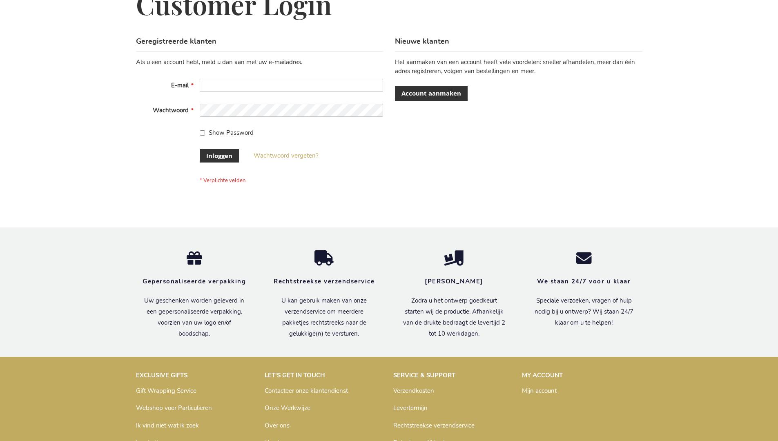
scroll to position [277, 0]
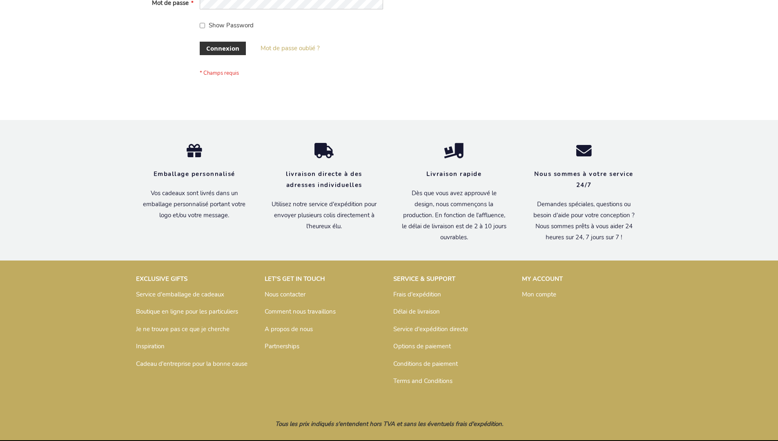
scroll to position [275, 0]
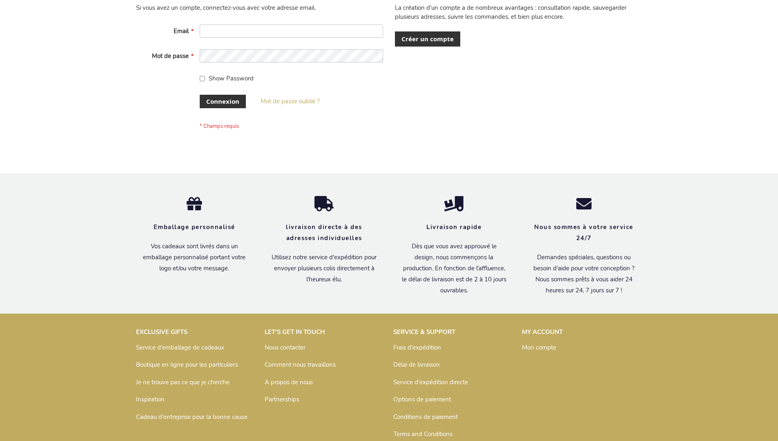
scroll to position [282, 0]
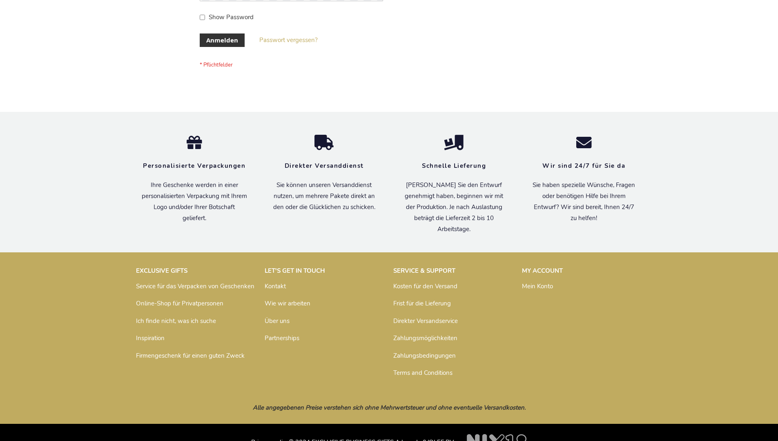
scroll to position [274, 0]
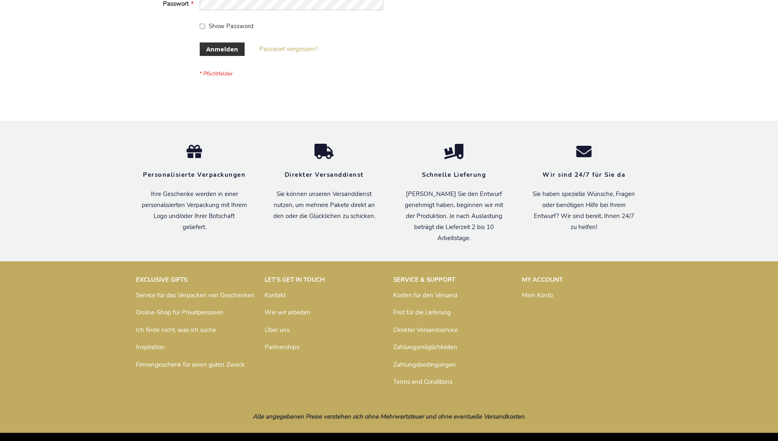
scroll to position [274, 0]
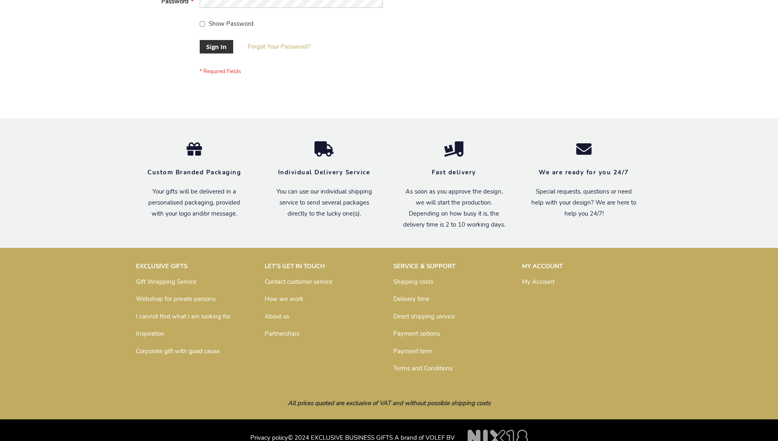
scroll to position [263, 0]
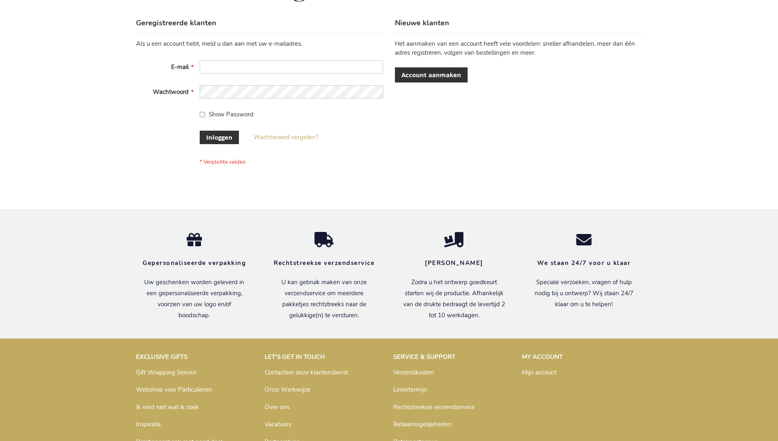
scroll to position [277, 0]
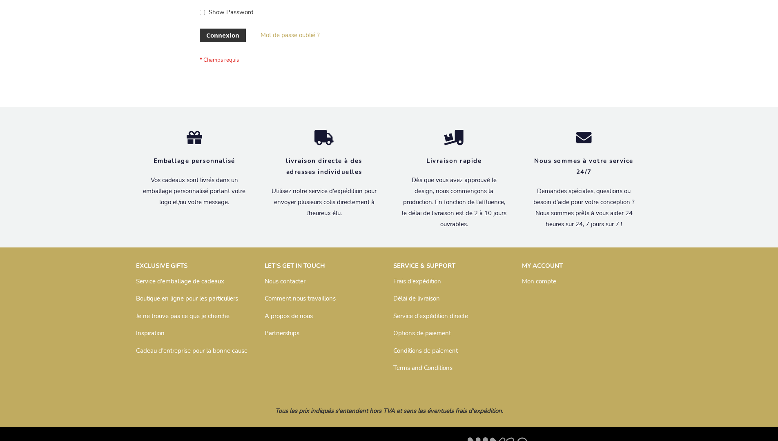
scroll to position [282, 0]
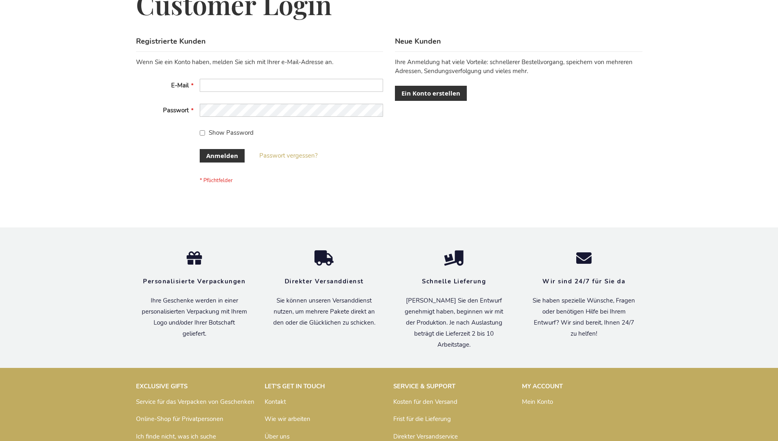
scroll to position [274, 0]
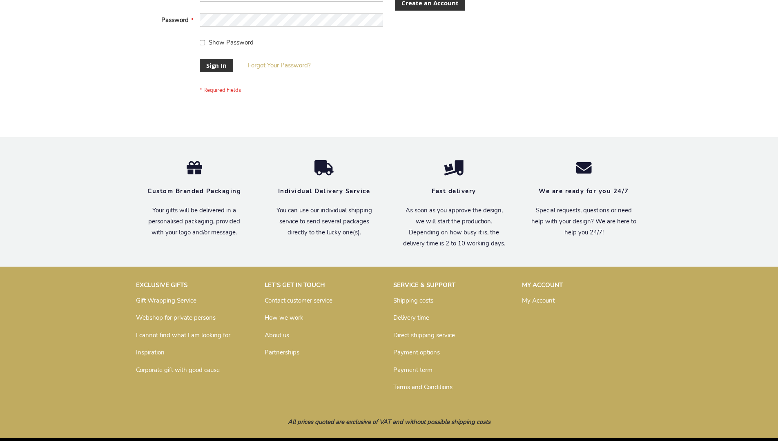
scroll to position [263, 0]
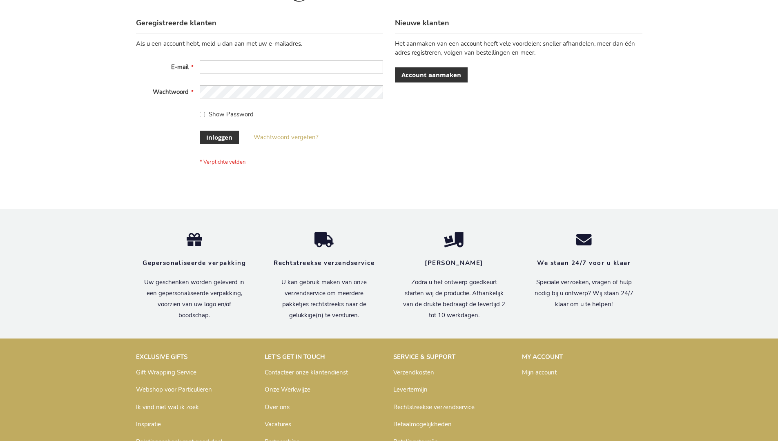
scroll to position [277, 0]
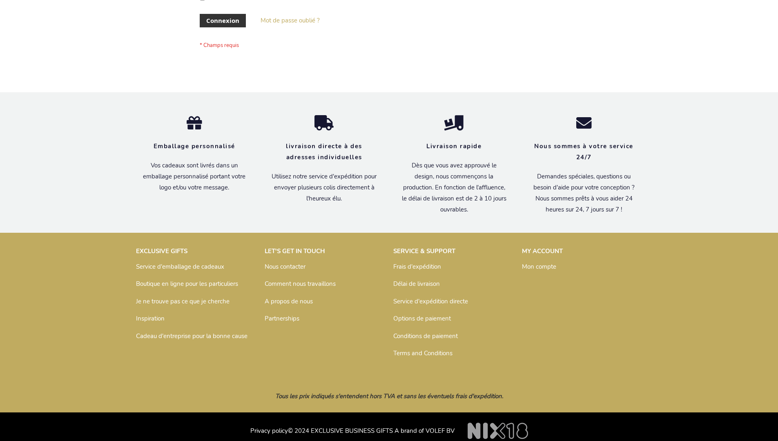
scroll to position [282, 0]
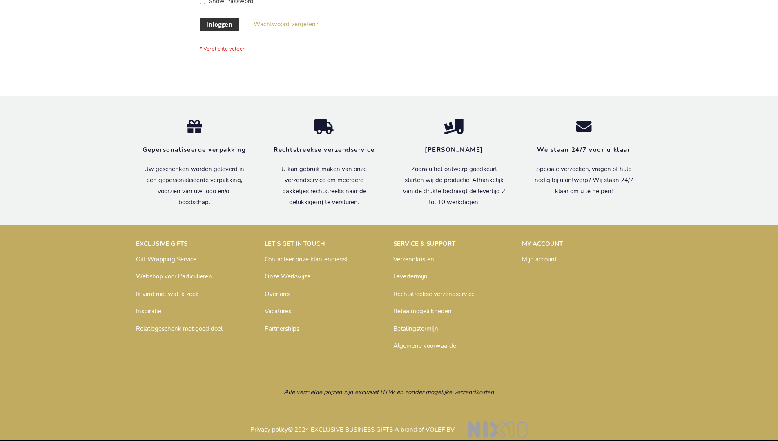
scroll to position [277, 0]
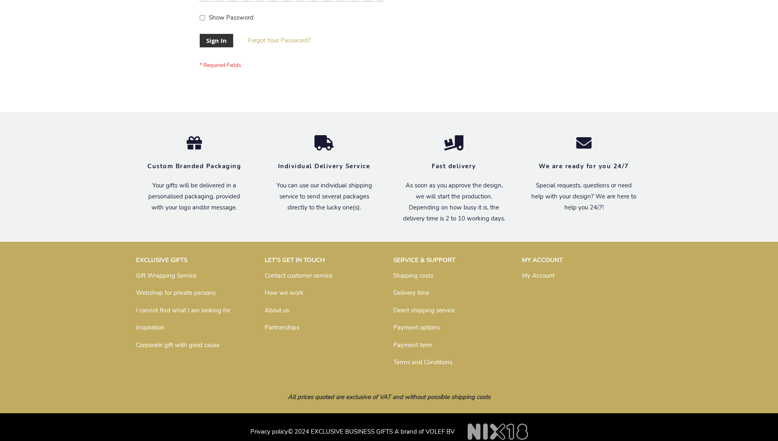
scroll to position [263, 0]
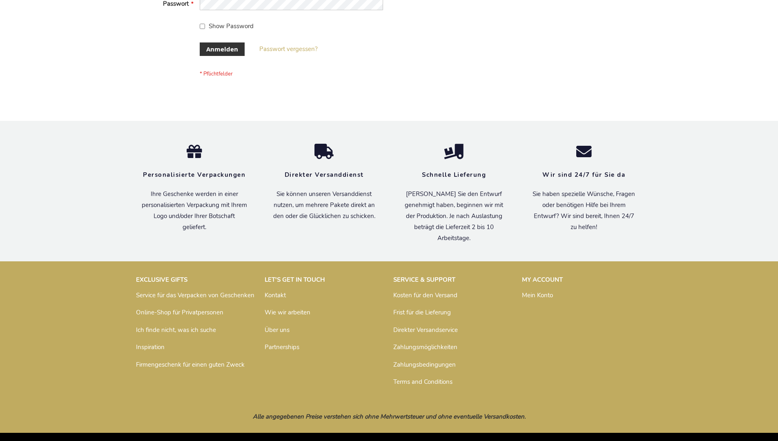
scroll to position [274, 0]
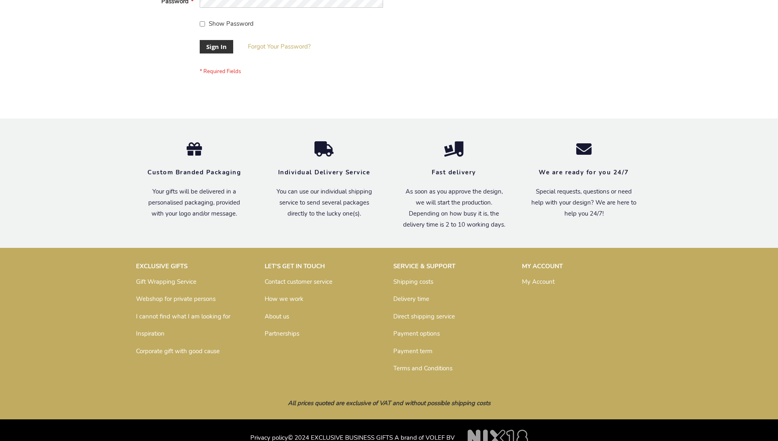
scroll to position [263, 0]
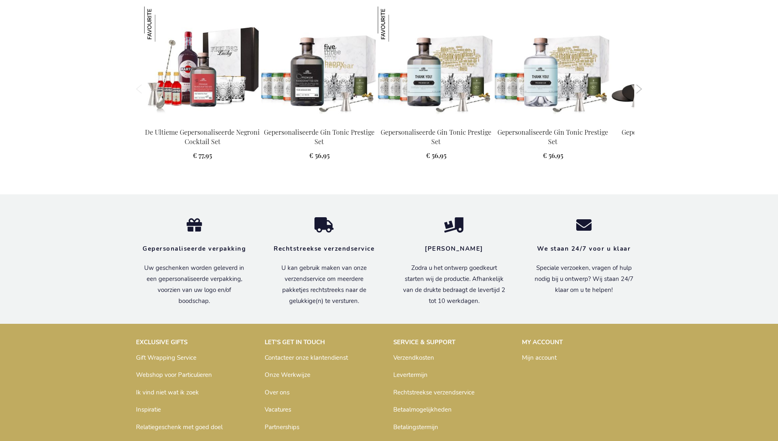
scroll to position [1126, 0]
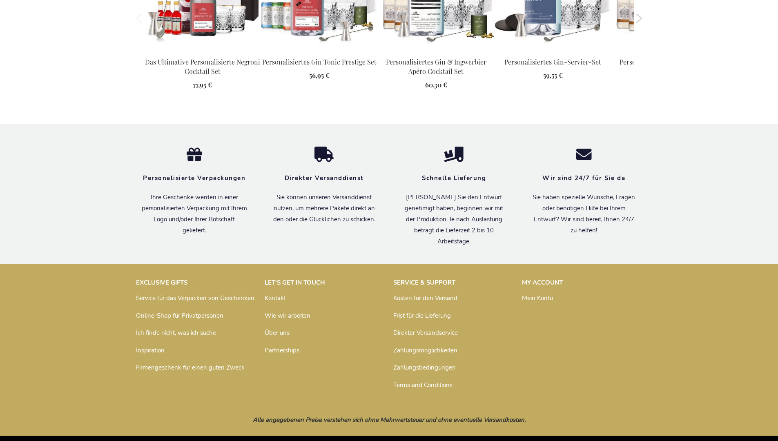
scroll to position [1131, 0]
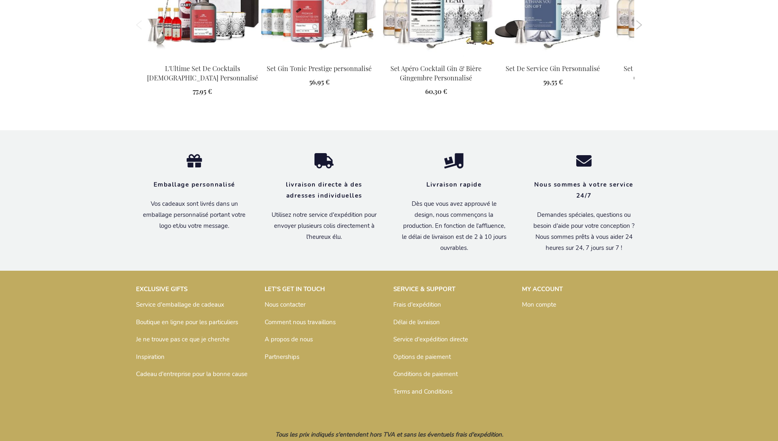
scroll to position [1139, 0]
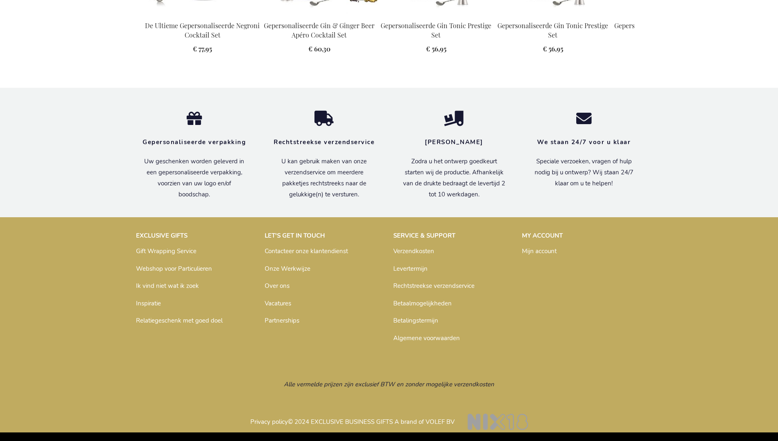
scroll to position [1125, 0]
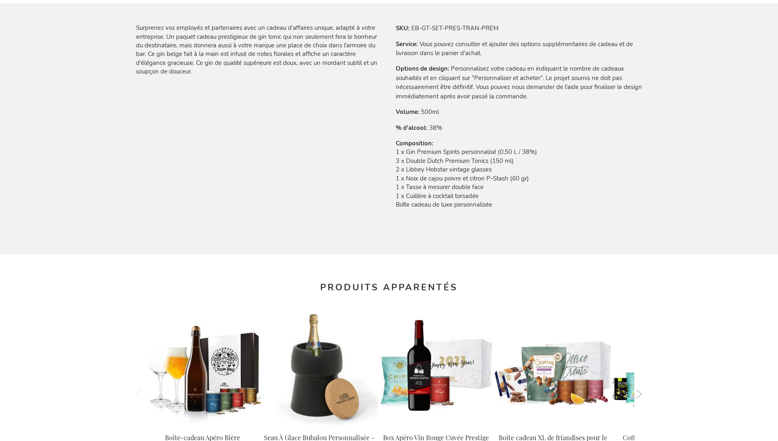
scroll to position [1139, 0]
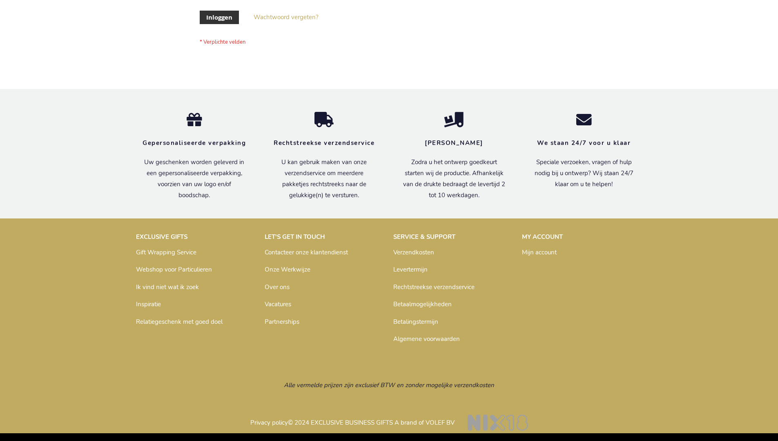
scroll to position [277, 0]
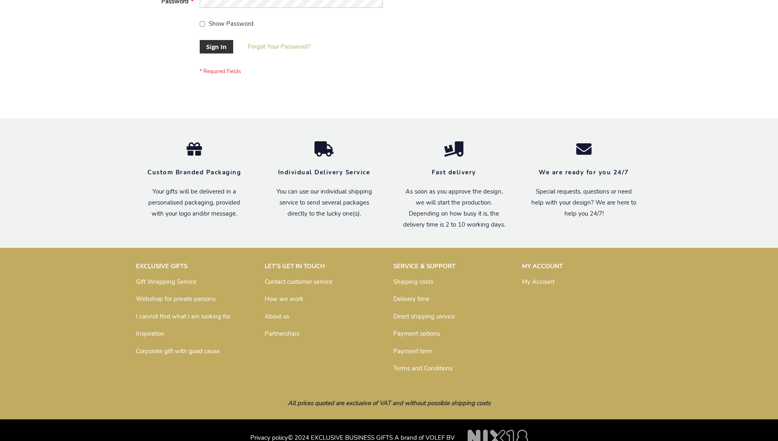
scroll to position [263, 0]
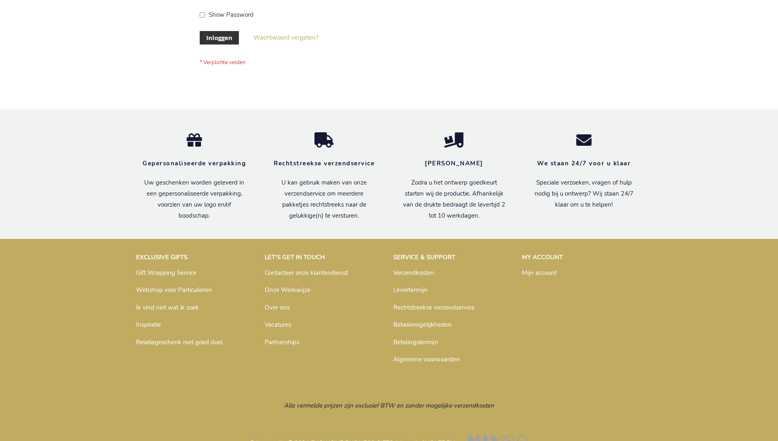
scroll to position [277, 0]
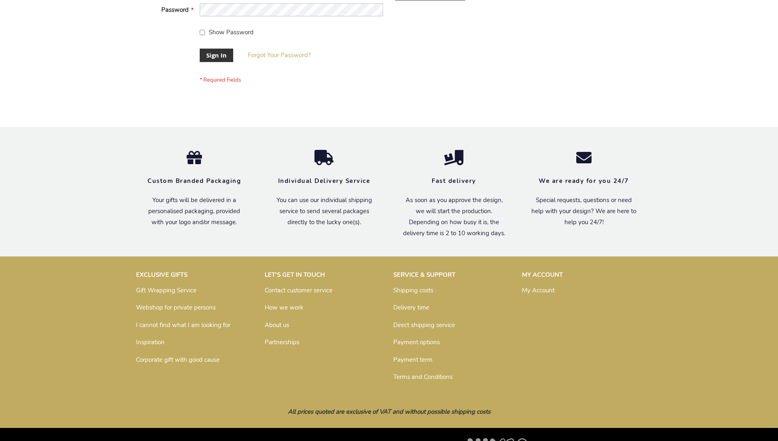
scroll to position [263, 0]
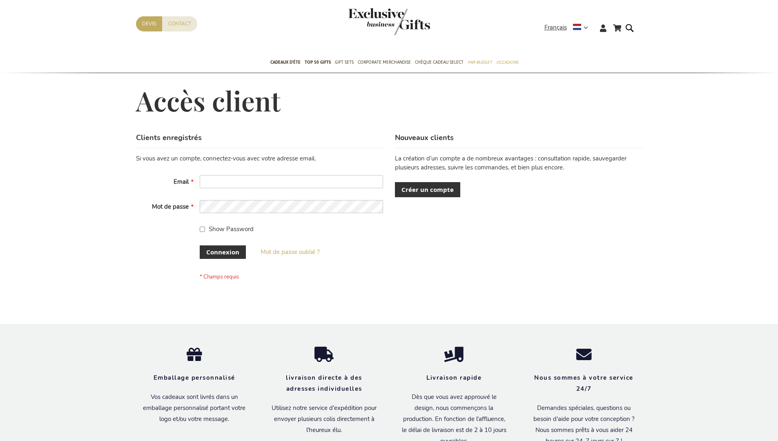
scroll to position [282, 0]
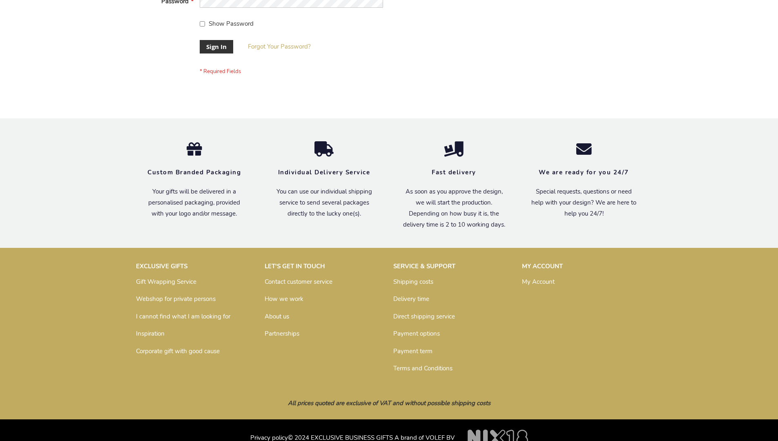
scroll to position [263, 0]
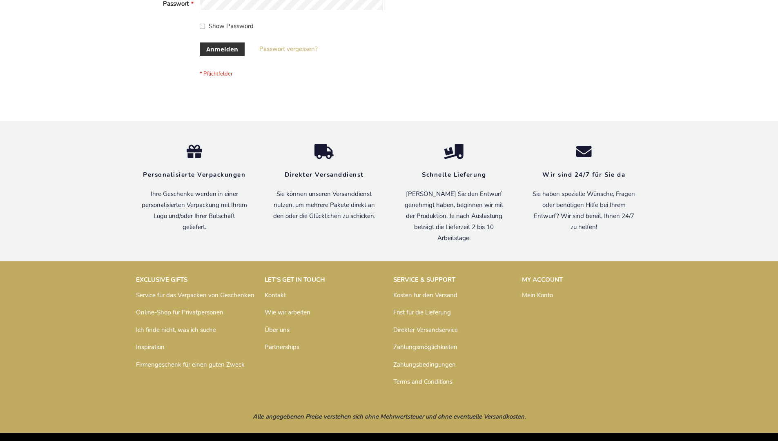
scroll to position [274, 0]
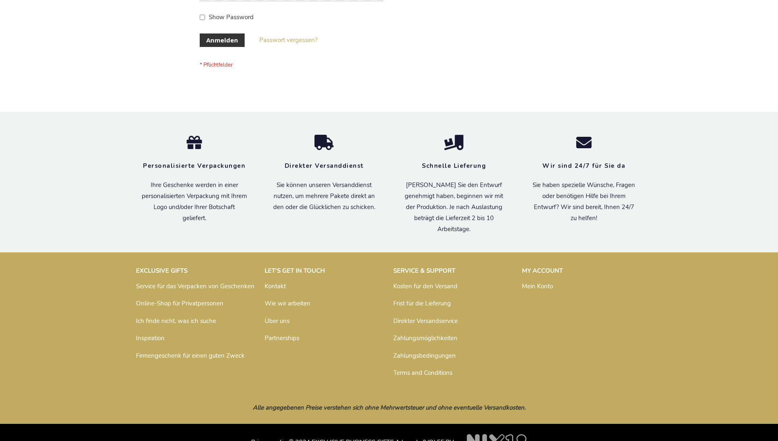
scroll to position [274, 0]
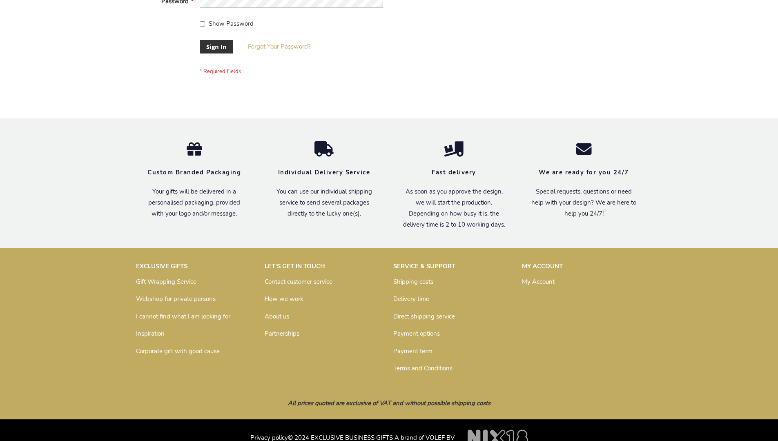
scroll to position [263, 0]
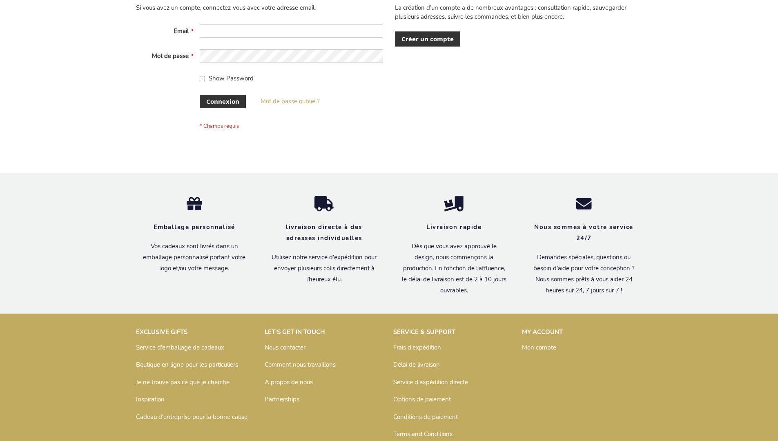
scroll to position [282, 0]
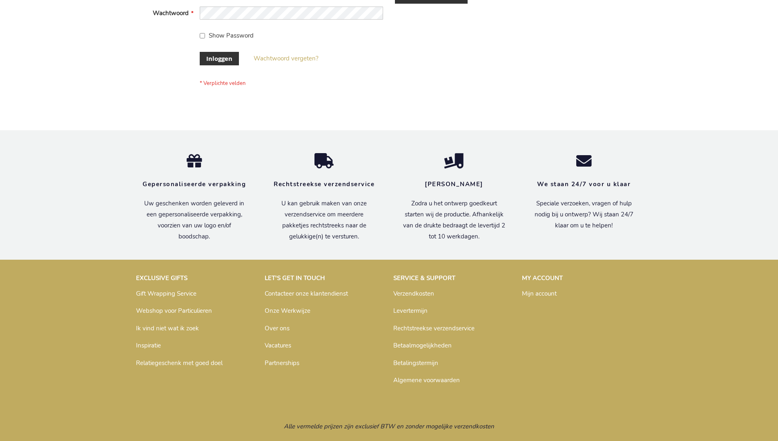
scroll to position [277, 0]
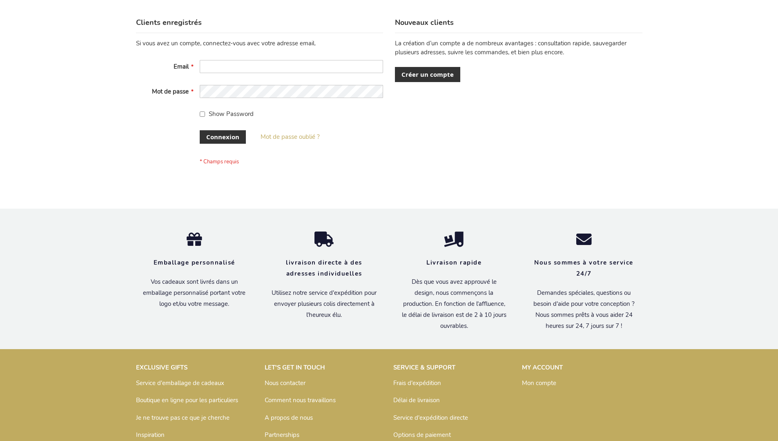
scroll to position [282, 0]
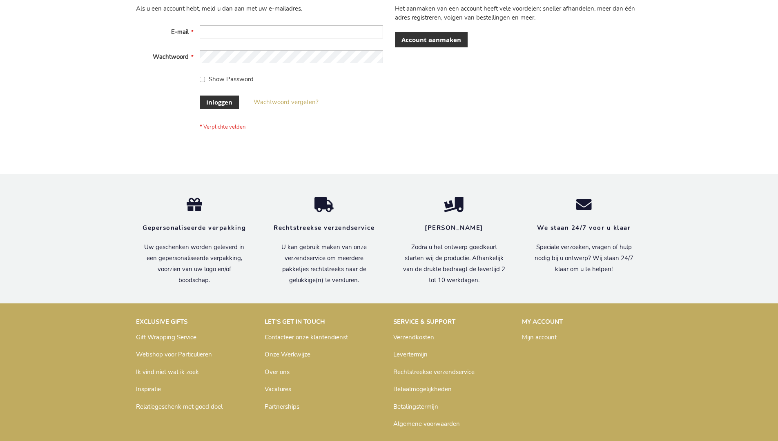
scroll to position [277, 0]
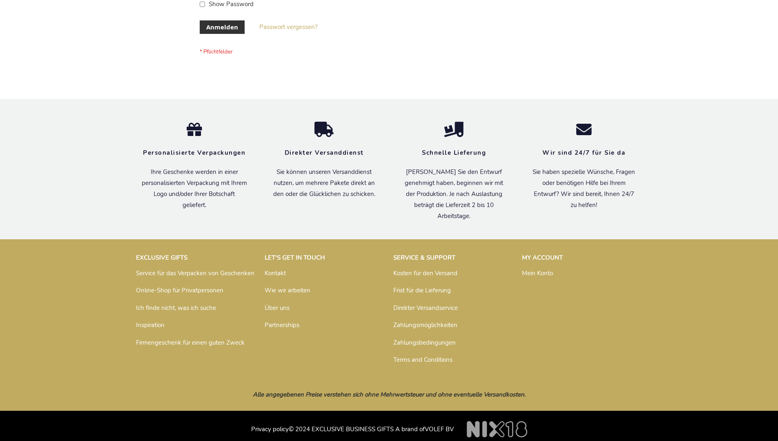
scroll to position [267, 0]
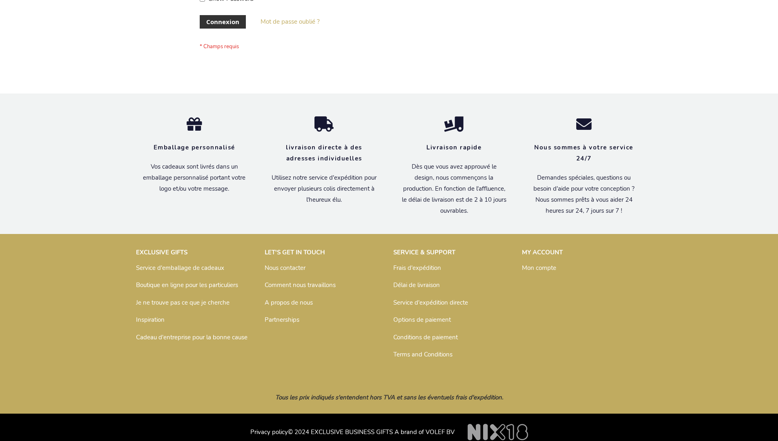
scroll to position [275, 0]
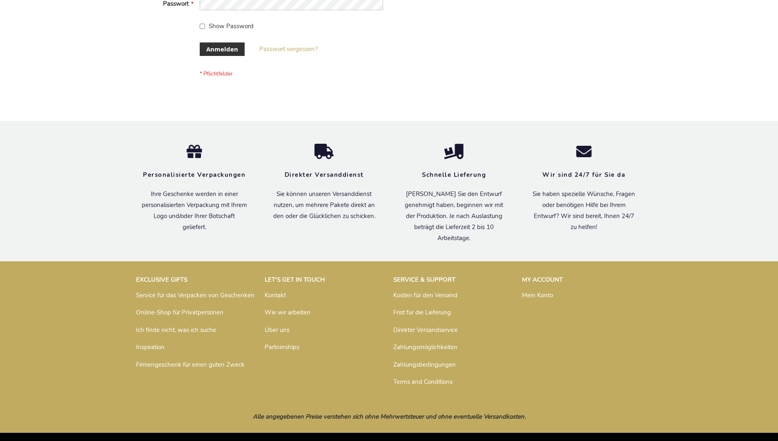
scroll to position [274, 0]
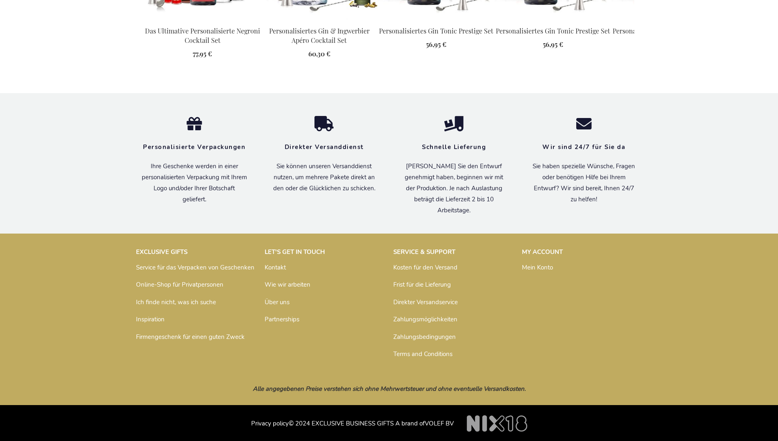
scroll to position [1131, 0]
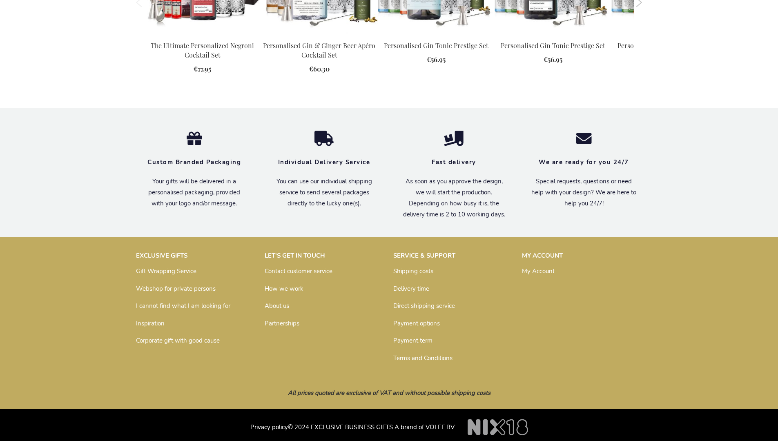
scroll to position [1111, 0]
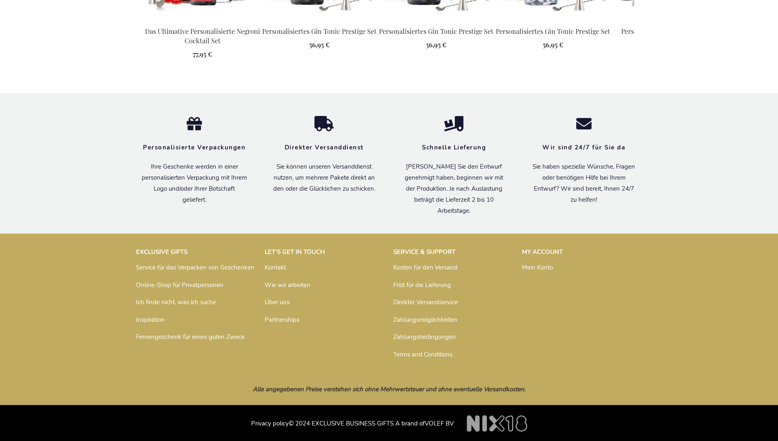
scroll to position [1131, 0]
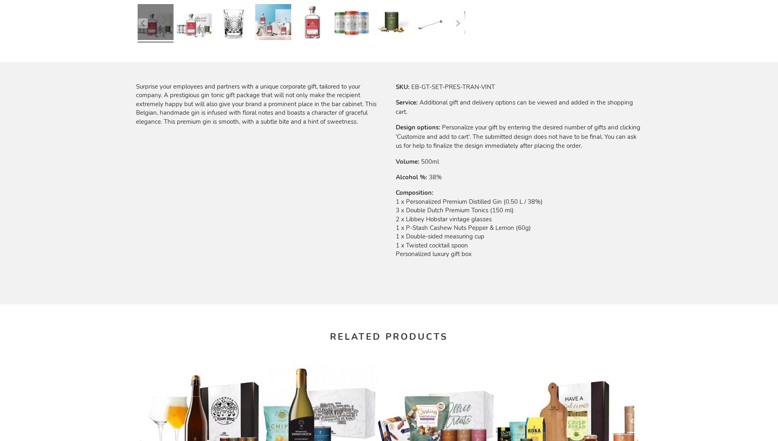
scroll to position [1111, 0]
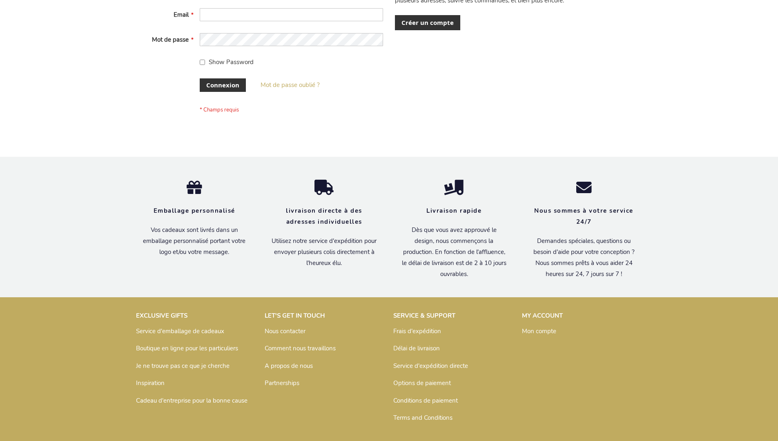
scroll to position [282, 0]
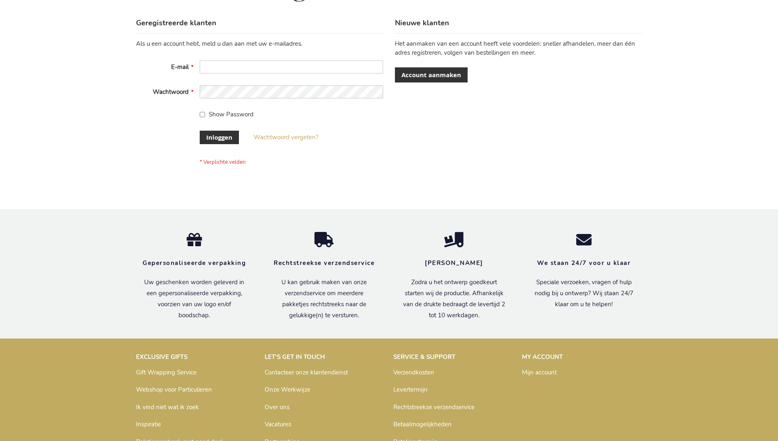
scroll to position [277, 0]
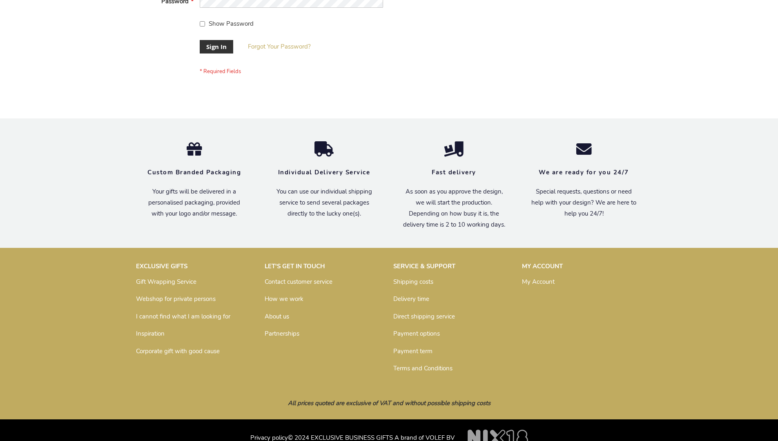
scroll to position [263, 0]
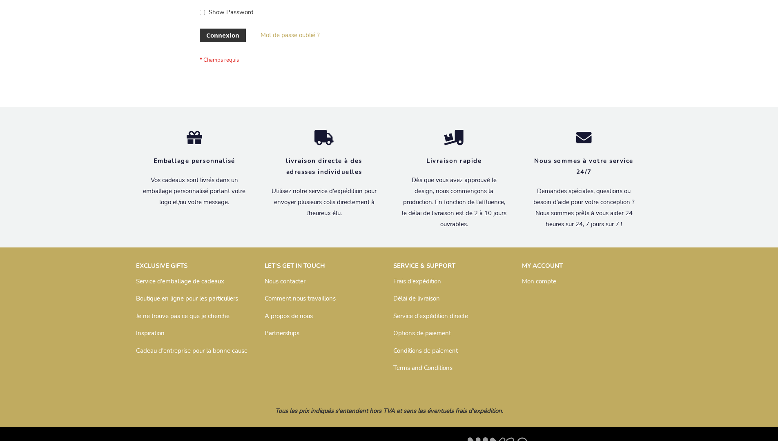
scroll to position [282, 0]
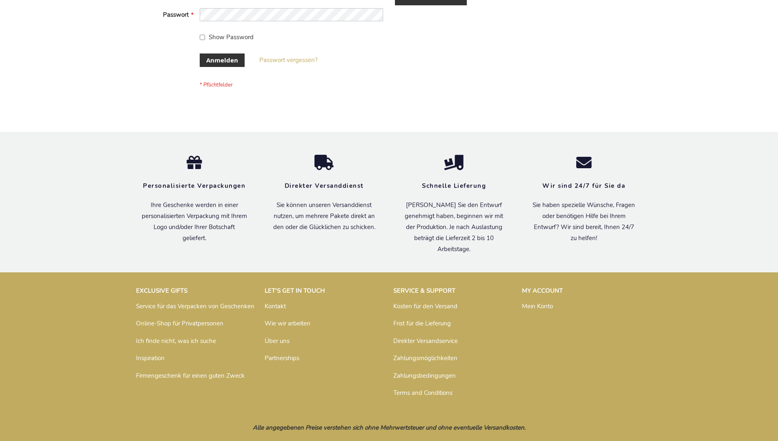
scroll to position [274, 0]
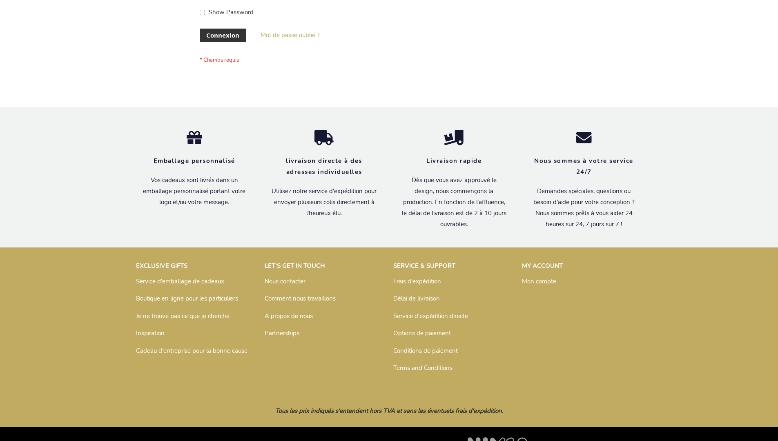
scroll to position [282, 0]
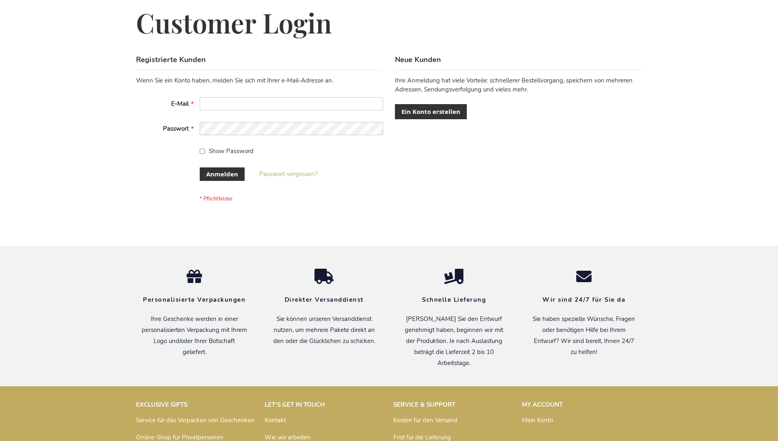
scroll to position [274, 0]
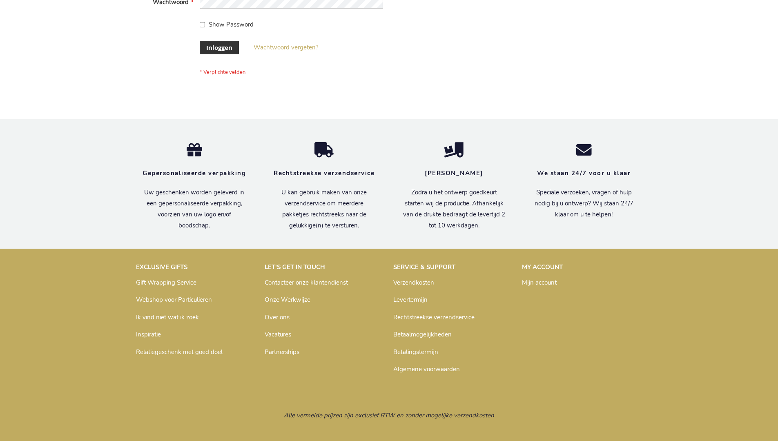
scroll to position [277, 0]
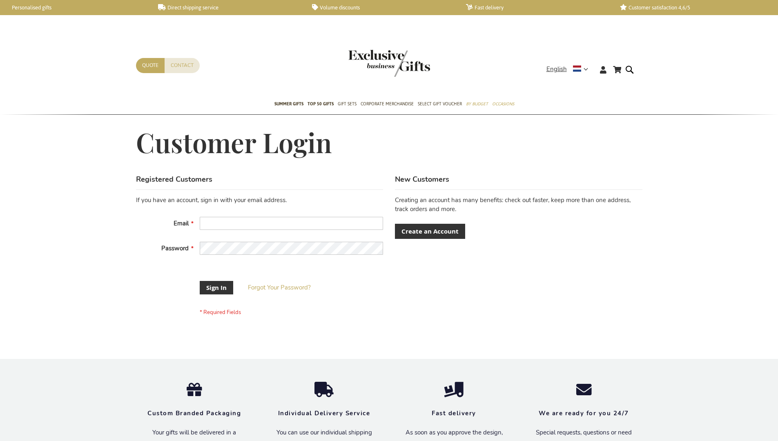
scroll to position [256, 0]
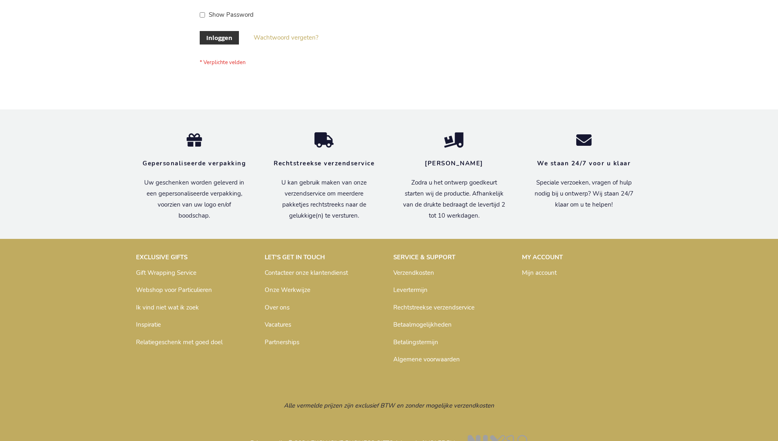
scroll to position [277, 0]
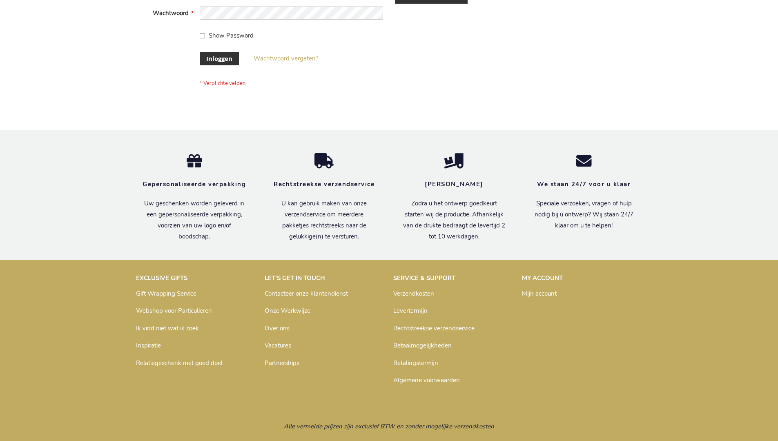
scroll to position [277, 0]
